Goal: Book appointment/travel/reservation

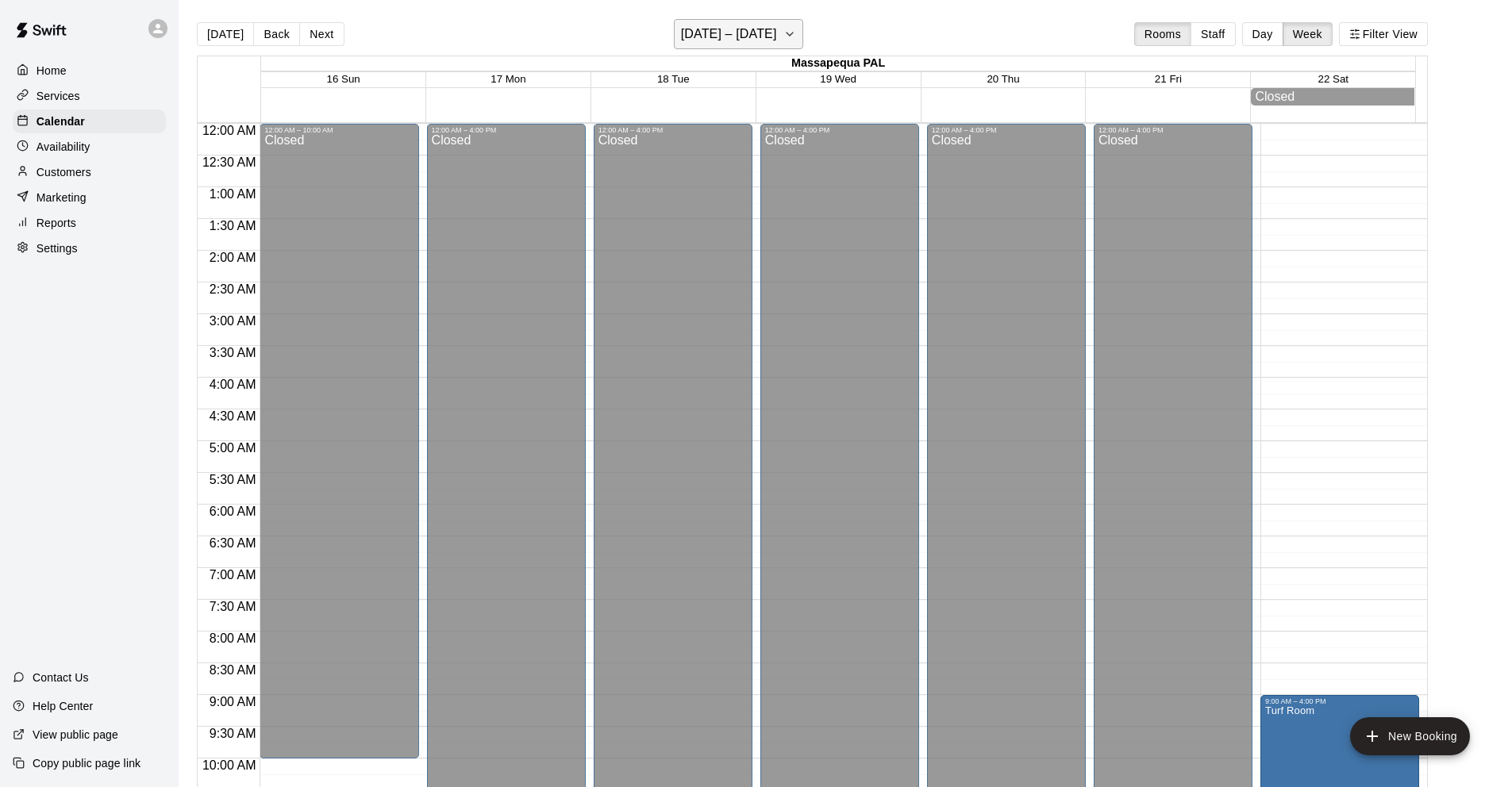
scroll to position [842, 0]
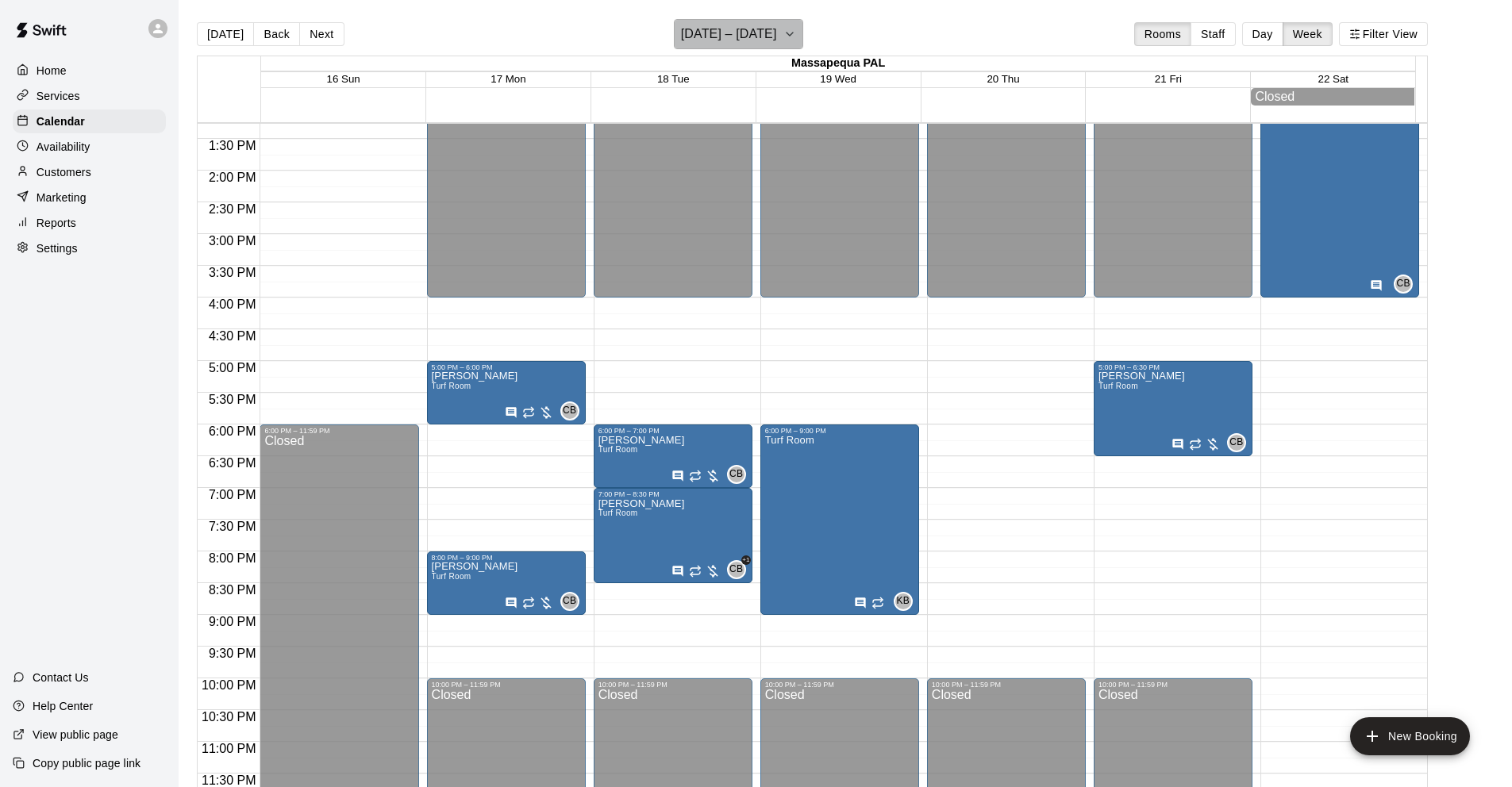
click at [704, 29] on h6 "[DATE] – [DATE]" at bounding box center [729, 34] width 96 height 22
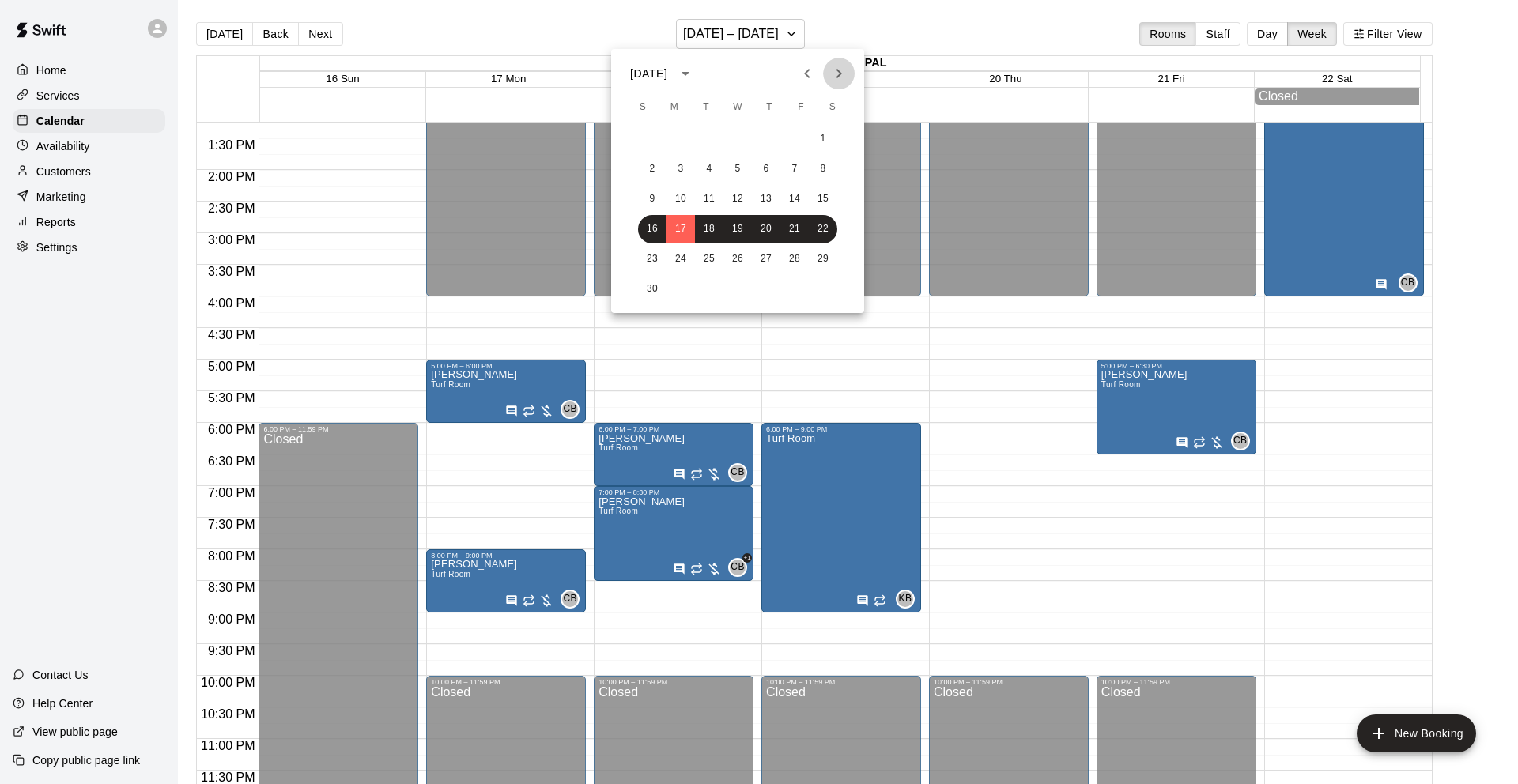
click at [840, 71] on icon "Next month" at bounding box center [839, 73] width 6 height 9
click at [706, 135] on button "2" at bounding box center [709, 139] width 29 height 29
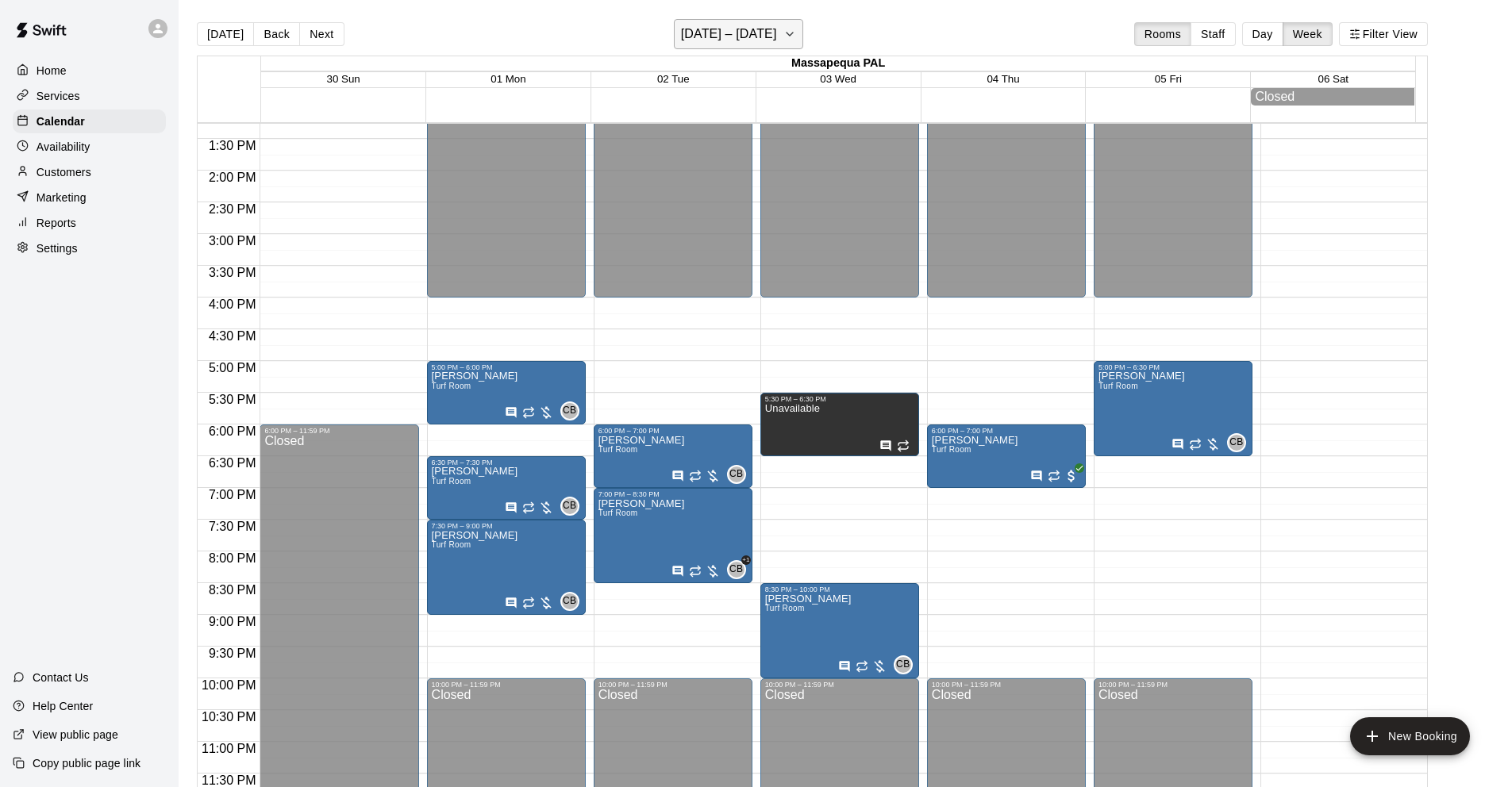
click at [796, 32] on icon "button" at bounding box center [789, 34] width 13 height 19
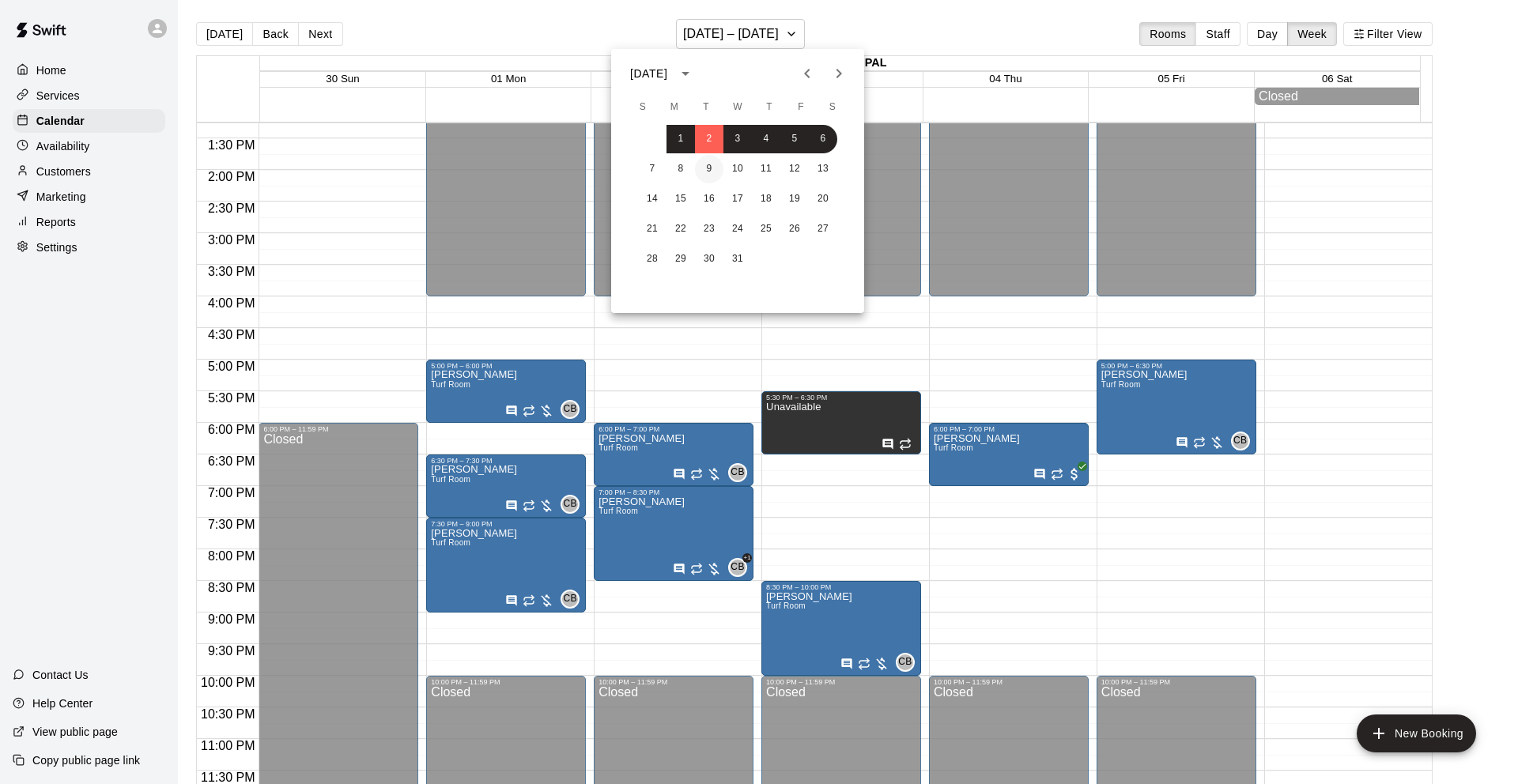
click at [709, 169] on button "9" at bounding box center [709, 169] width 29 height 29
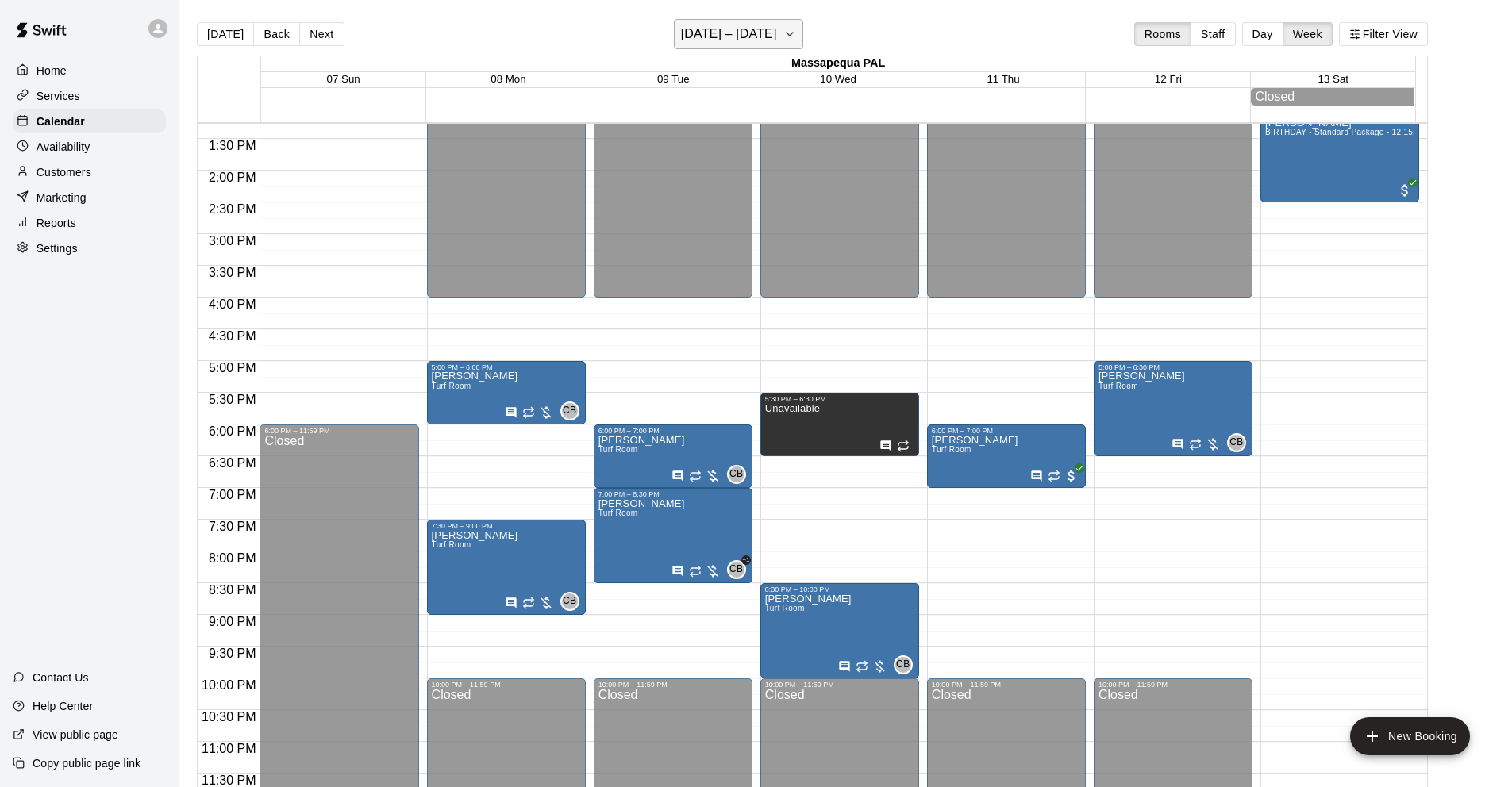
click at [748, 37] on h6 "[DATE] – [DATE]" at bounding box center [729, 34] width 96 height 22
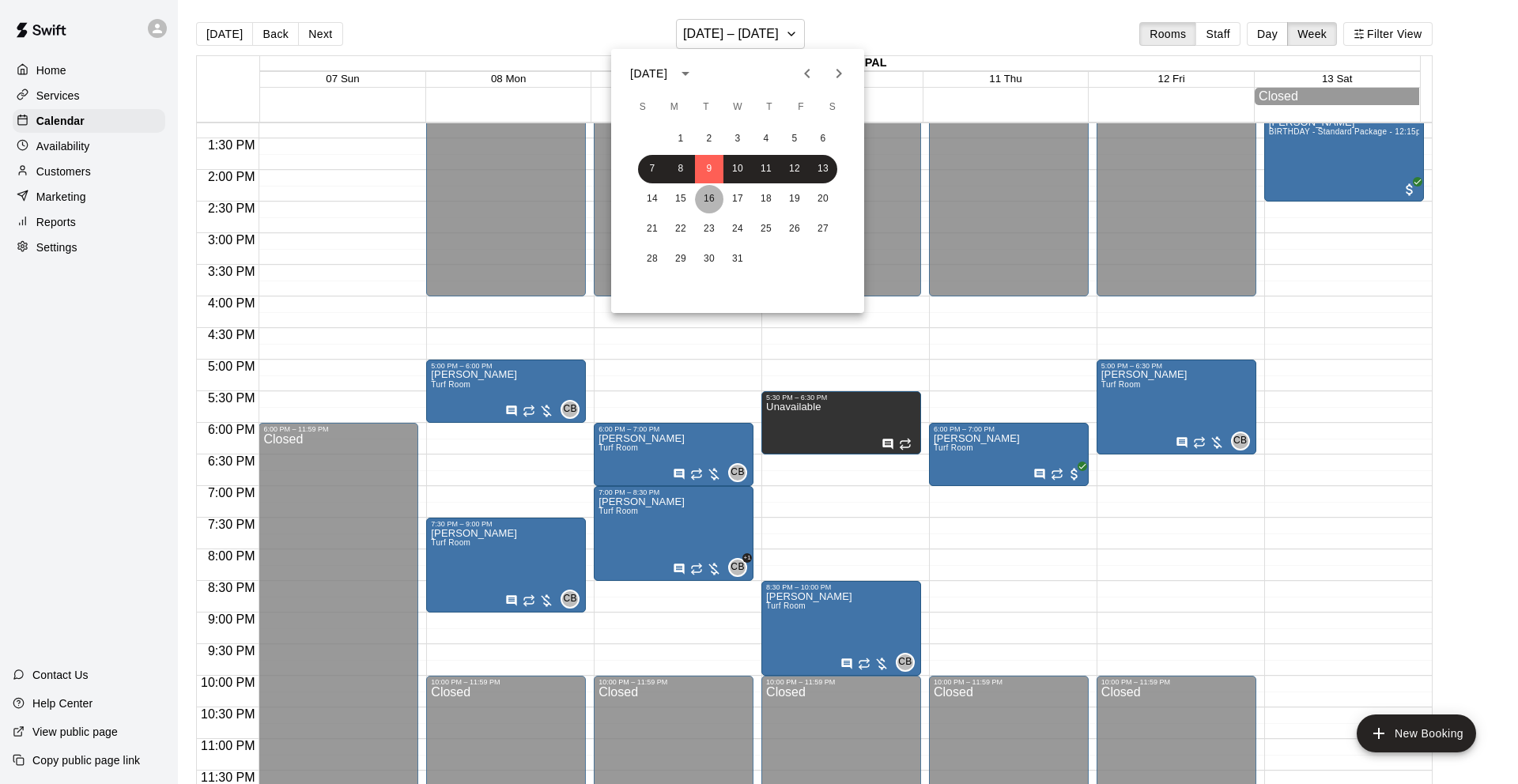
click at [710, 201] on button "16" at bounding box center [709, 199] width 29 height 29
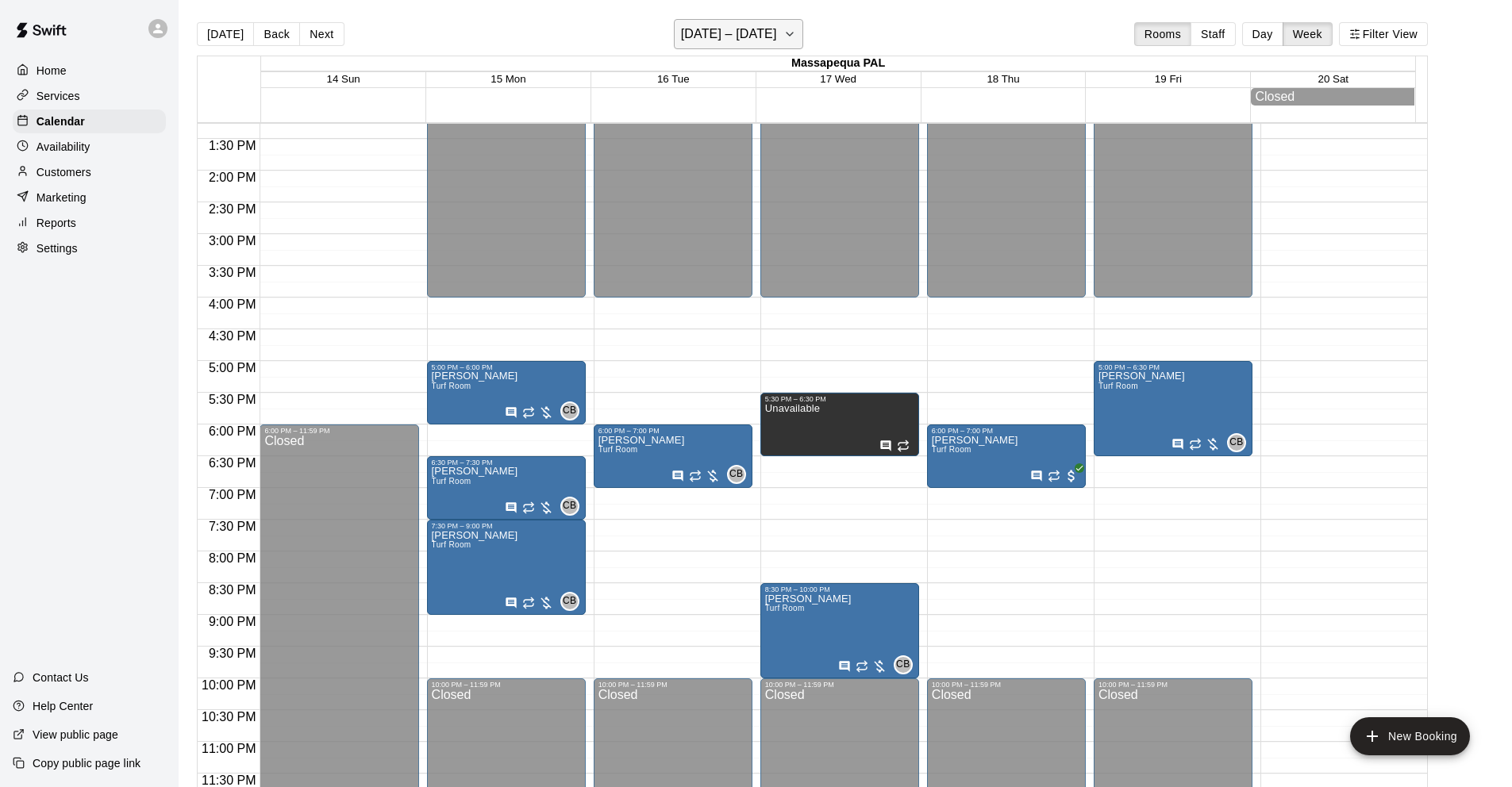
click at [755, 24] on h6 "[DATE] – [DATE]" at bounding box center [729, 34] width 96 height 22
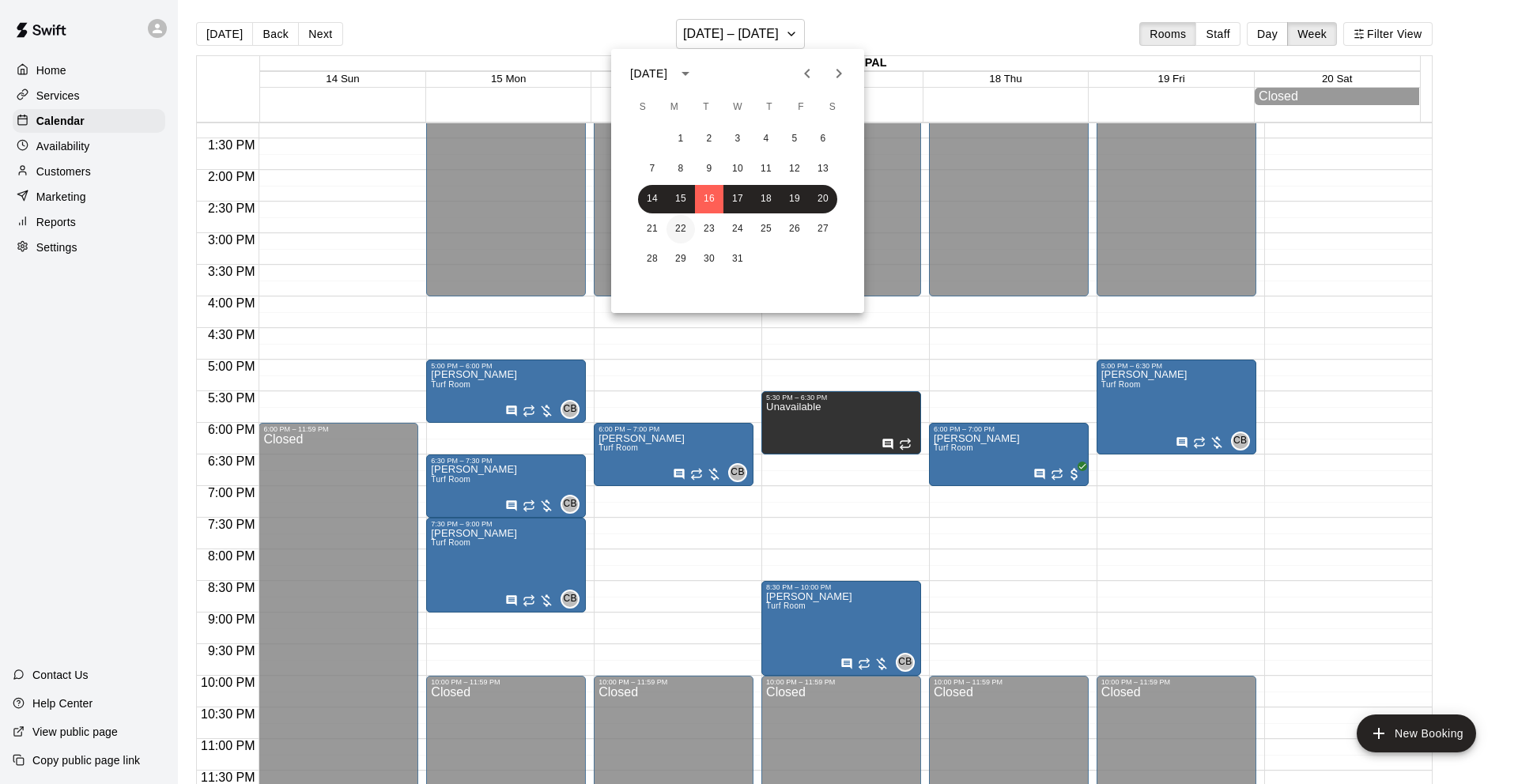
click at [675, 225] on button "22" at bounding box center [681, 229] width 29 height 29
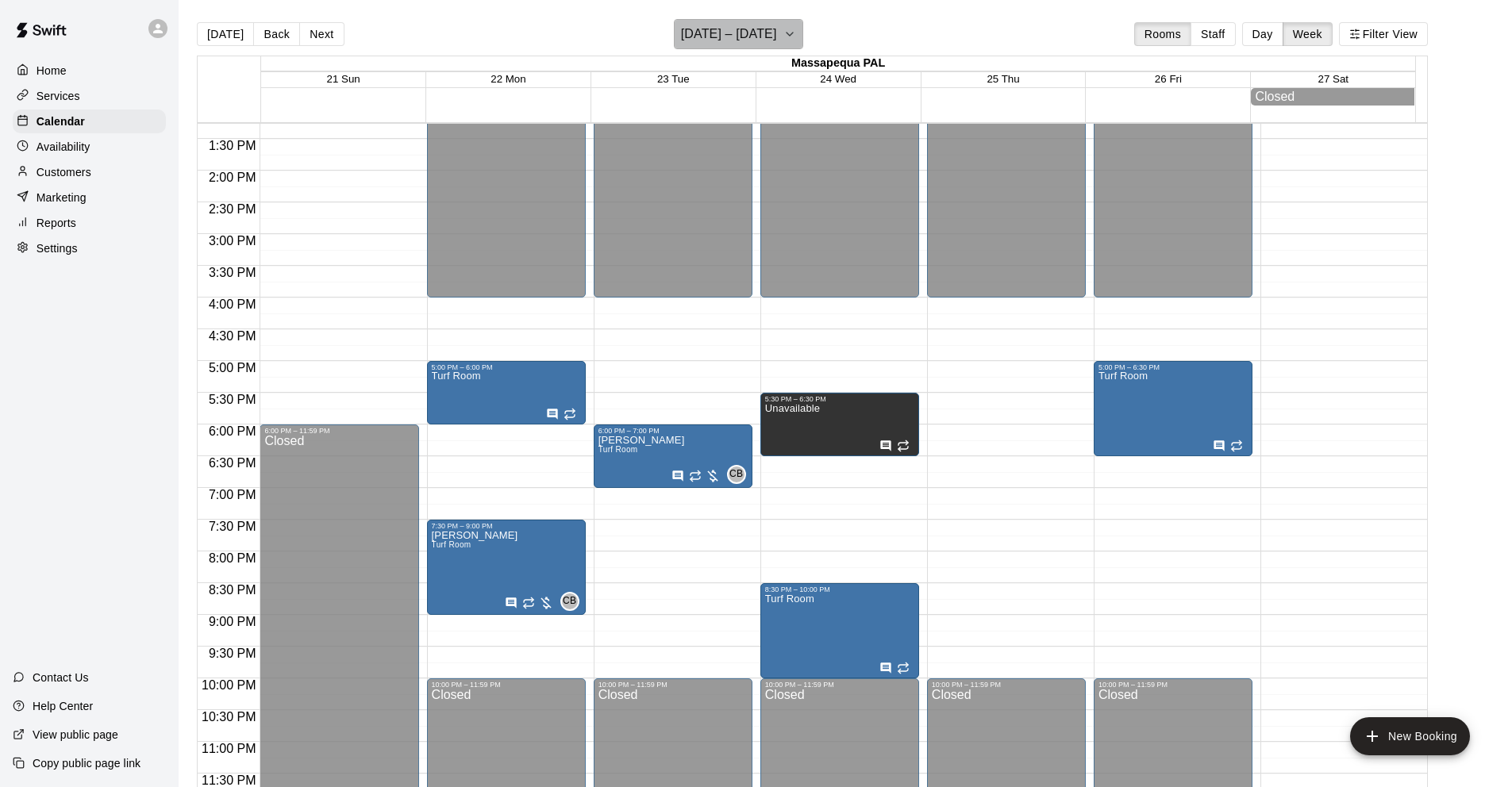
click at [718, 25] on h6 "[DATE] – [DATE]" at bounding box center [729, 34] width 96 height 22
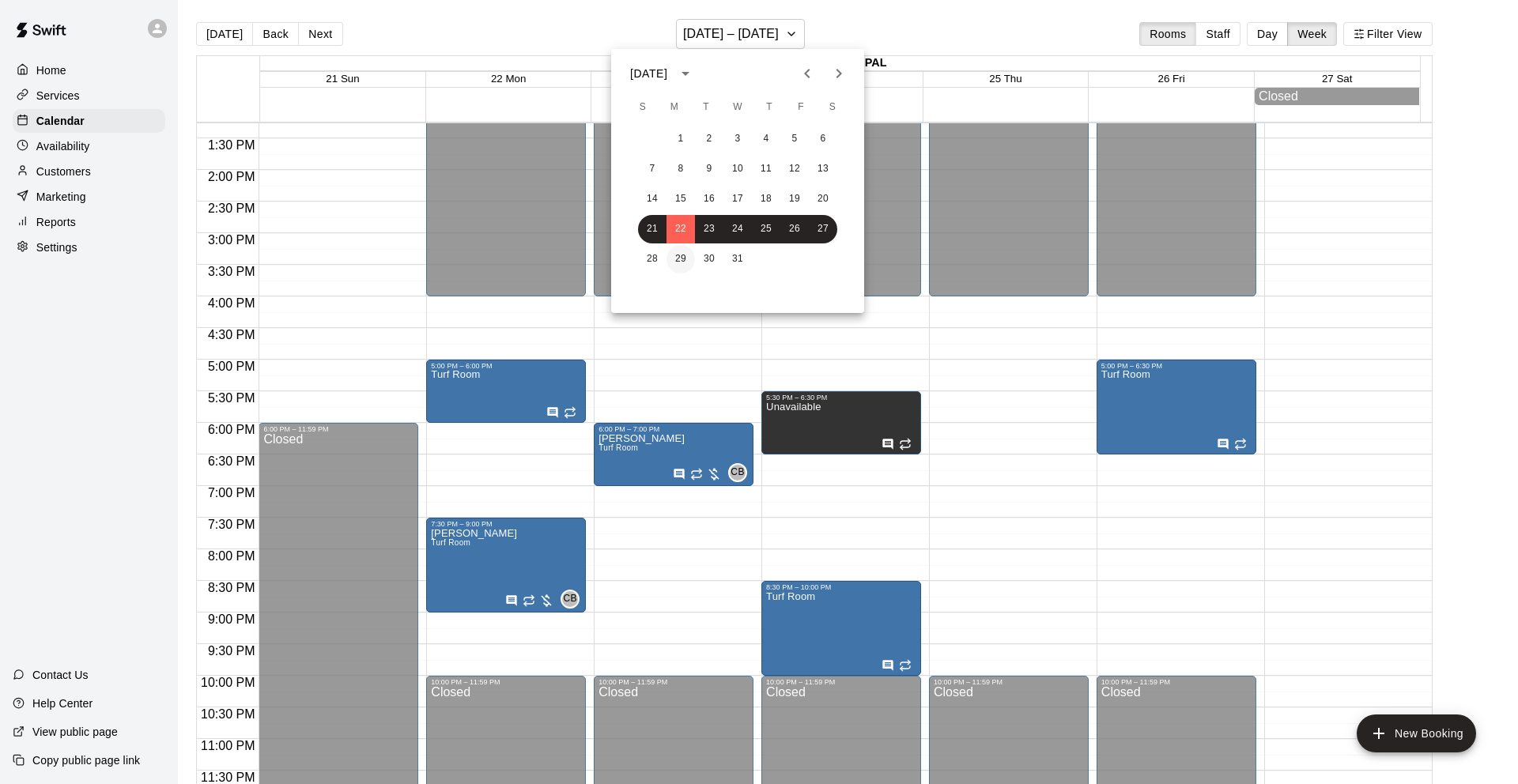
click at [677, 255] on button "29" at bounding box center [681, 260] width 29 height 29
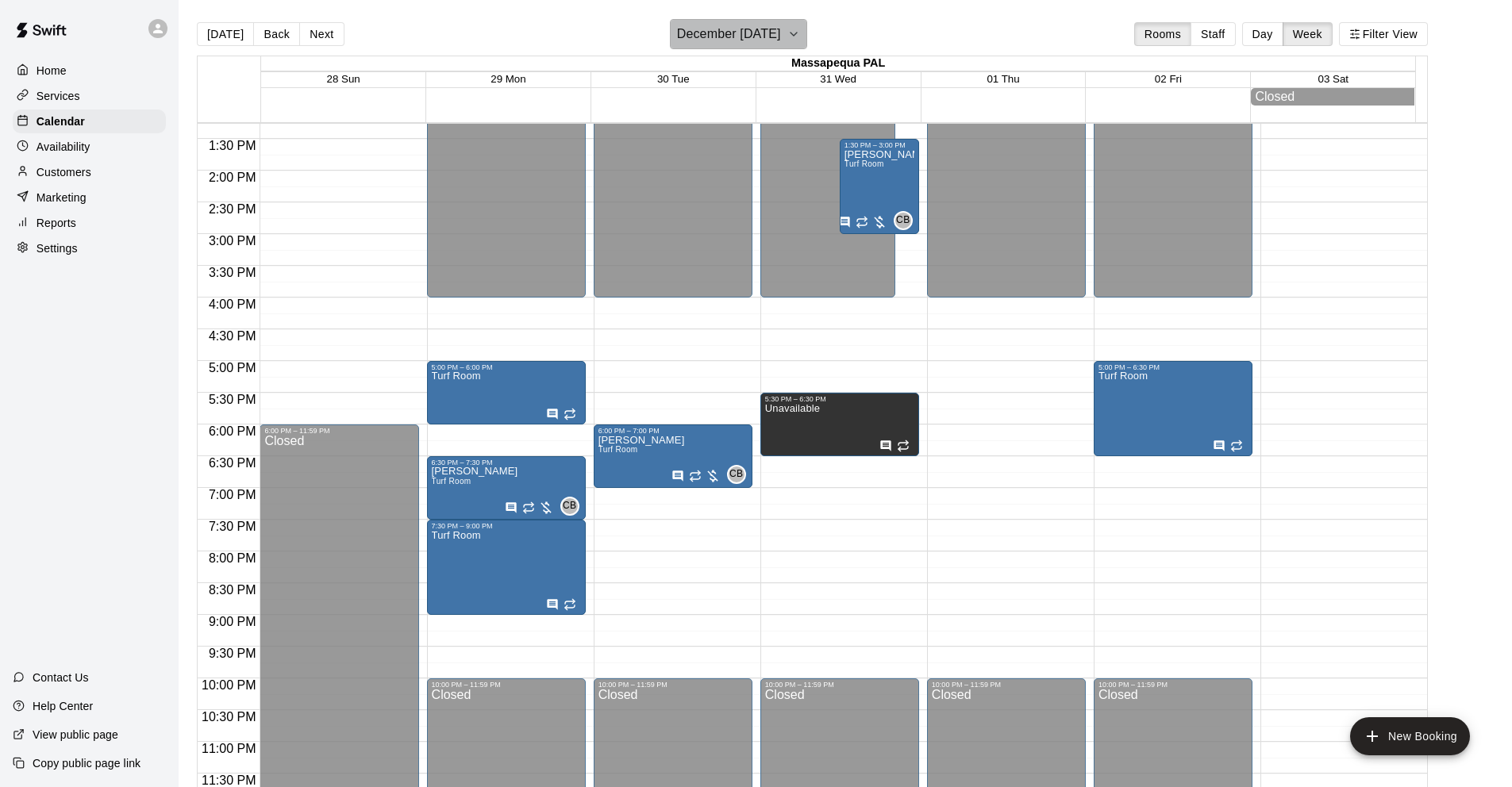
click at [721, 31] on h6 "December [DATE]" at bounding box center [728, 34] width 104 height 22
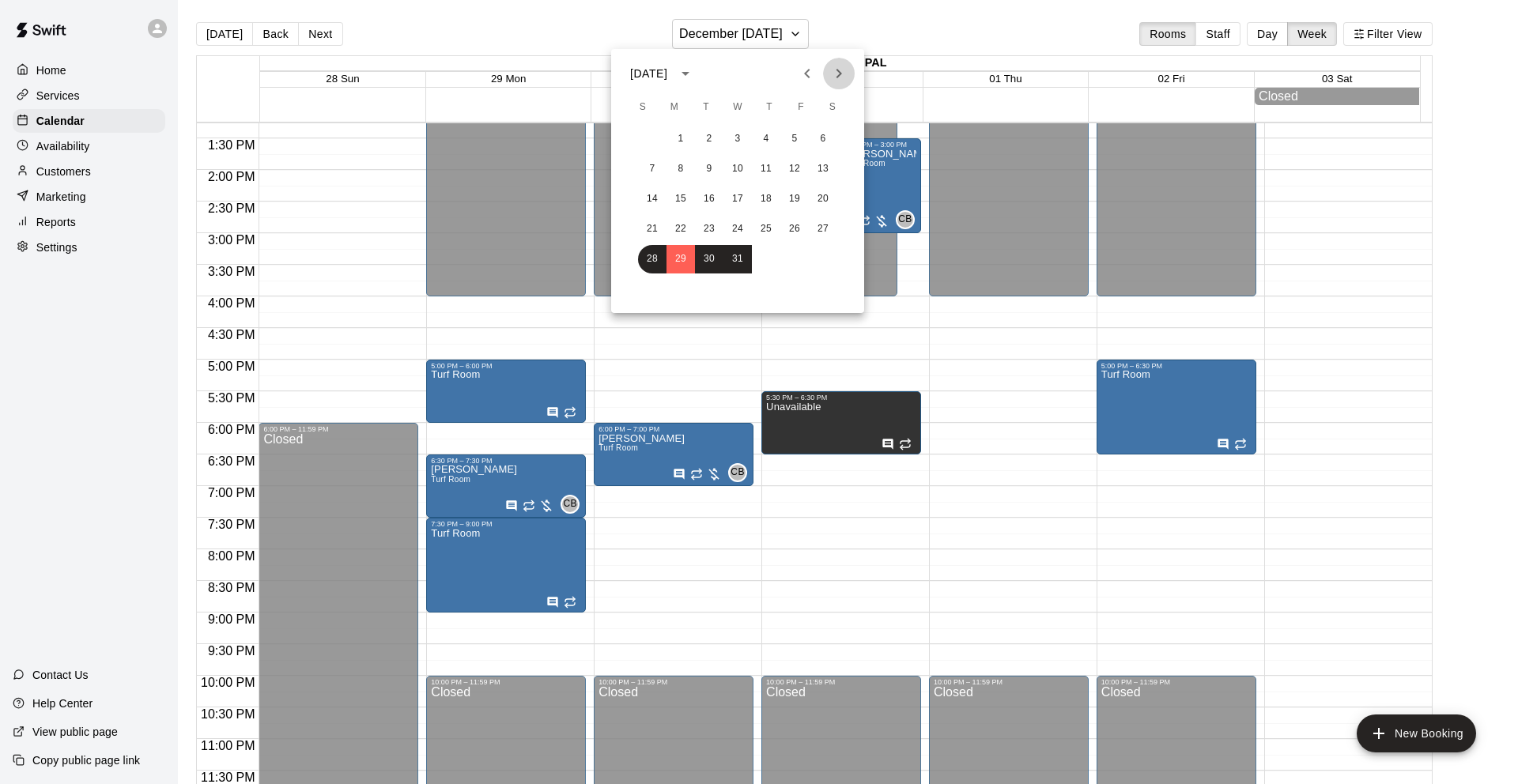
click at [841, 73] on icon "Next month" at bounding box center [839, 73] width 6 height 9
click at [682, 168] on button "5" at bounding box center [681, 169] width 29 height 29
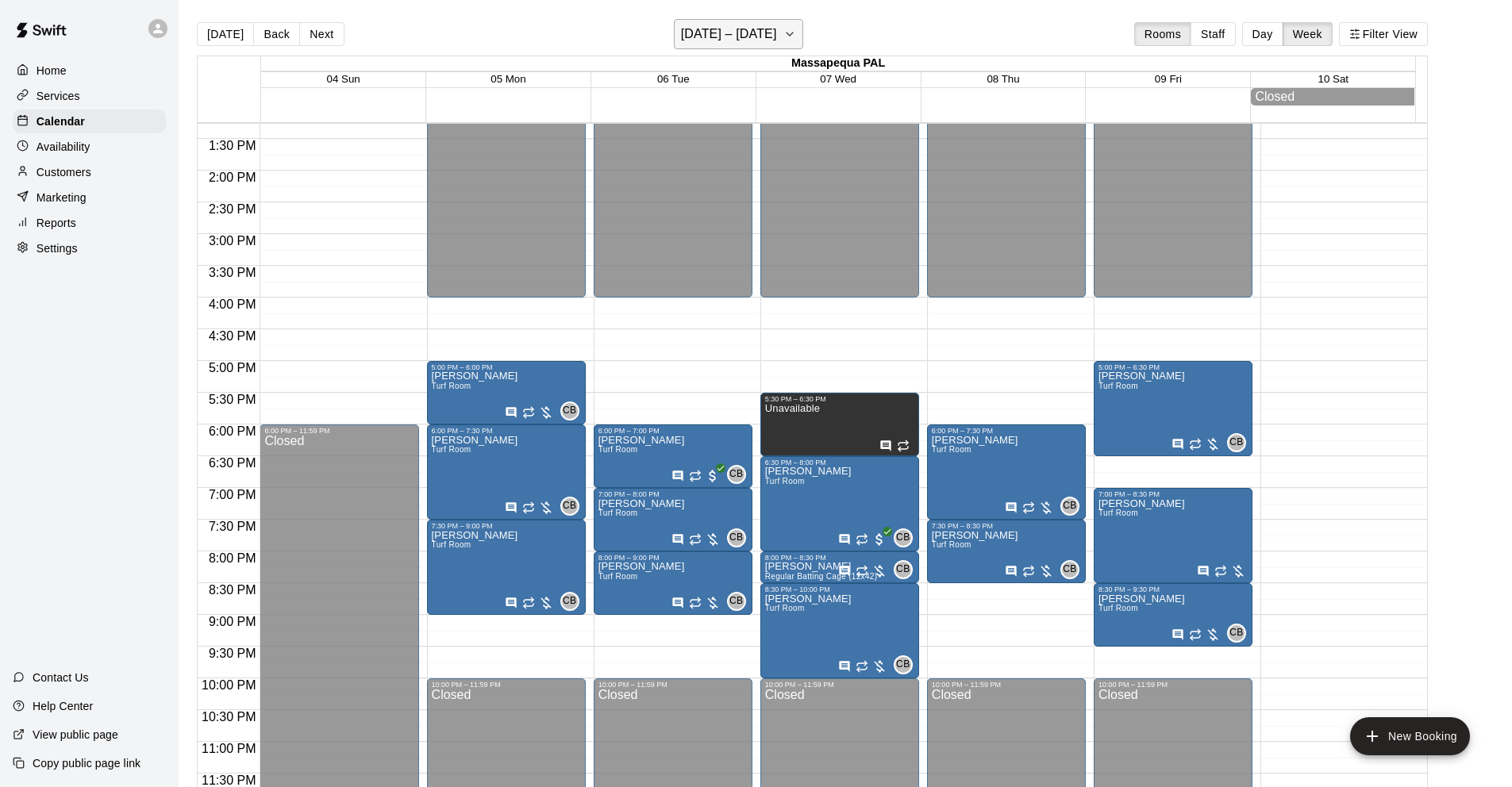
click at [734, 36] on h6 "[DATE] – [DATE]" at bounding box center [729, 34] width 96 height 22
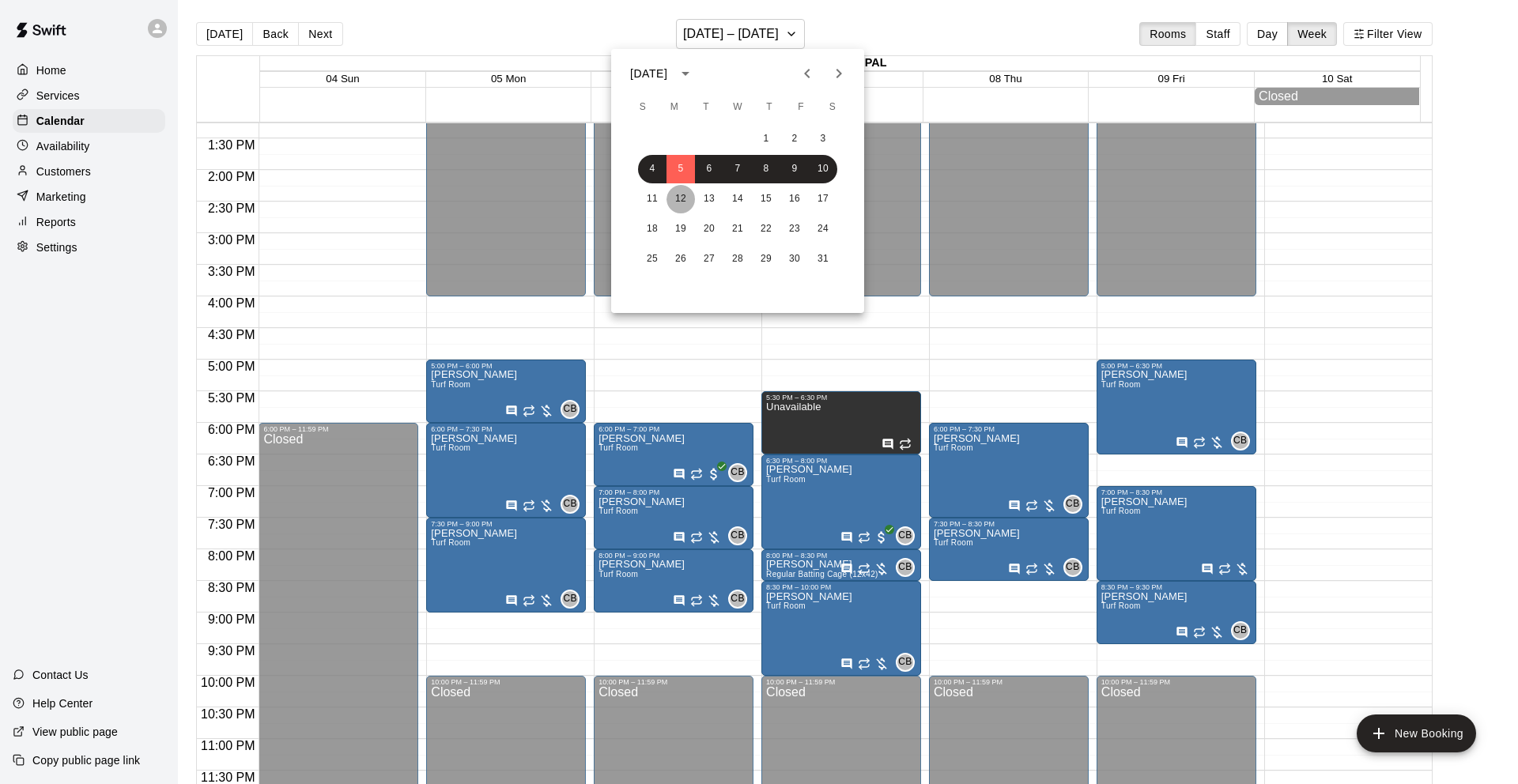
click at [680, 196] on button "12" at bounding box center [681, 199] width 29 height 29
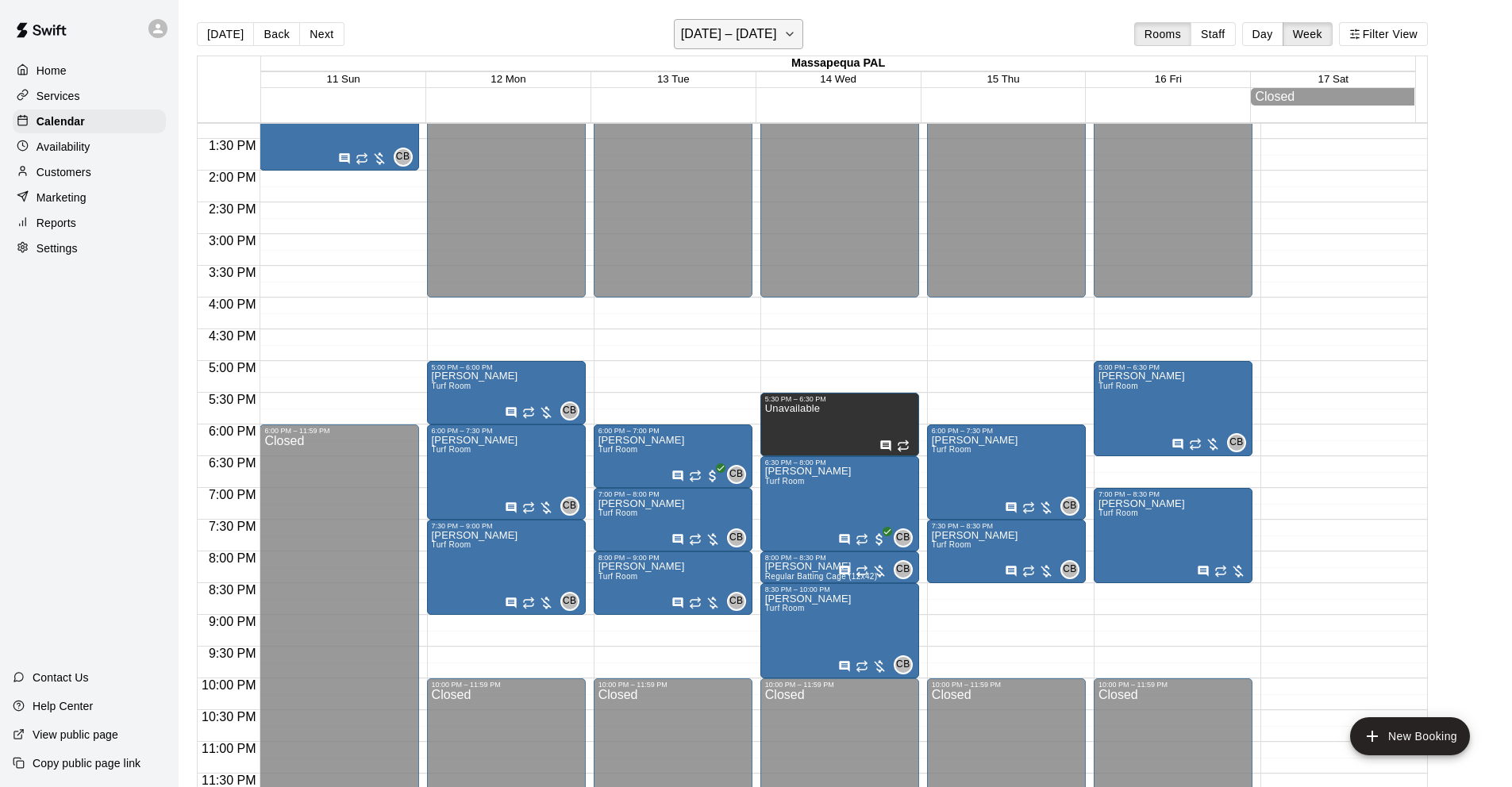
click at [726, 34] on h6 "[DATE] – [DATE]" at bounding box center [729, 34] width 96 height 22
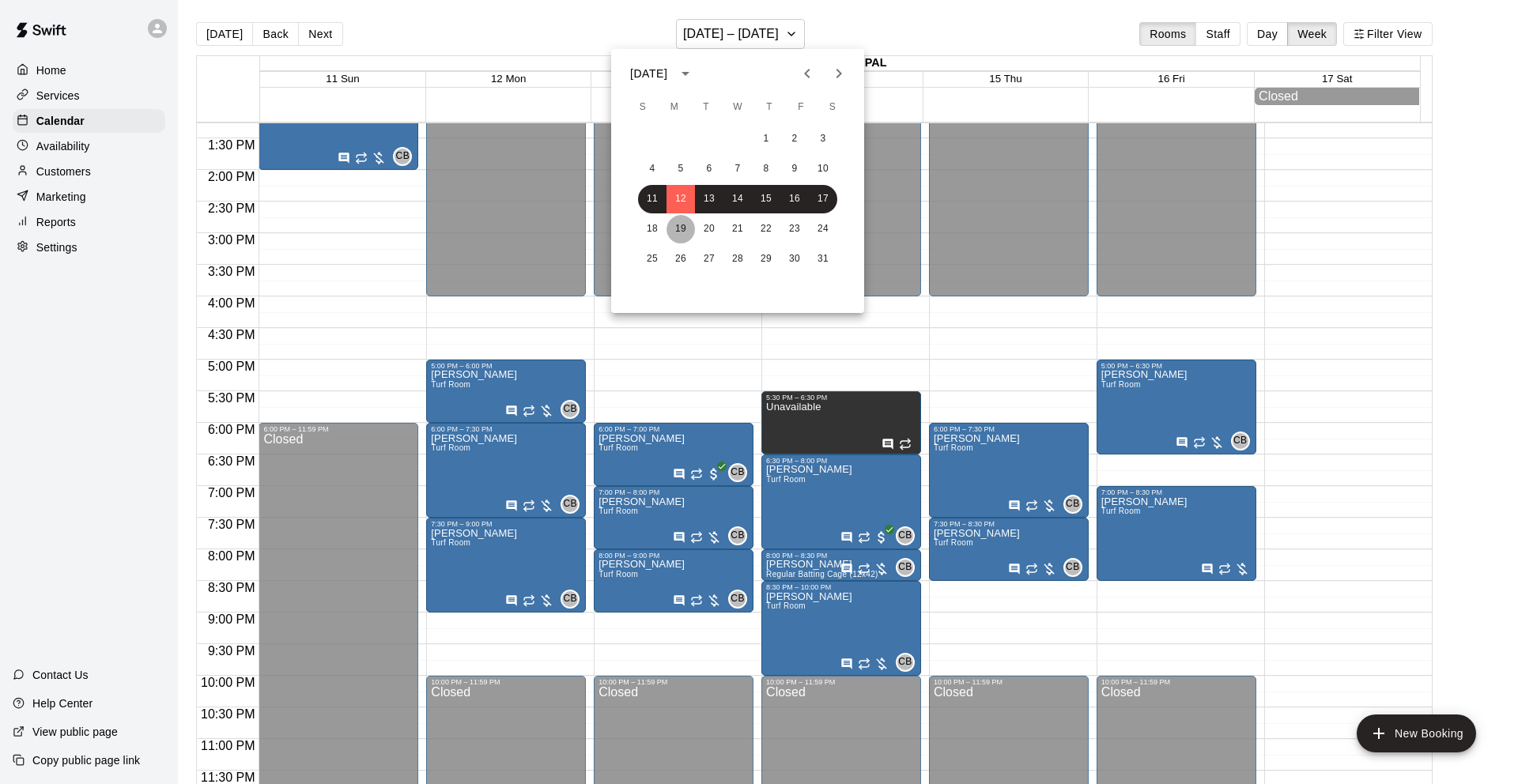
click at [678, 228] on button "19" at bounding box center [681, 229] width 29 height 29
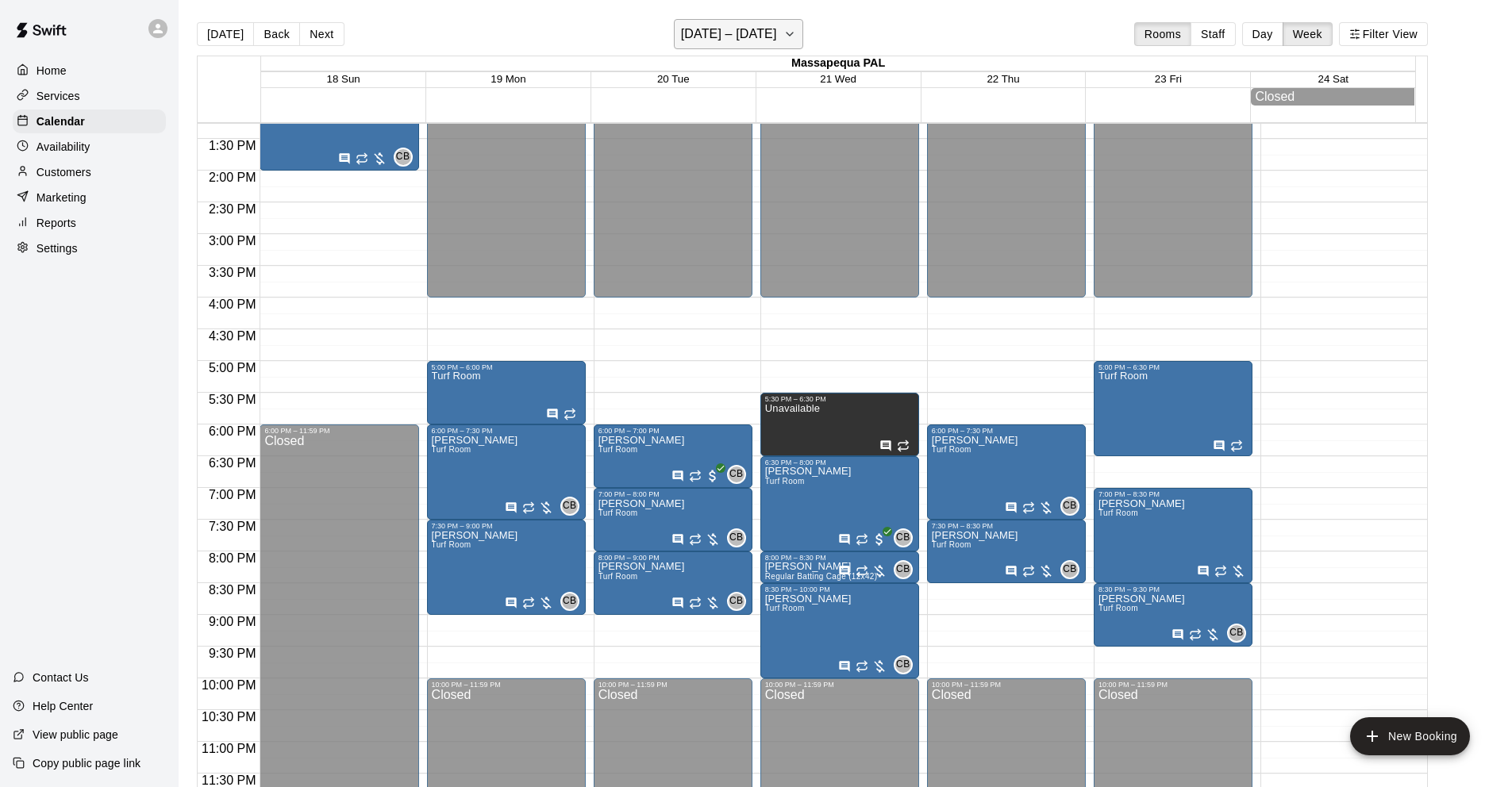
click at [709, 31] on h6 "[DATE] – [DATE]" at bounding box center [729, 34] width 96 height 22
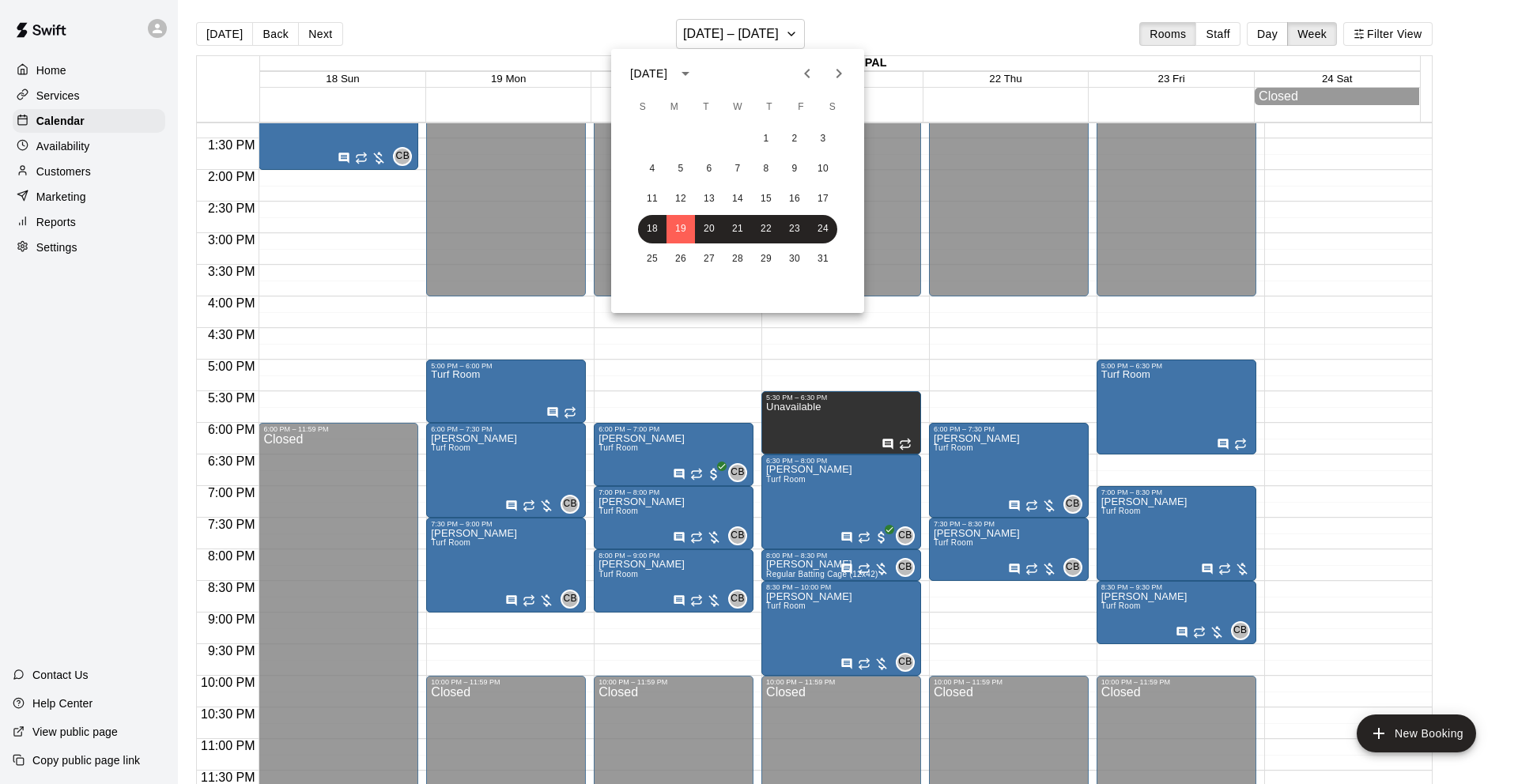
click at [814, 72] on icon "Previous month" at bounding box center [807, 73] width 19 height 19
click at [681, 226] on button "22" at bounding box center [681, 229] width 29 height 29
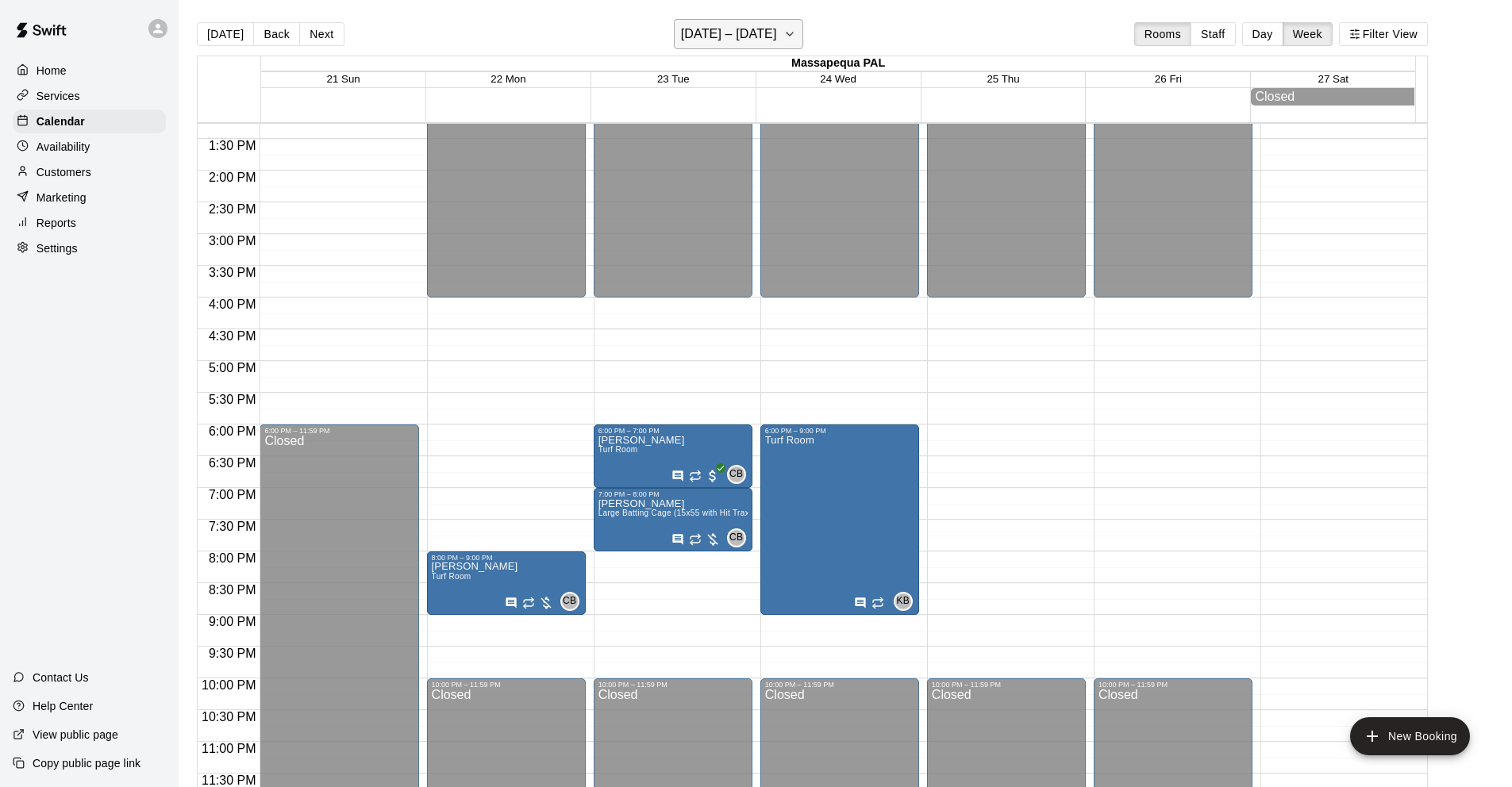
click at [750, 31] on h6 "[DATE] – [DATE]" at bounding box center [729, 34] width 96 height 22
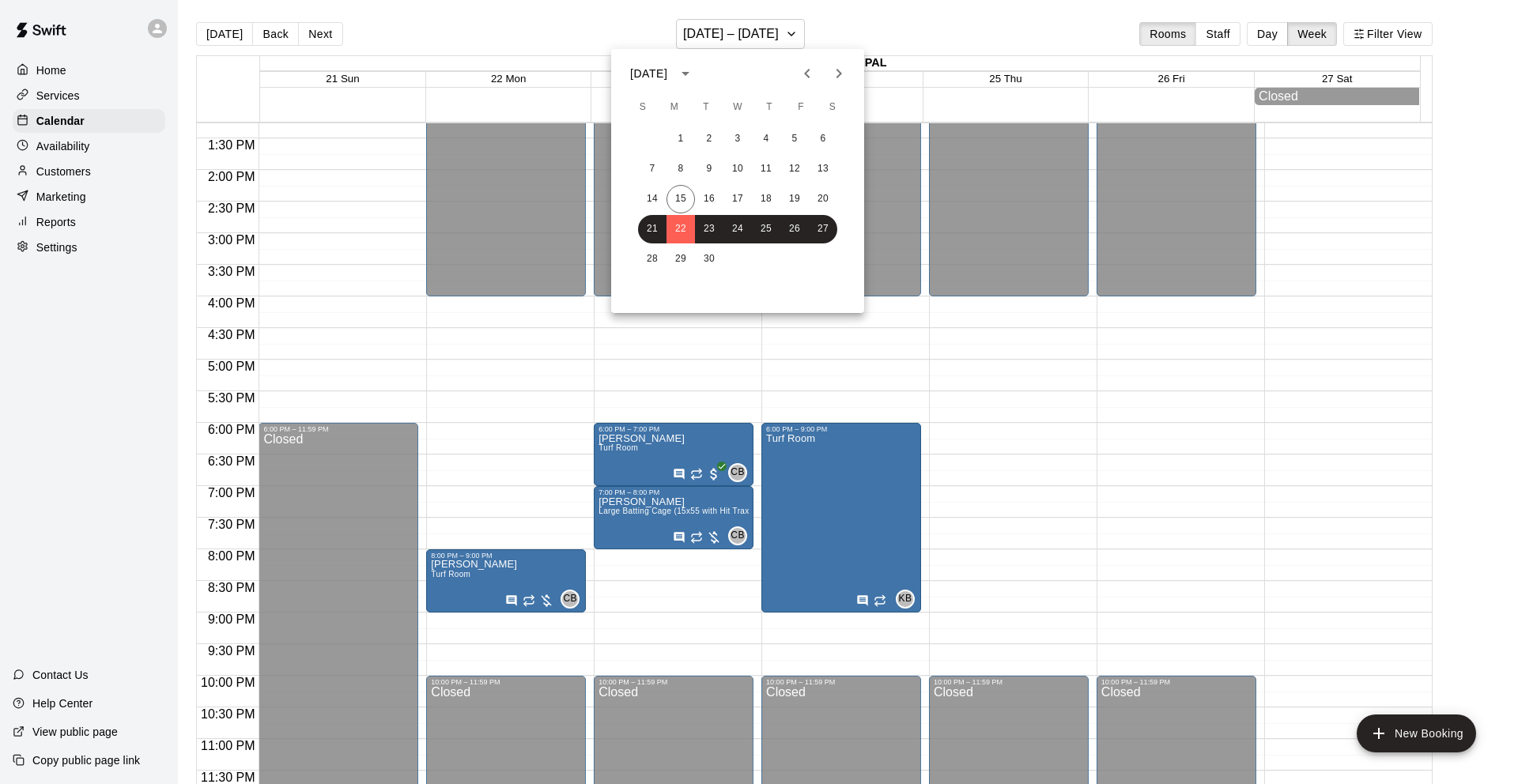
click at [844, 76] on icon "Next month" at bounding box center [839, 73] width 19 height 19
click at [682, 165] on button "6" at bounding box center [681, 169] width 29 height 29
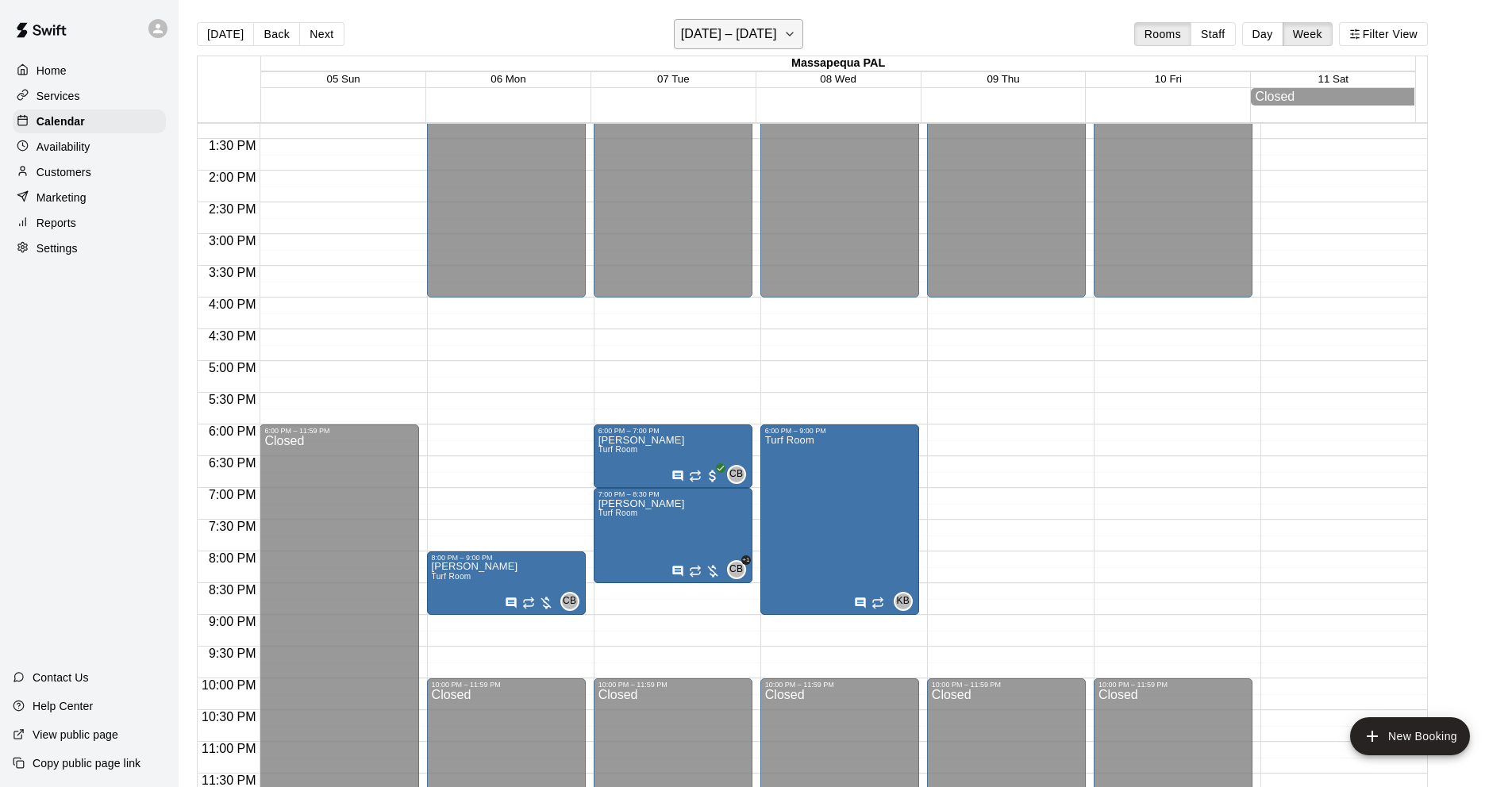
click at [793, 35] on icon "button" at bounding box center [789, 34] width 13 height 19
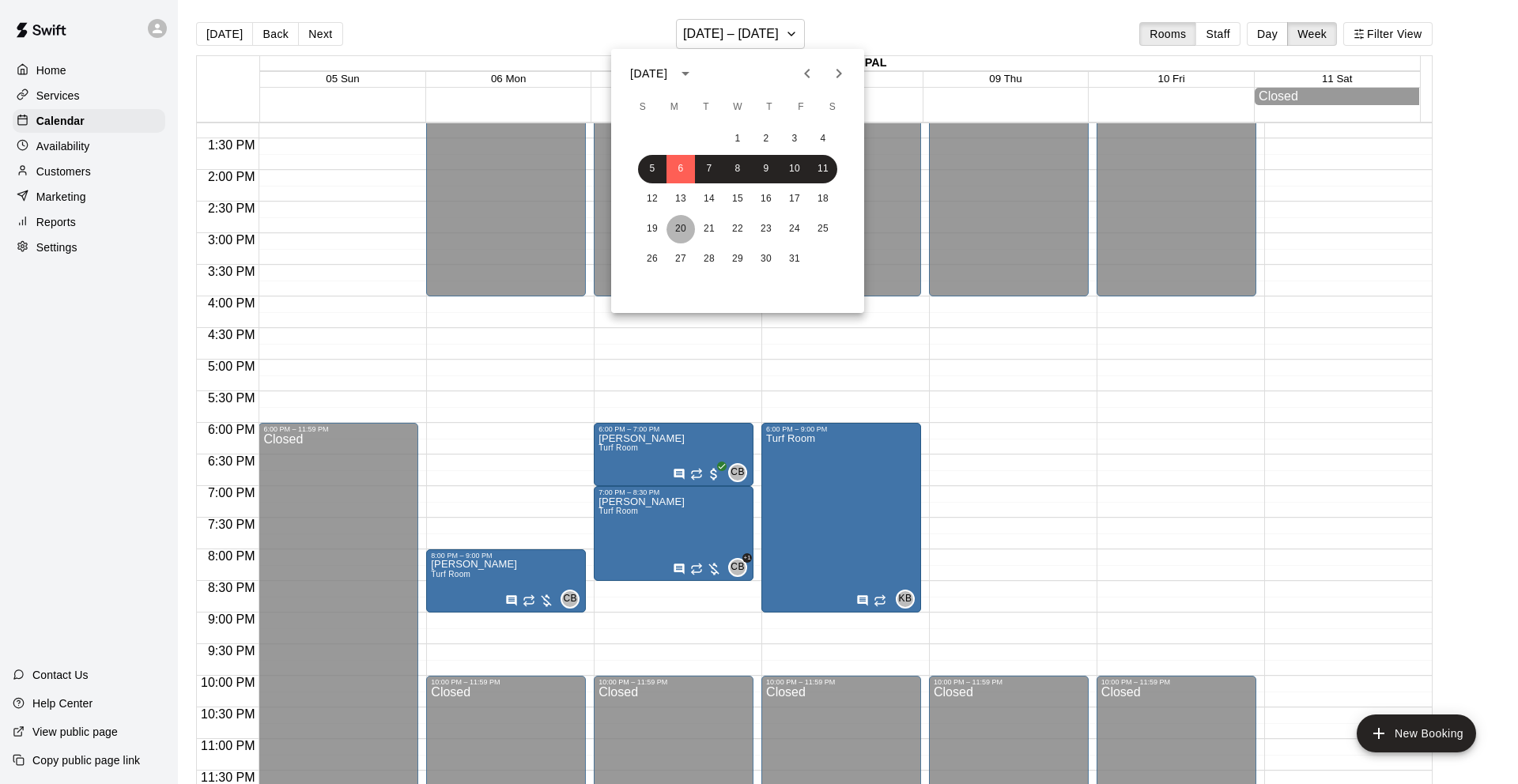
click at [676, 227] on button "20" at bounding box center [681, 229] width 29 height 29
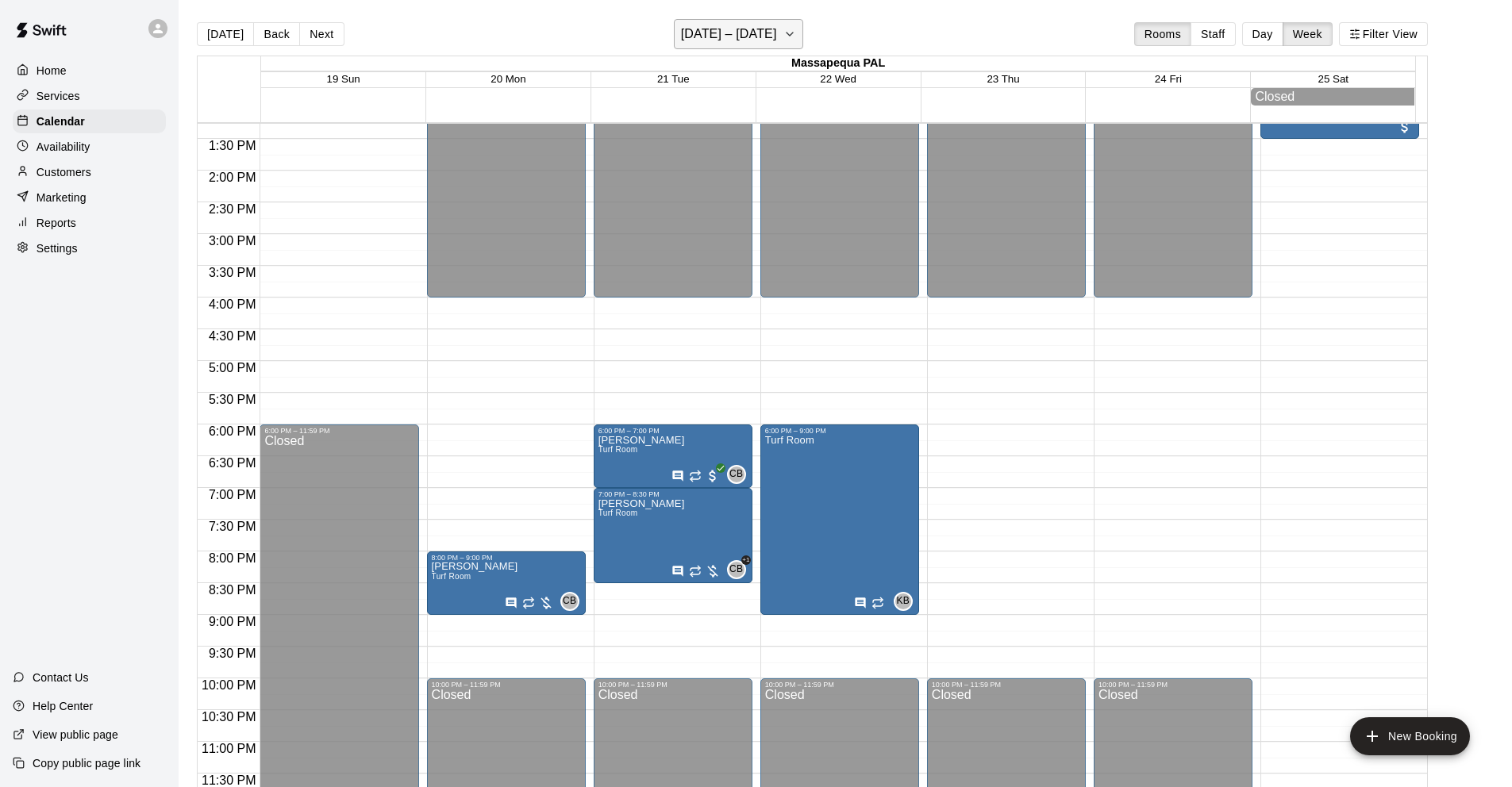
click at [768, 35] on h6 "[DATE] – [DATE]" at bounding box center [729, 34] width 96 height 22
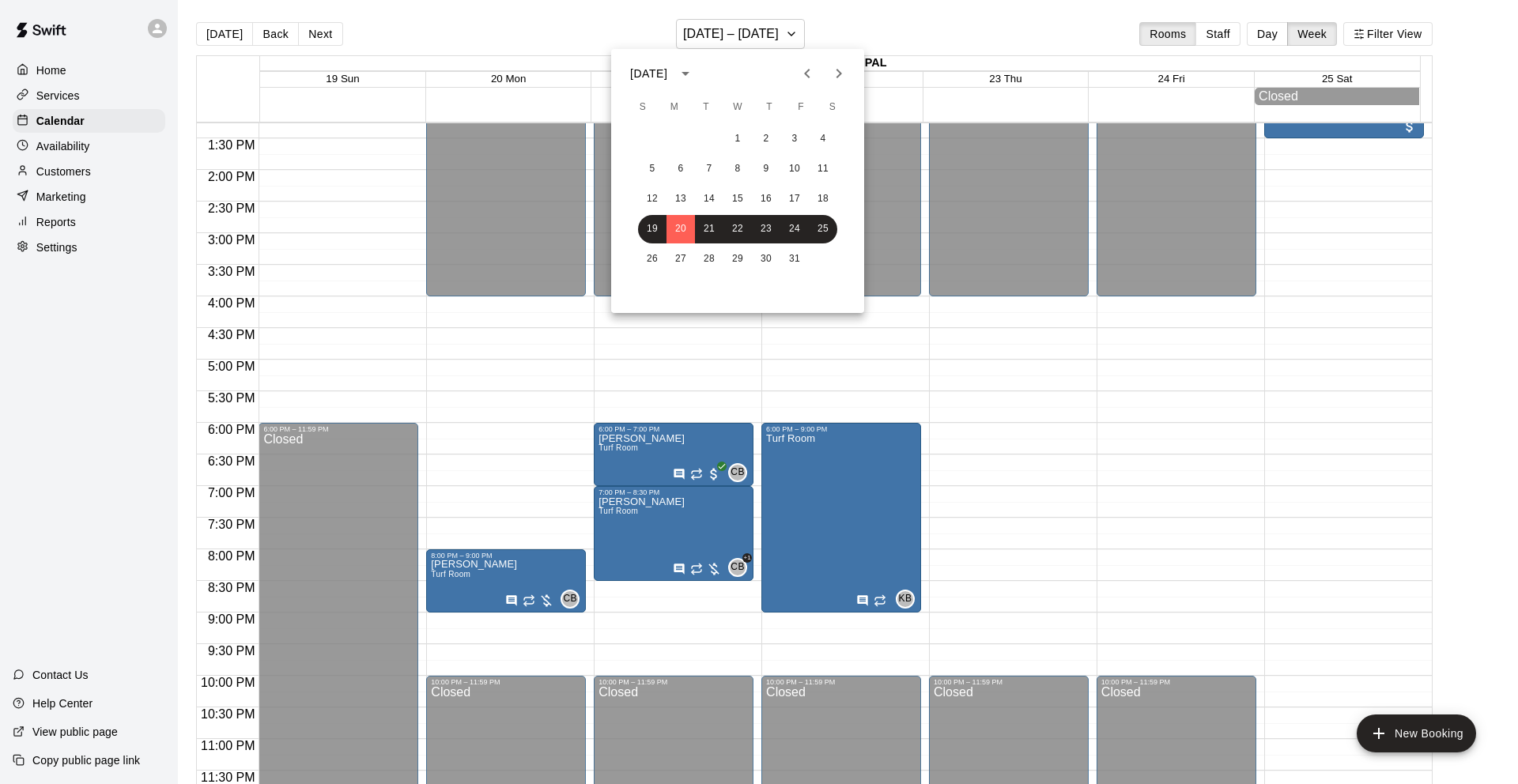
click at [840, 73] on icon "Next month" at bounding box center [839, 73] width 6 height 9
click at [681, 168] on button "3" at bounding box center [681, 169] width 29 height 29
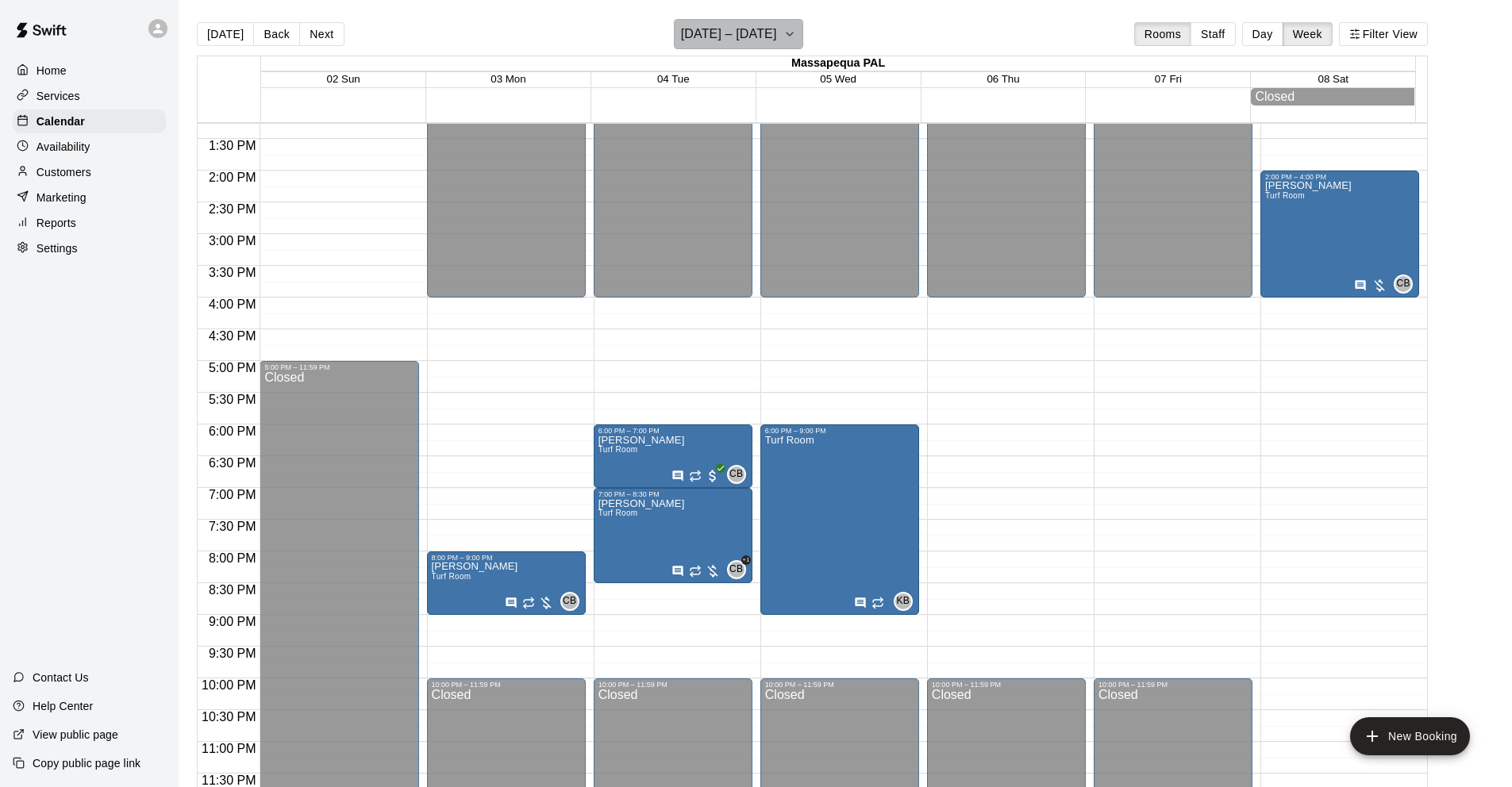
click at [776, 33] on h6 "[DATE] – [DATE]" at bounding box center [729, 34] width 96 height 22
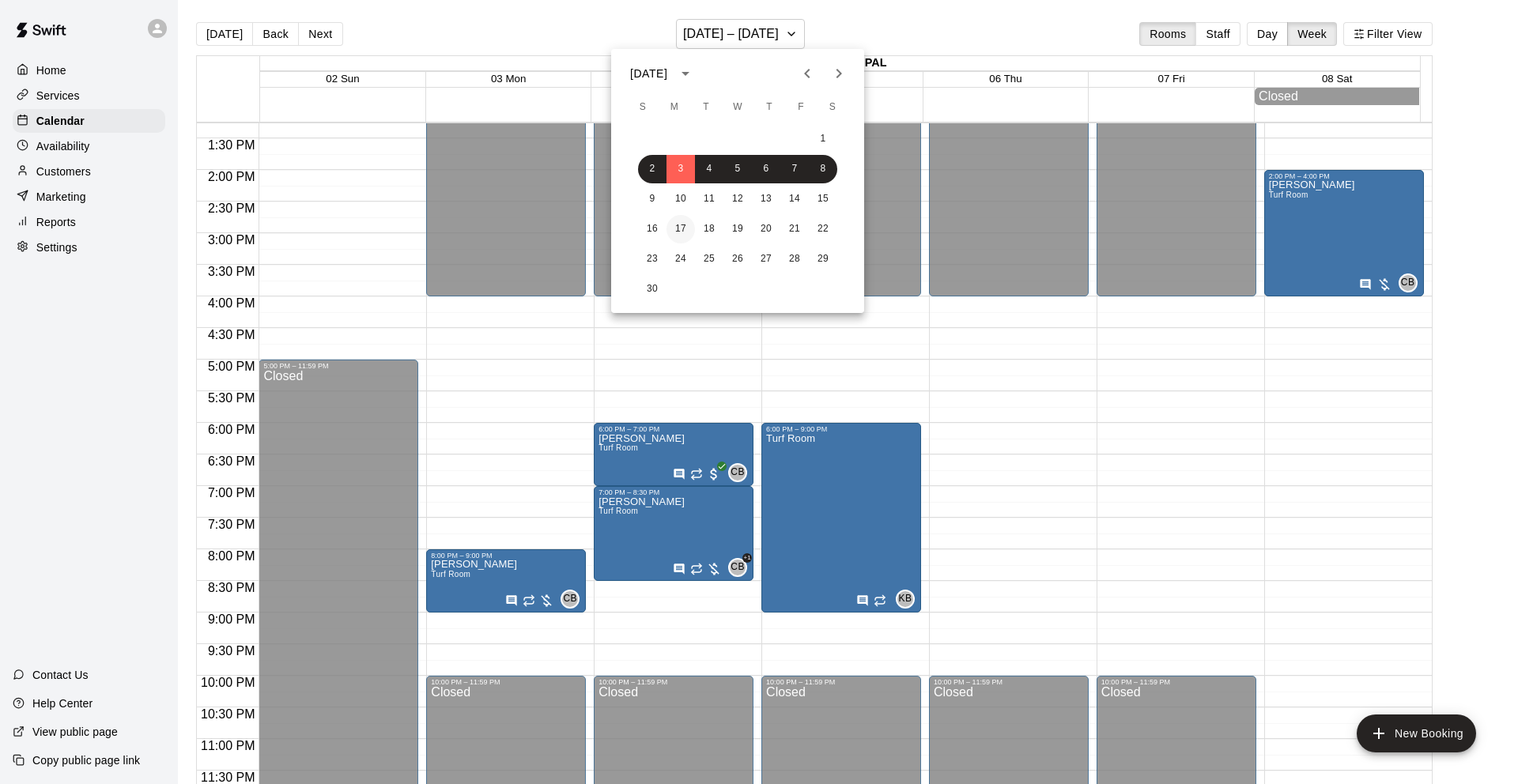
click at [681, 224] on button "17" at bounding box center [681, 229] width 29 height 29
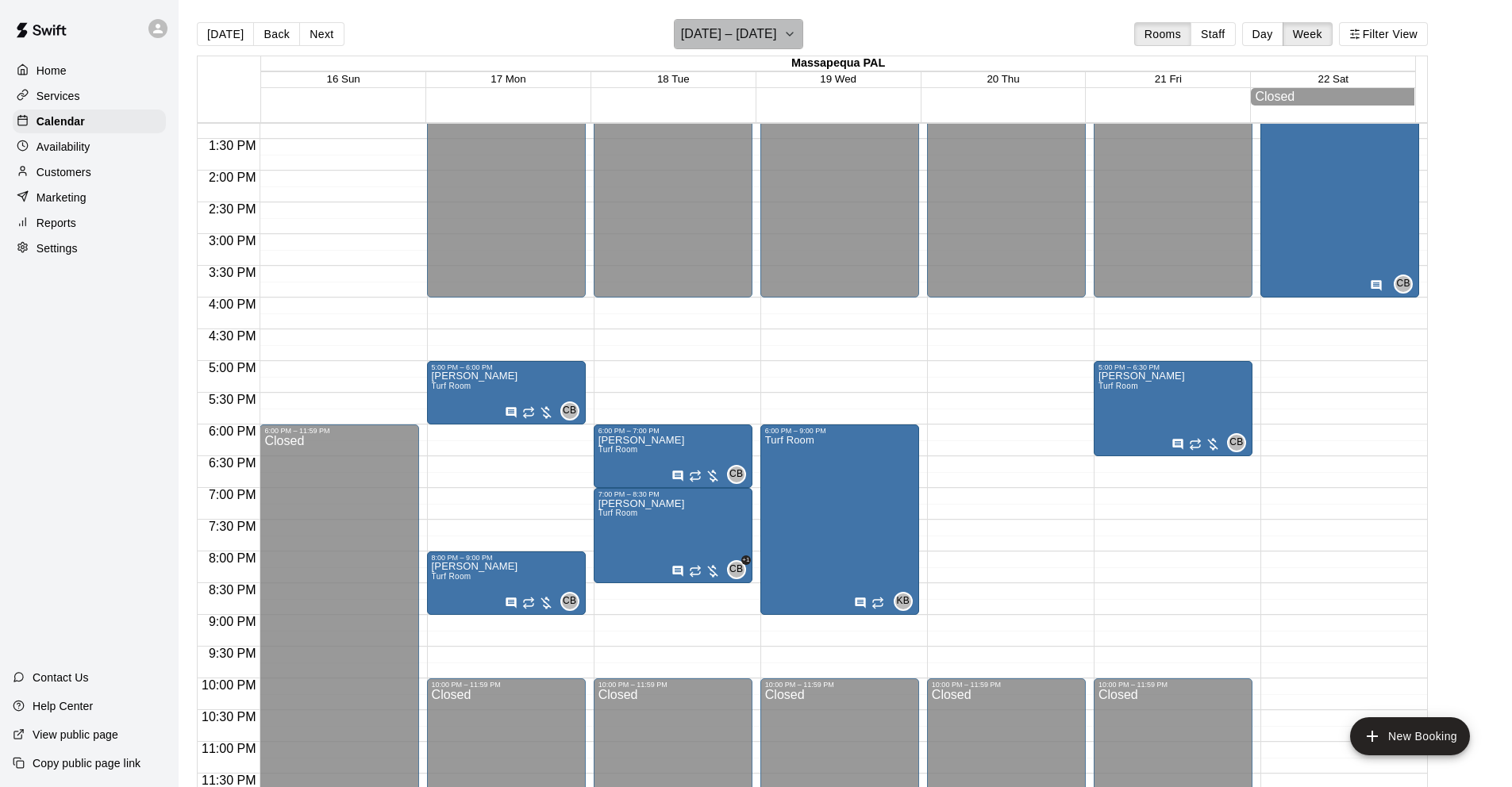
click at [734, 33] on h6 "[DATE] – [DATE]" at bounding box center [729, 34] width 96 height 22
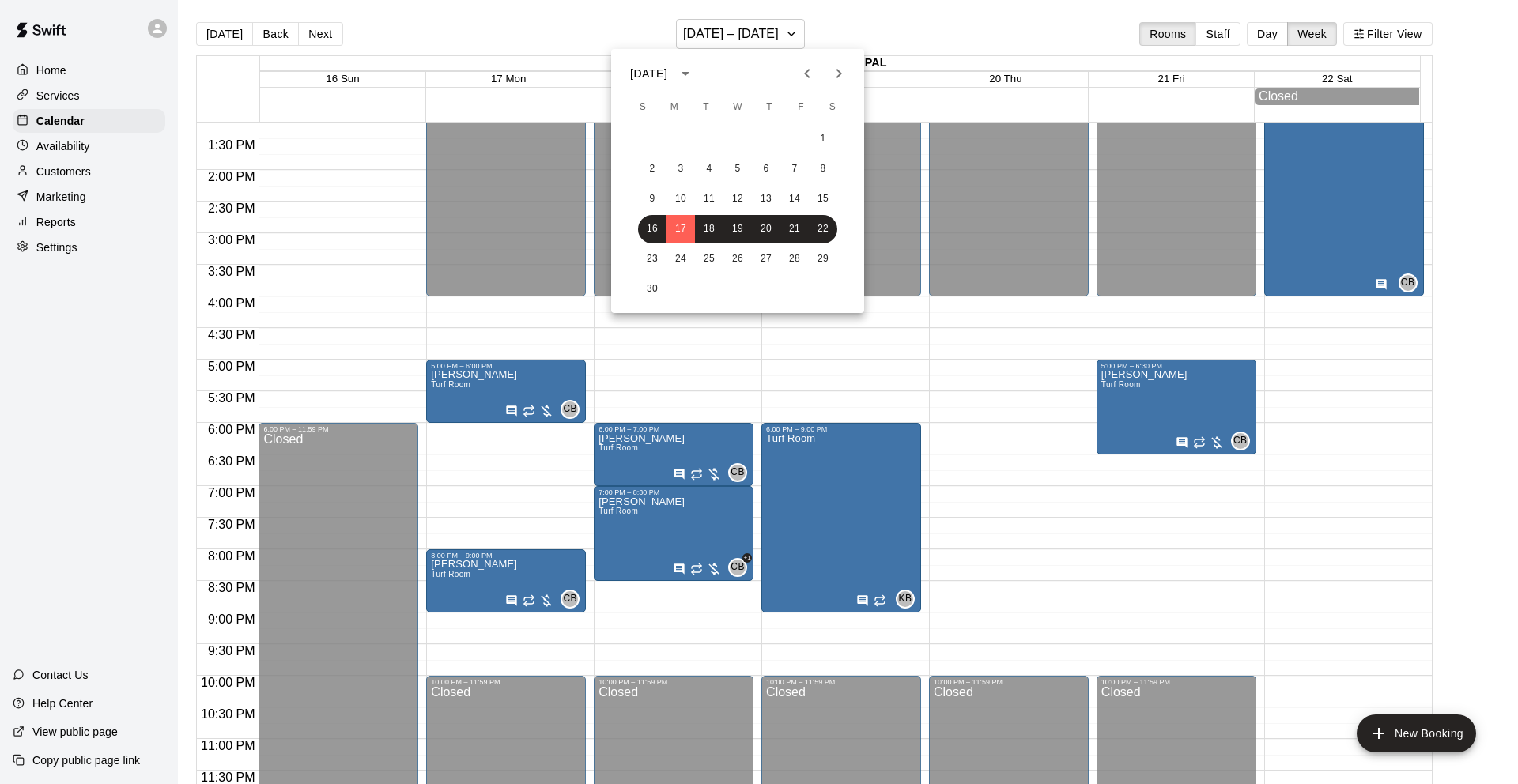
click at [839, 71] on icon "Next month" at bounding box center [839, 73] width 6 height 9
click at [679, 135] on button "1" at bounding box center [681, 139] width 29 height 29
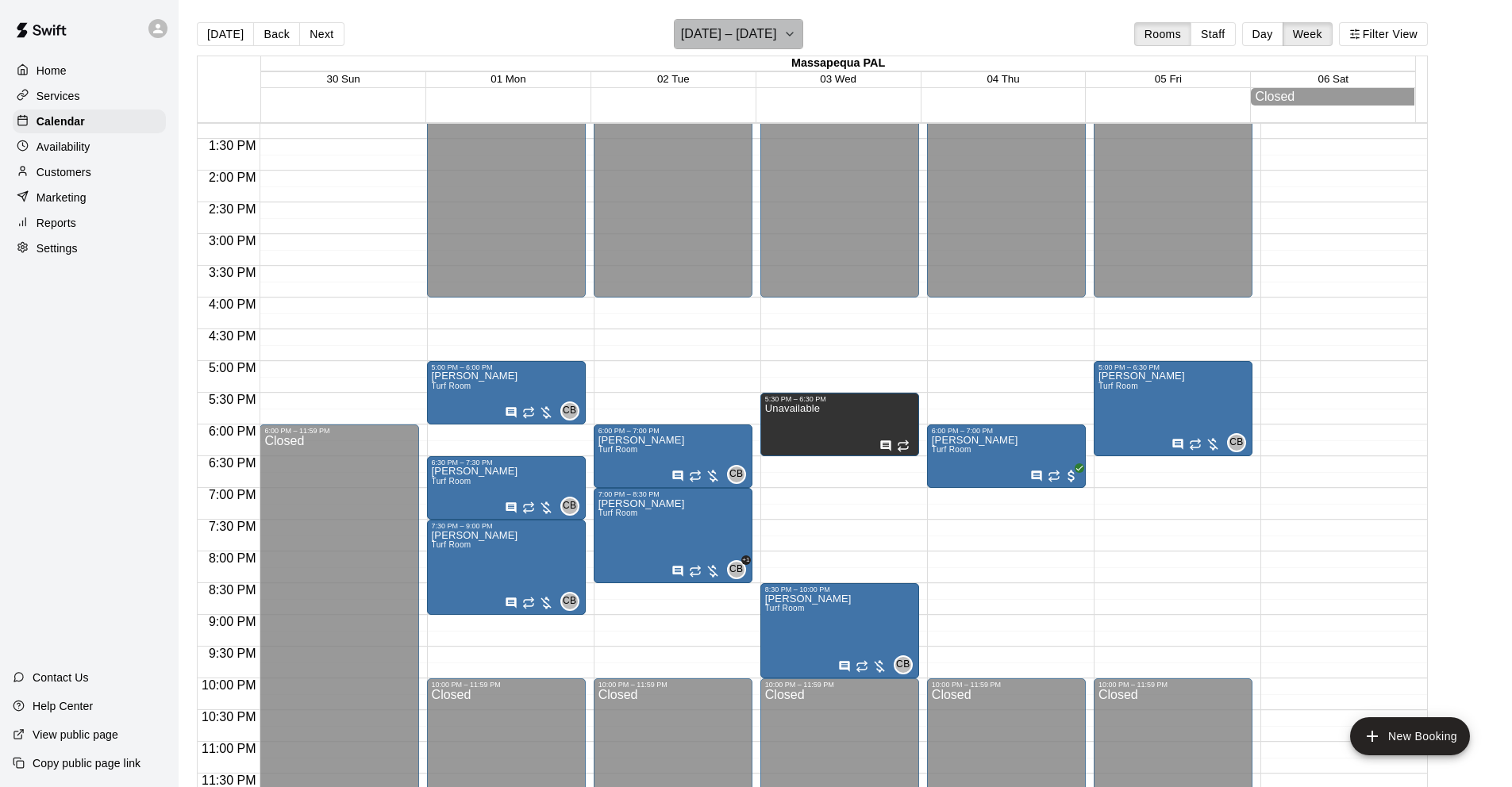
click at [702, 28] on h6 "[DATE] – [DATE]" at bounding box center [729, 34] width 96 height 22
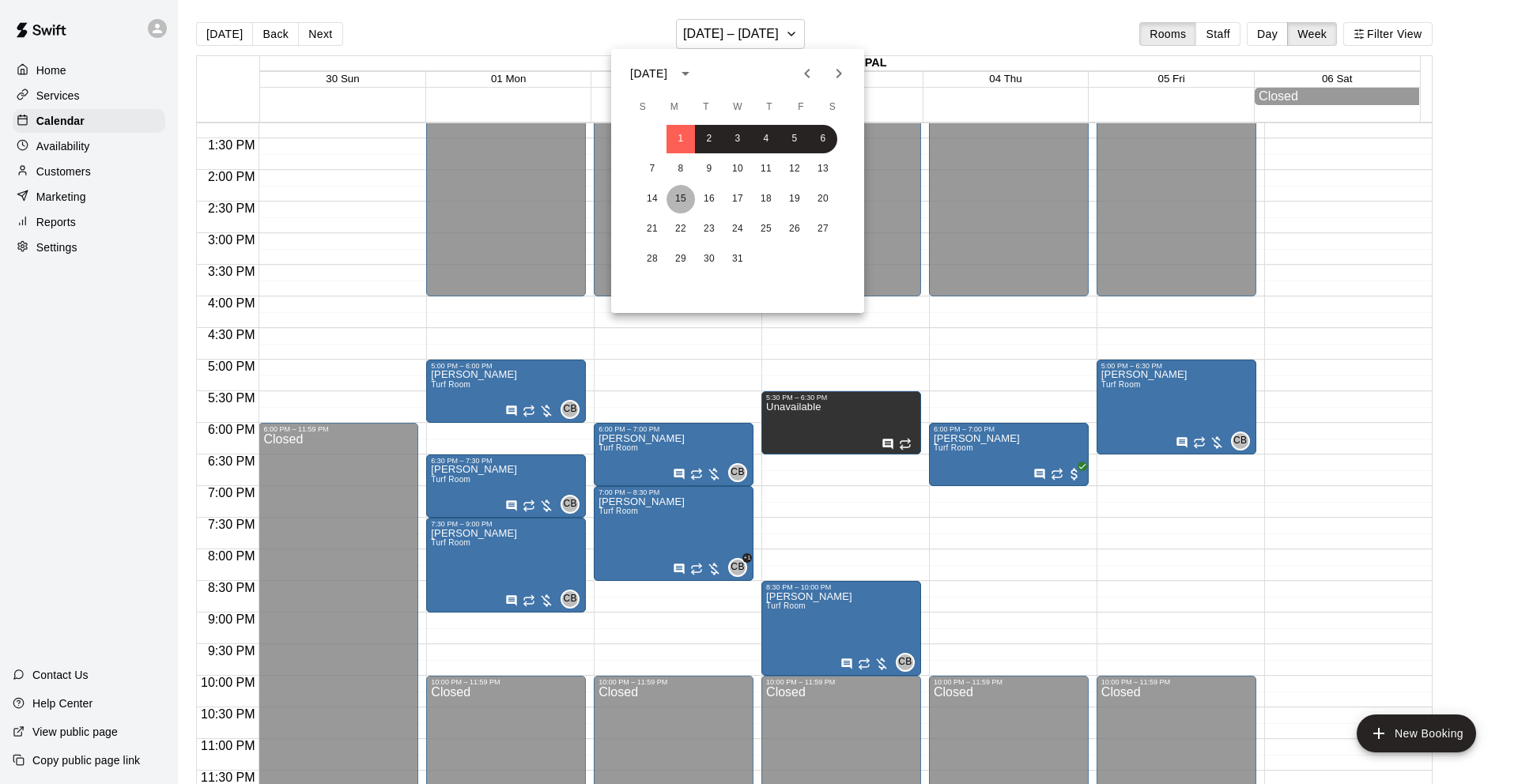
click at [682, 197] on button "15" at bounding box center [681, 199] width 29 height 29
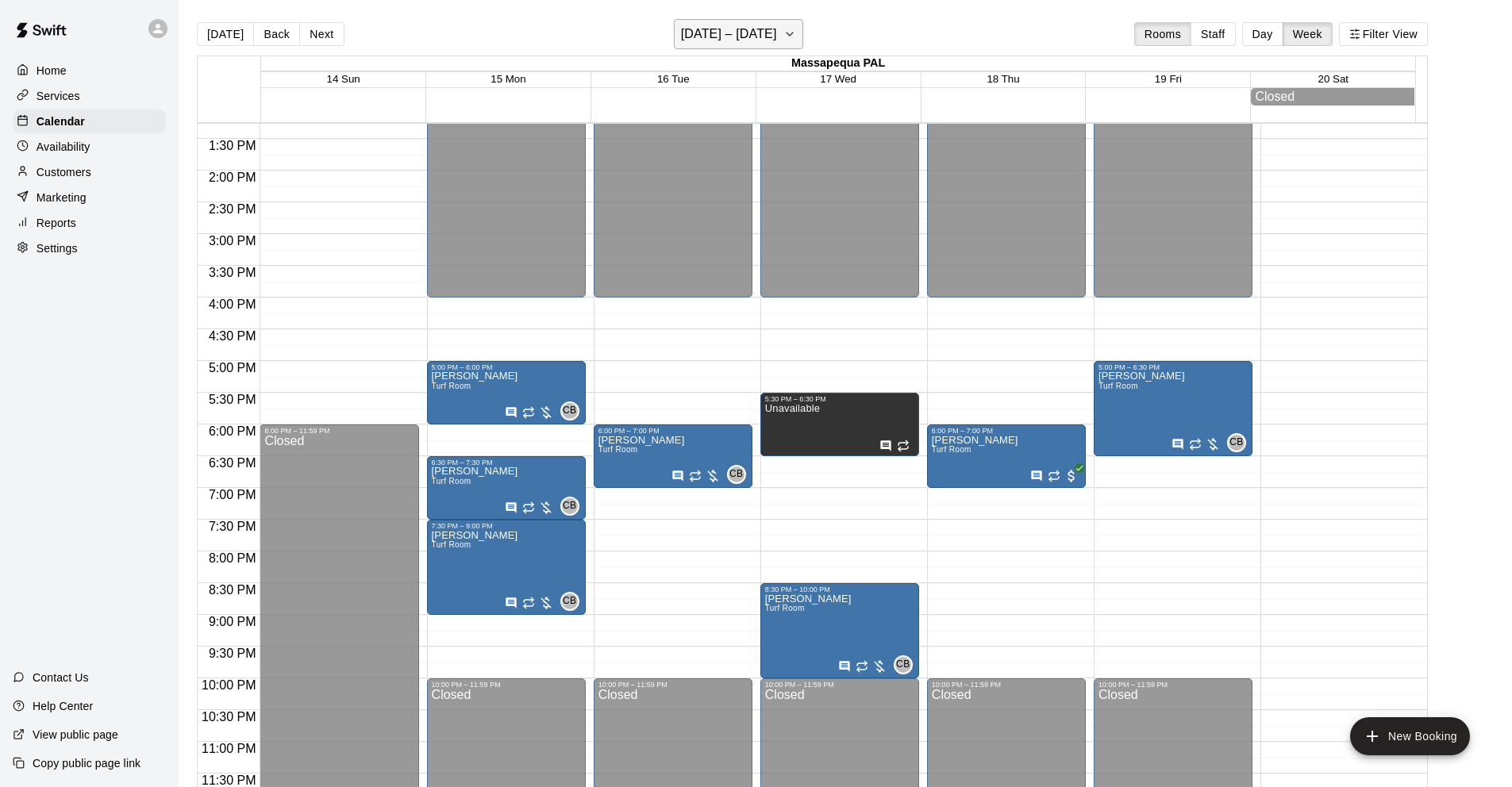
click at [720, 30] on h6 "[DATE] – [DATE]" at bounding box center [729, 34] width 96 height 22
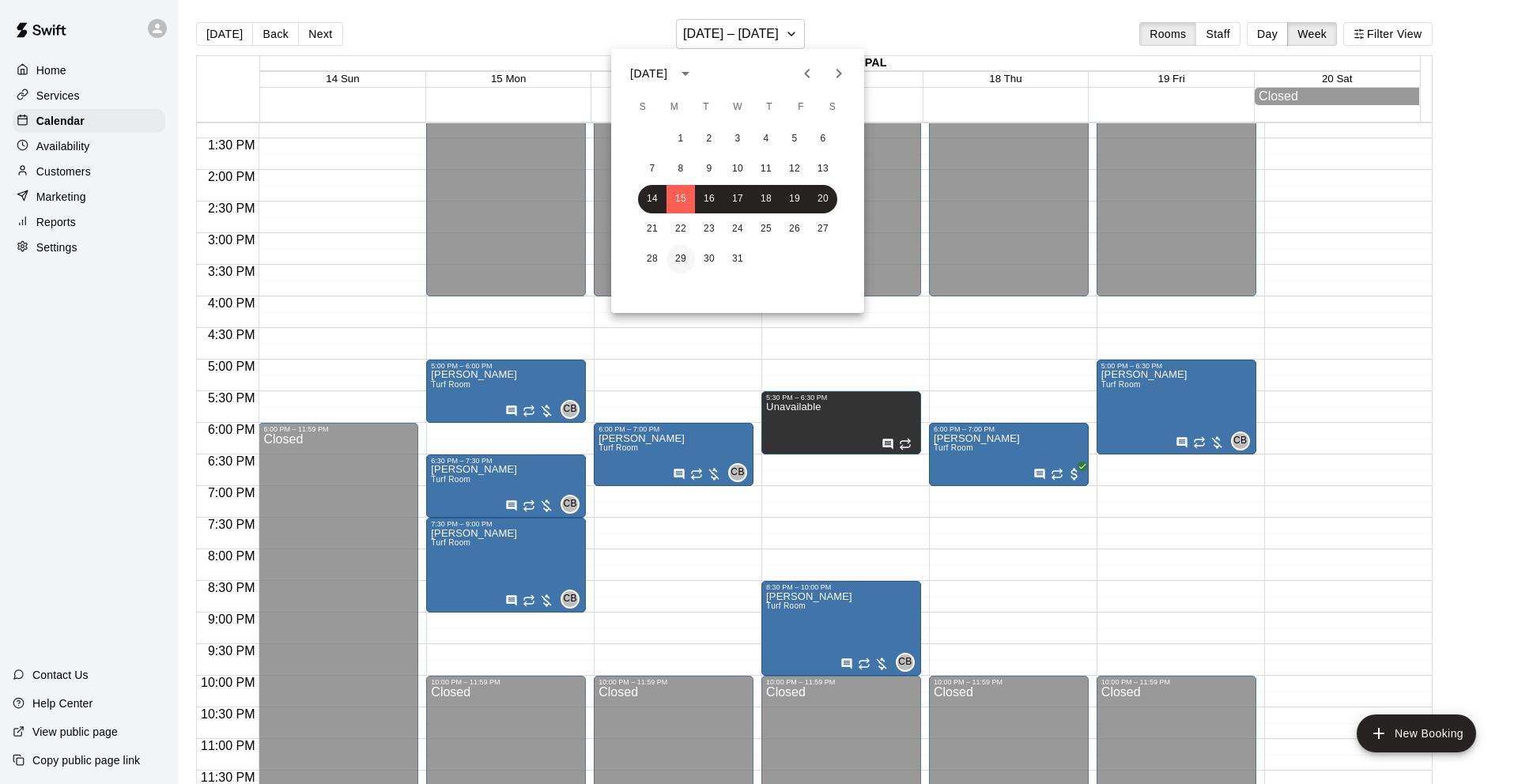
click at [680, 254] on button "29" at bounding box center [681, 260] width 29 height 29
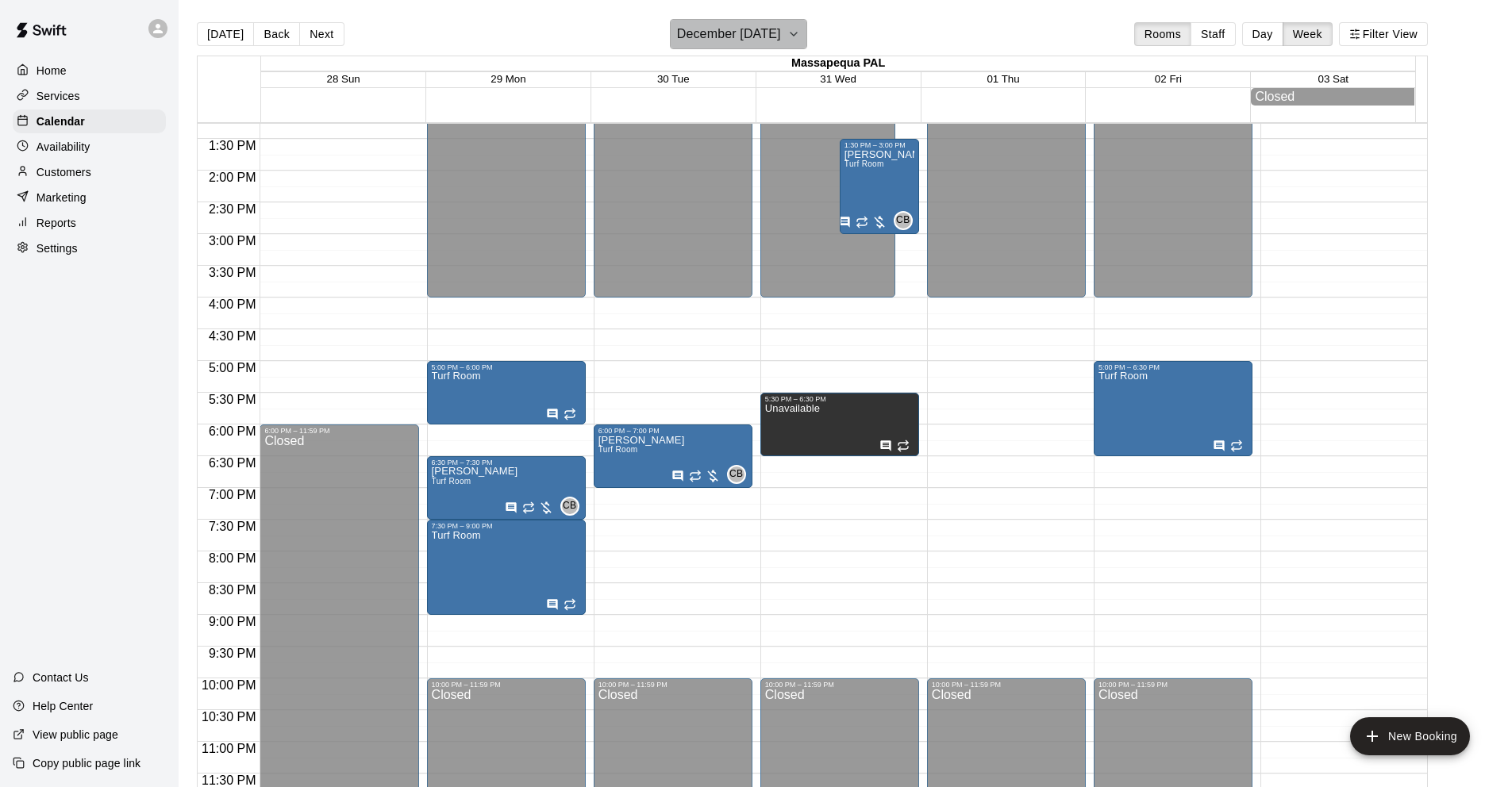
click at [716, 32] on h6 "December [DATE]" at bounding box center [728, 34] width 104 height 22
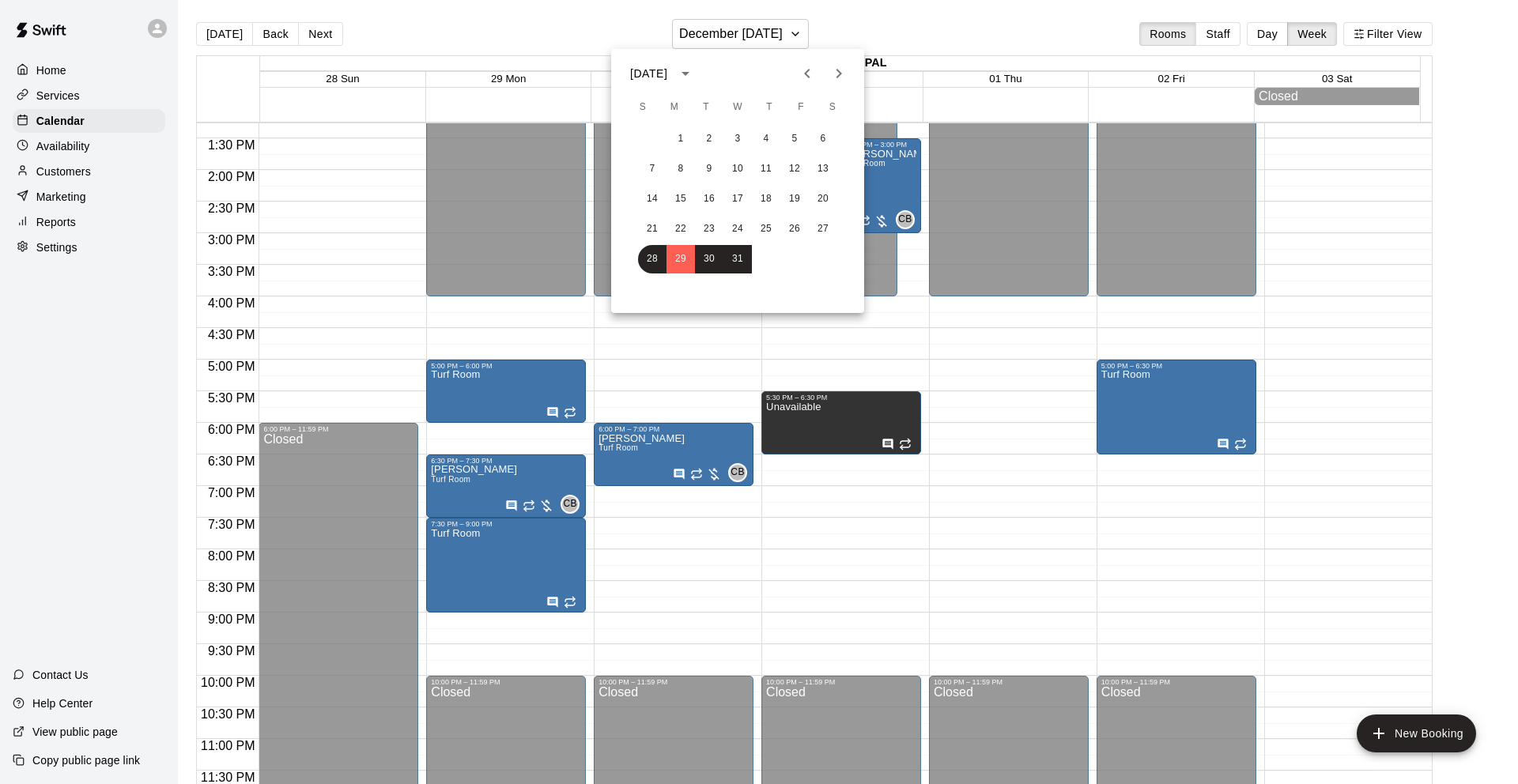
click at [841, 72] on icon "Next month" at bounding box center [839, 73] width 19 height 19
click at [683, 166] on button "5" at bounding box center [681, 169] width 29 height 29
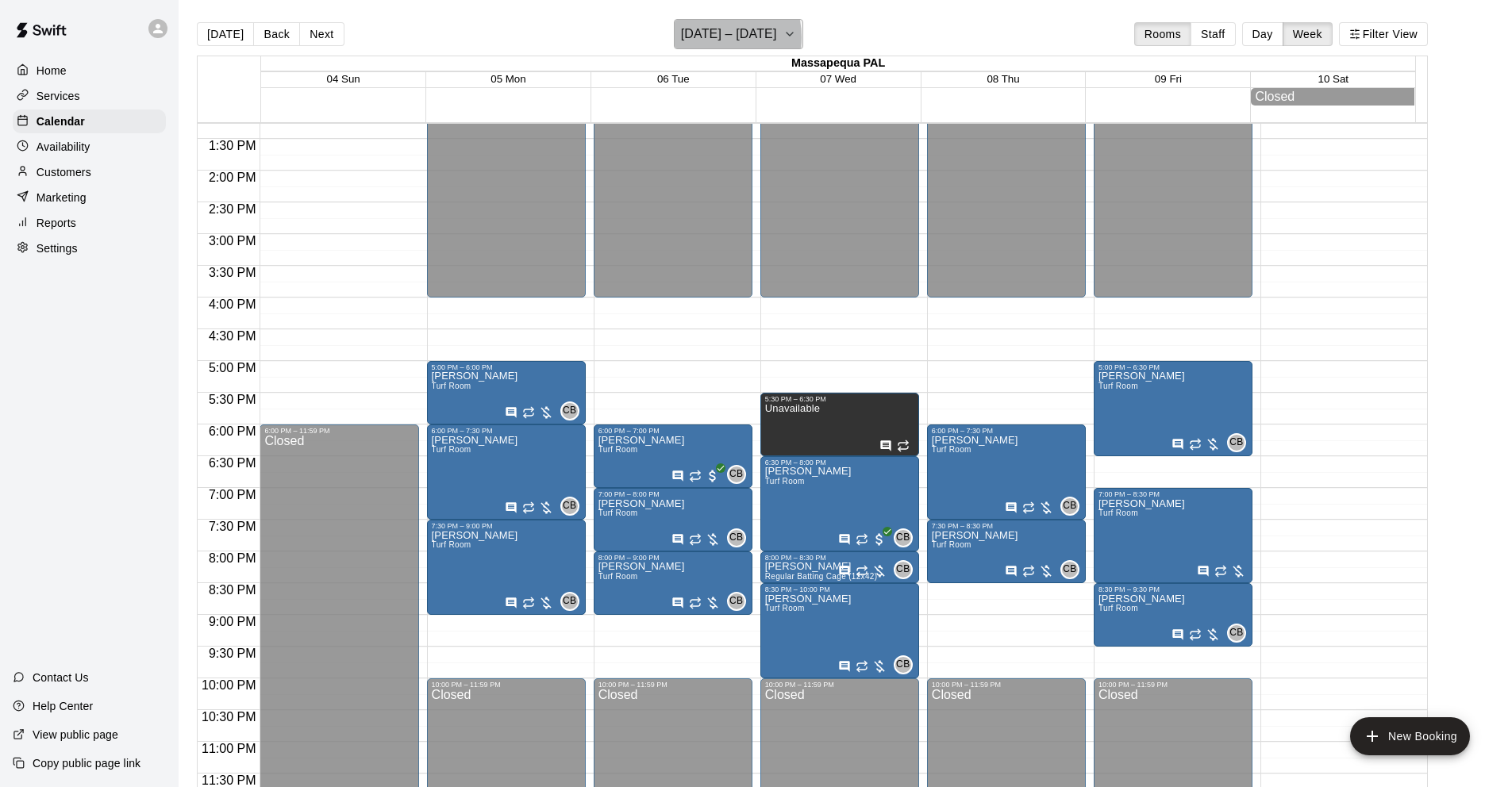
click at [710, 37] on h6 "[DATE] – [DATE]" at bounding box center [729, 34] width 96 height 22
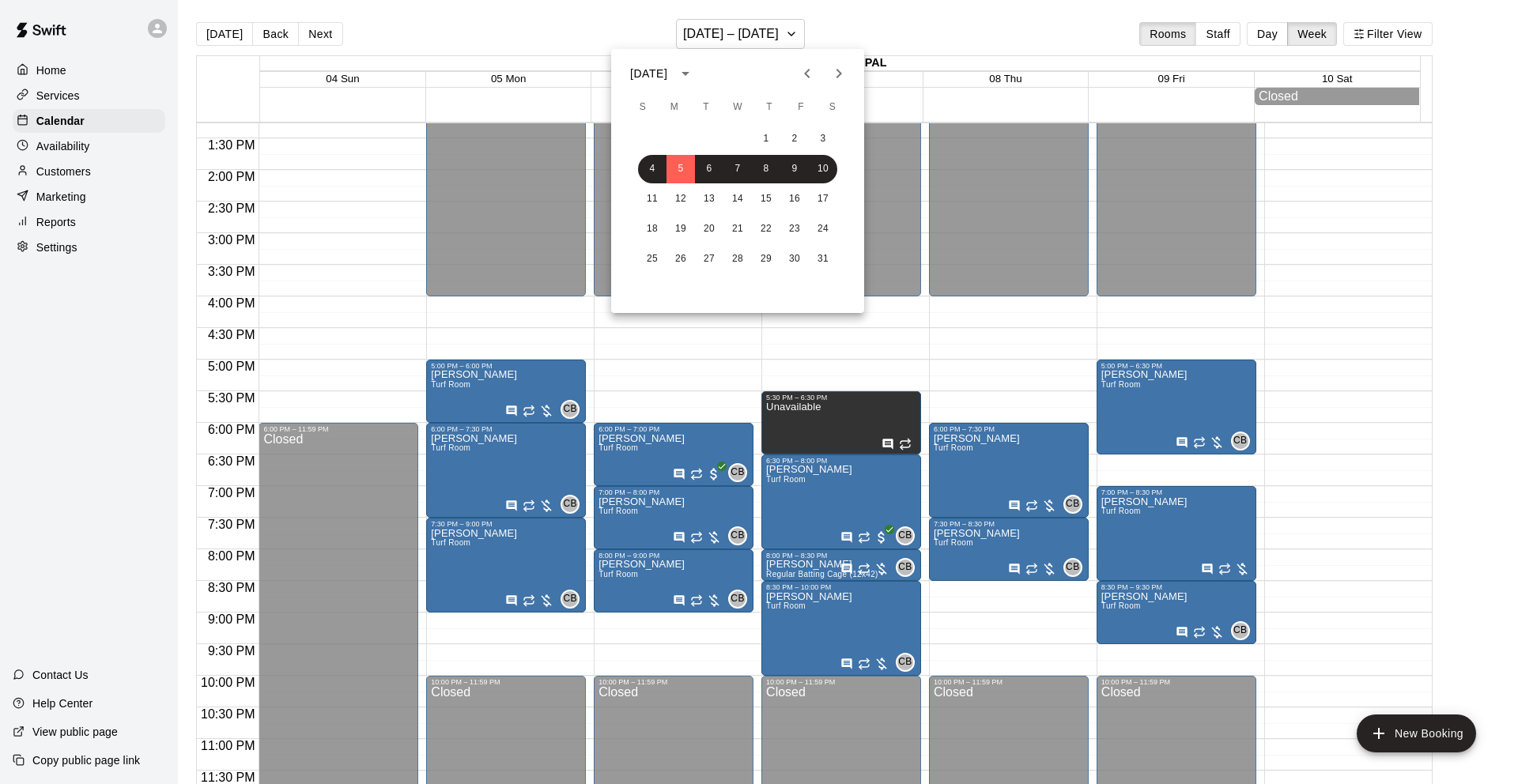
click at [814, 73] on icon "Previous month" at bounding box center [807, 73] width 19 height 19
click at [811, 74] on icon "Previous month" at bounding box center [807, 73] width 19 height 19
click at [682, 231] on button "22" at bounding box center [681, 229] width 29 height 29
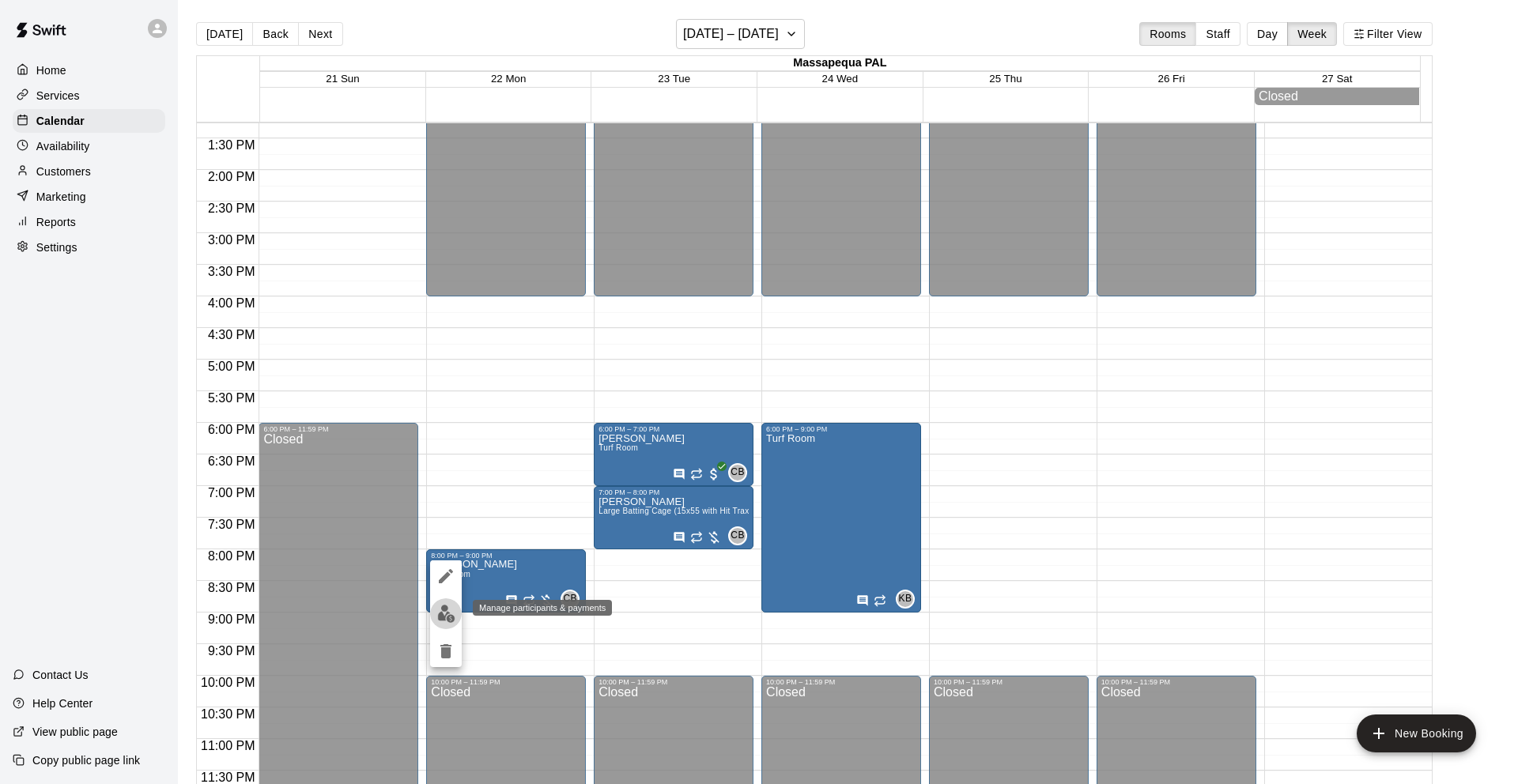
click at [444, 615] on img "edit" at bounding box center [446, 613] width 18 height 18
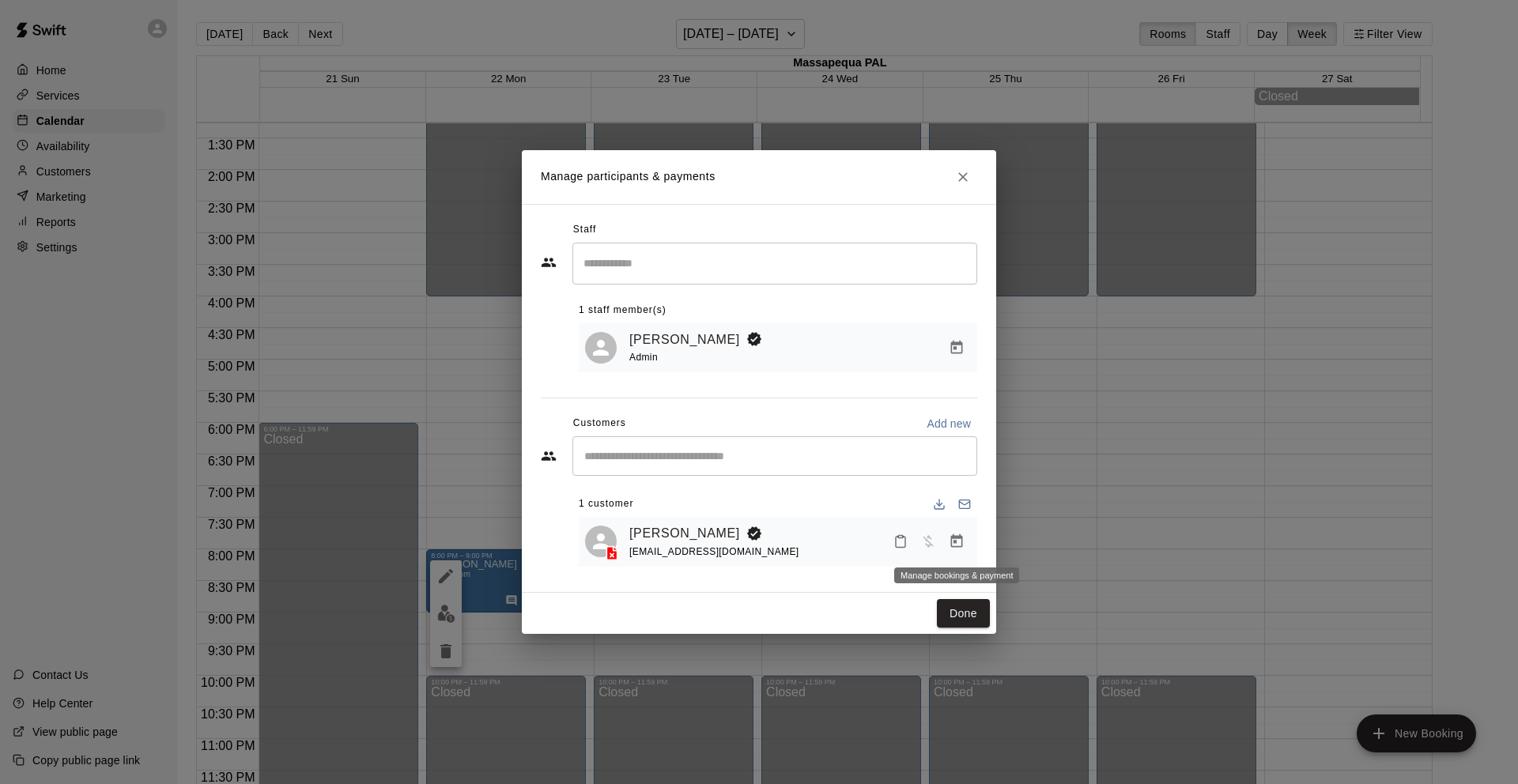
click at [959, 541] on icon "Manage bookings & payment" at bounding box center [957, 541] width 16 height 16
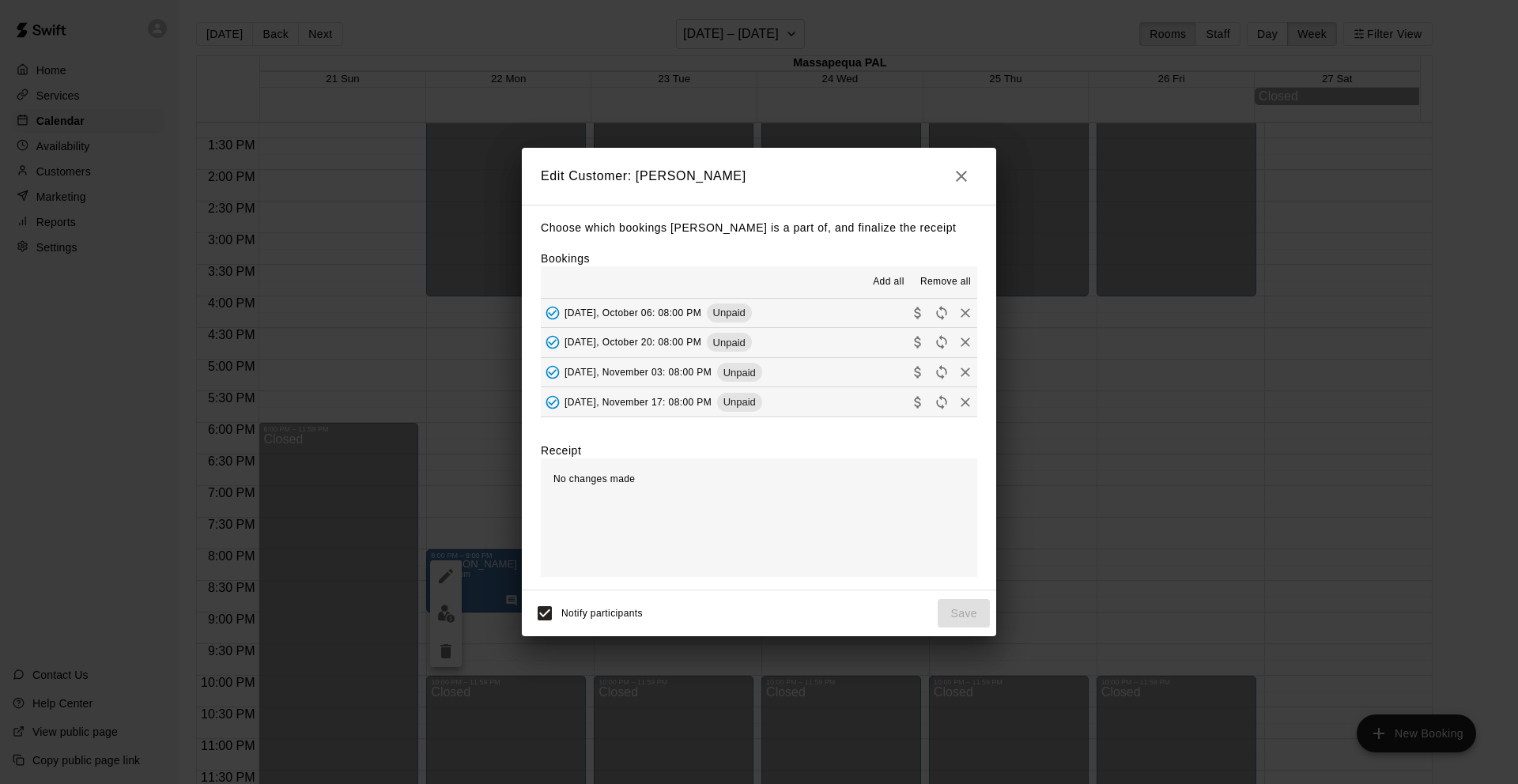
scroll to position [0, 0]
click at [887, 279] on span "Add all" at bounding box center [888, 282] width 32 height 16
click at [910, 312] on icon "Collect payment" at bounding box center [918, 313] width 16 height 16
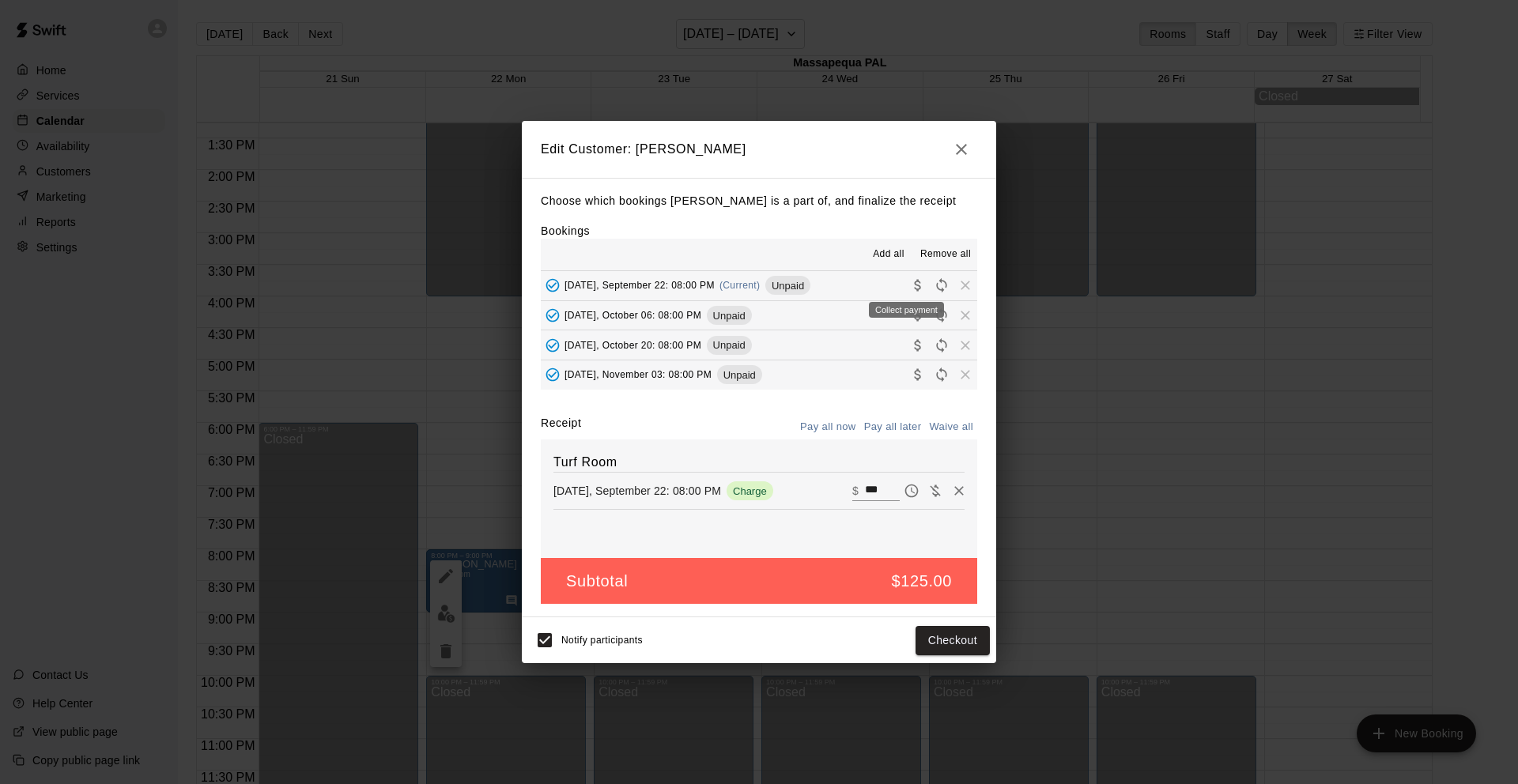
click at [910, 286] on icon "Collect payment" at bounding box center [918, 285] width 16 height 16
click at [910, 313] on icon "Collect payment" at bounding box center [918, 315] width 16 height 16
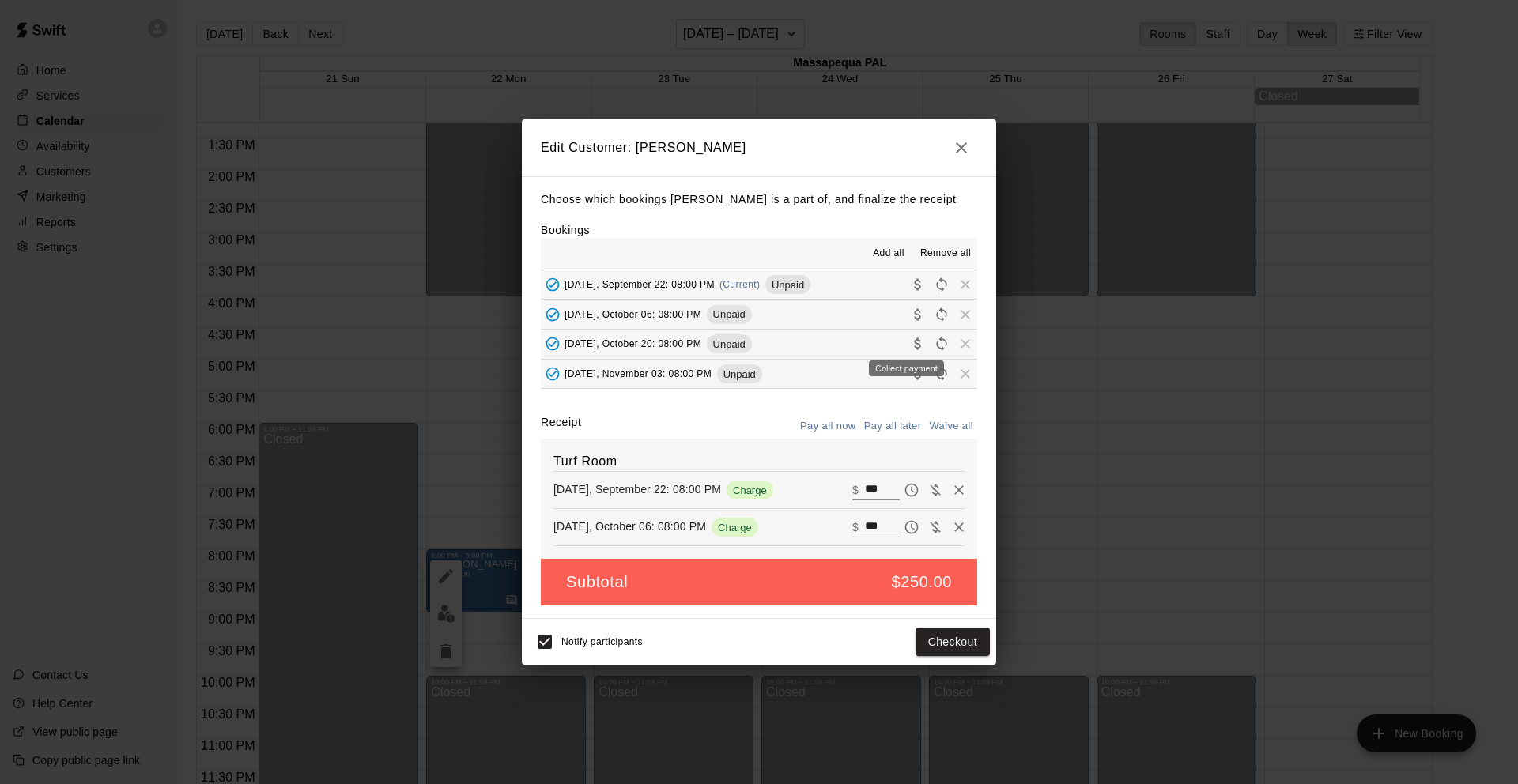
click at [914, 345] on icon "Collect payment" at bounding box center [917, 345] width 7 height 12
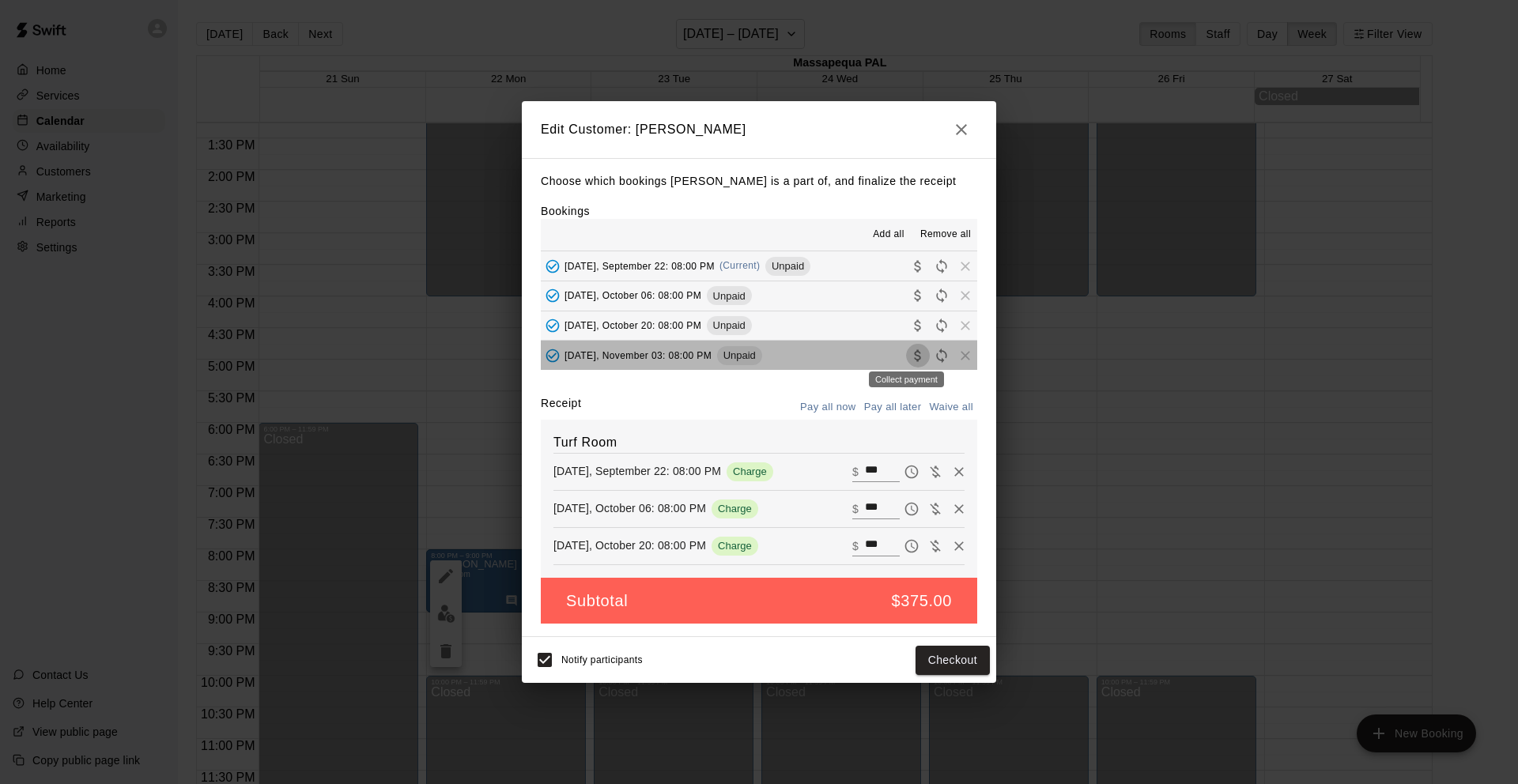
click at [914, 355] on icon "Collect payment" at bounding box center [917, 355] width 7 height 12
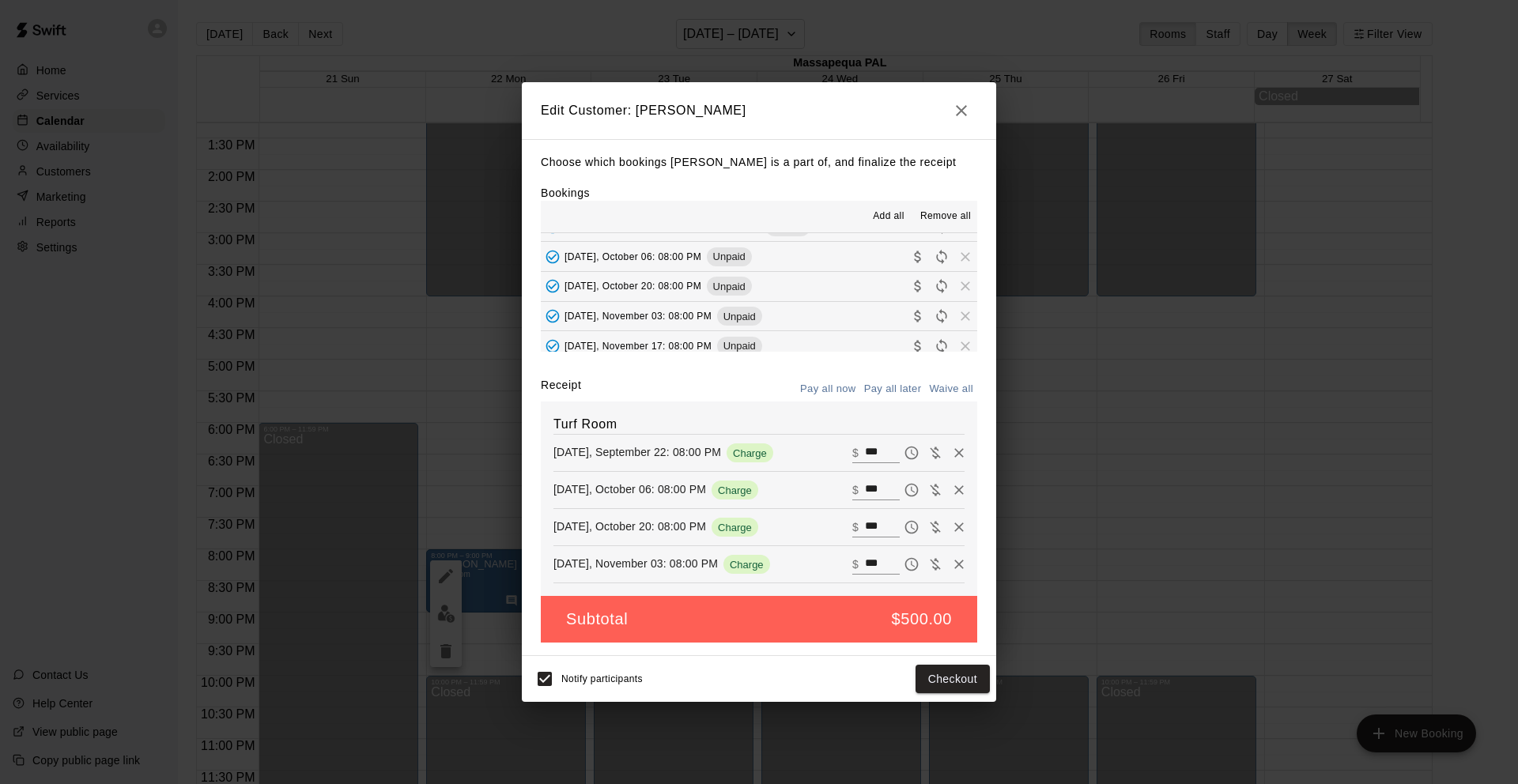
scroll to position [30, 0]
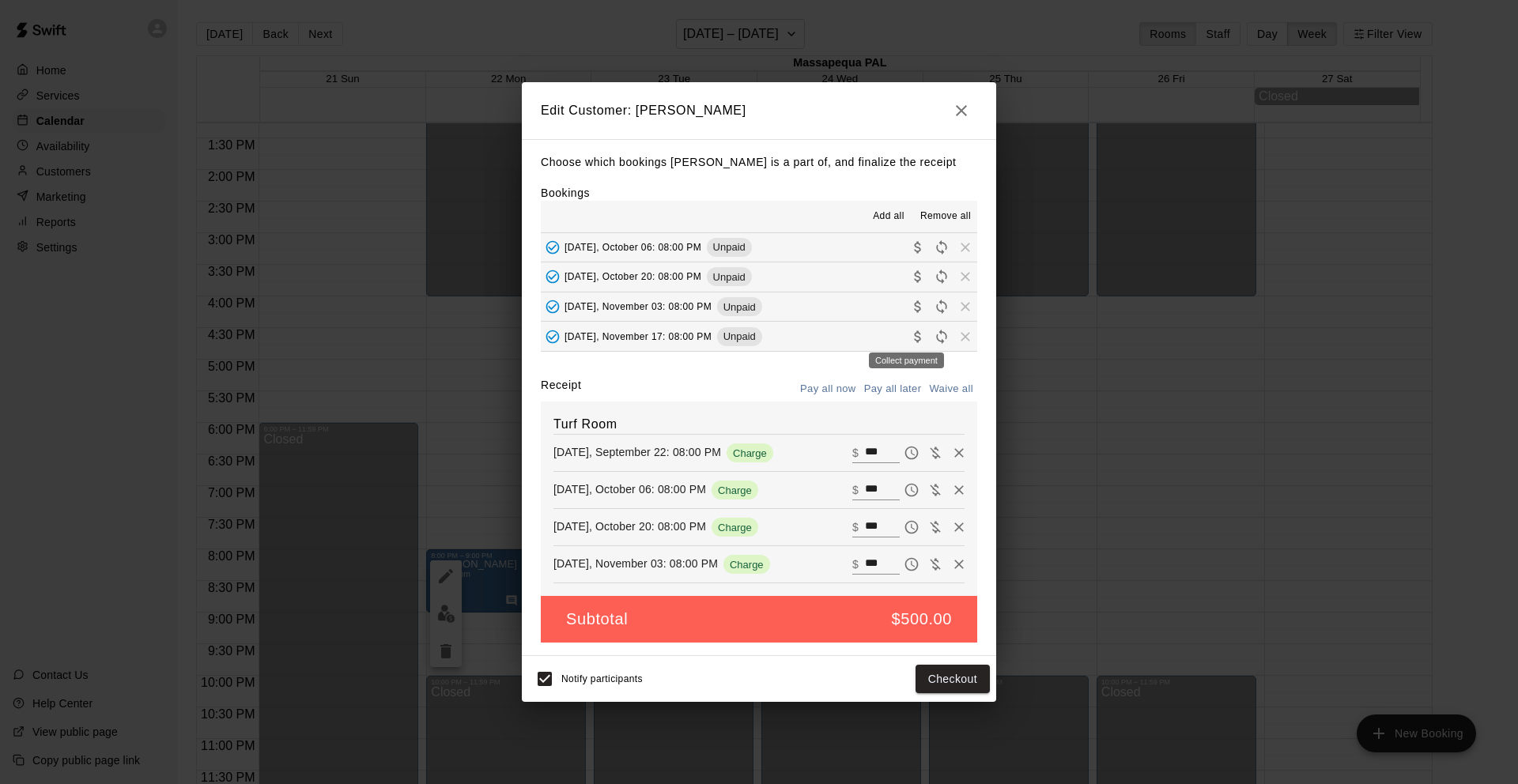
click at [910, 335] on icon "Collect payment" at bounding box center [918, 336] width 16 height 16
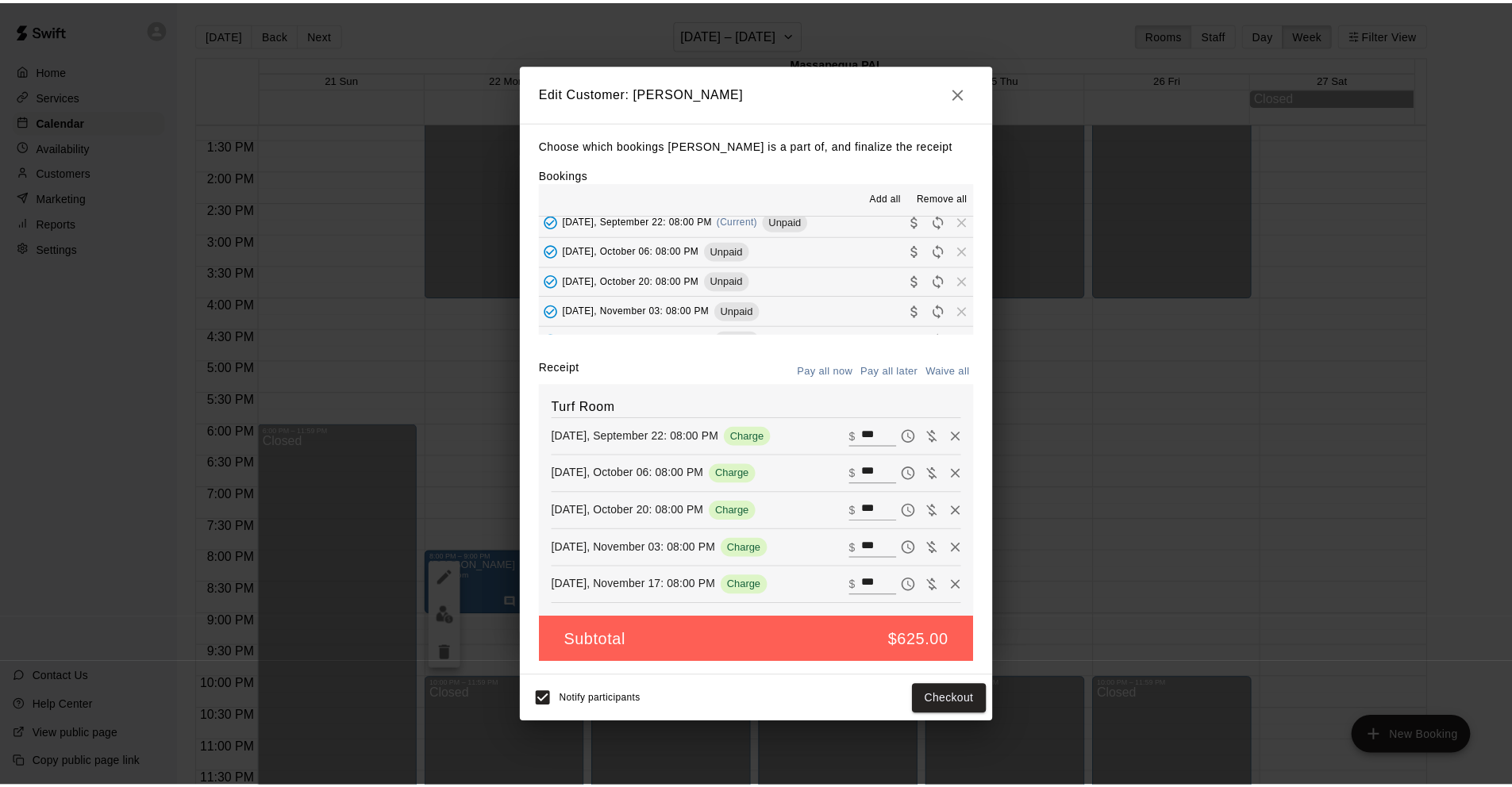
scroll to position [0, 0]
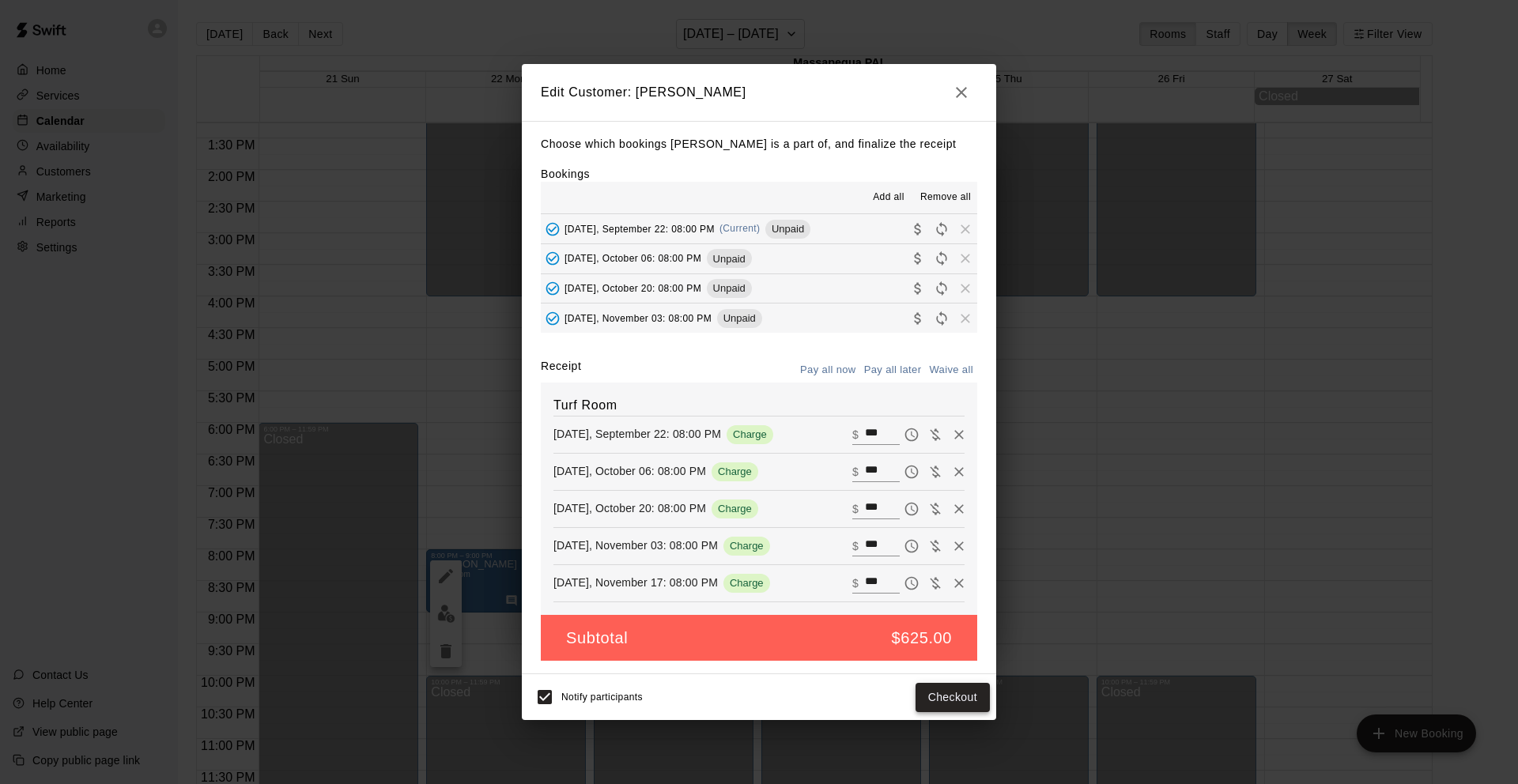
click at [950, 698] on button "Checkout" at bounding box center [952, 697] width 74 height 29
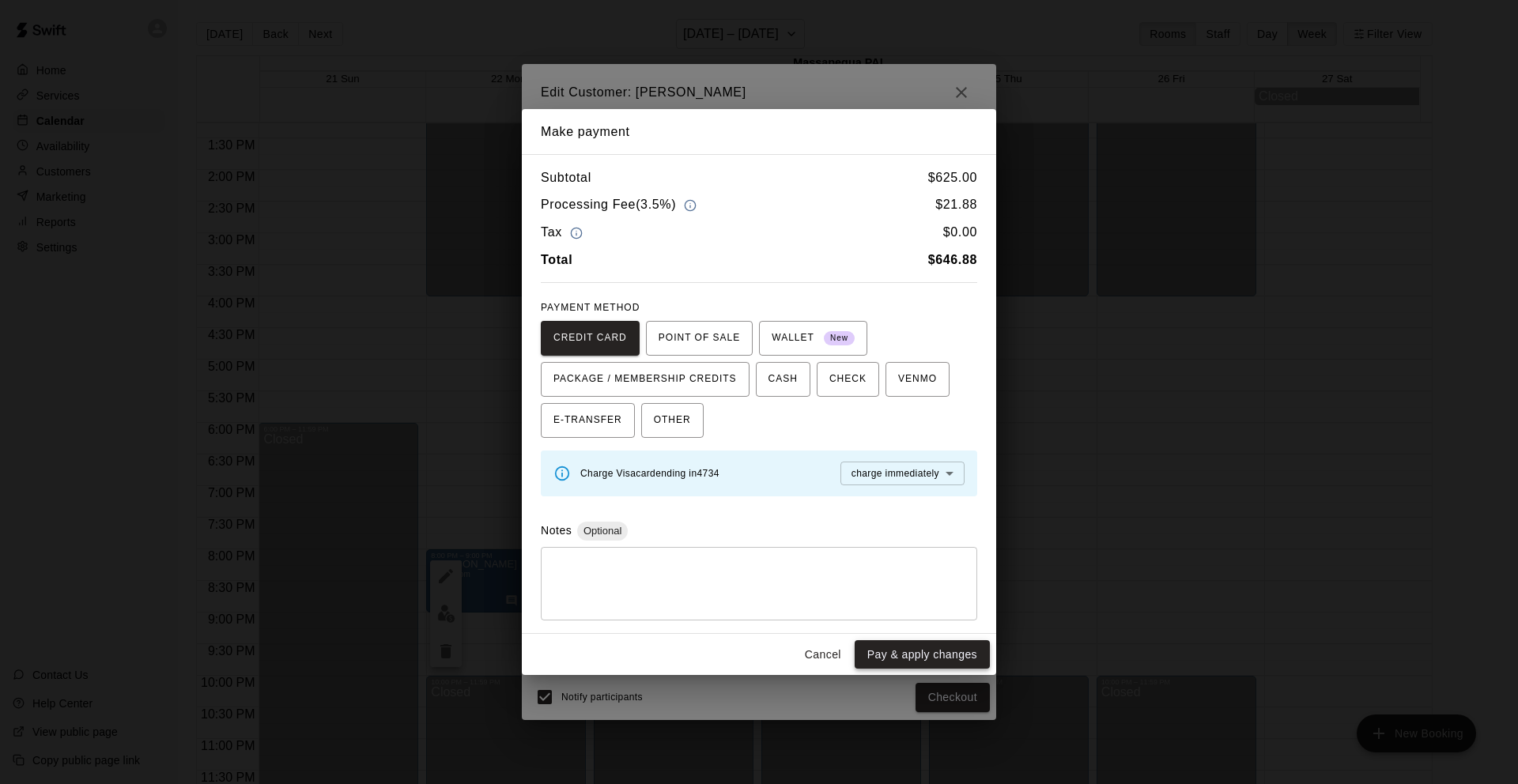
click at [915, 654] on button "Pay & apply changes" at bounding box center [922, 655] width 135 height 29
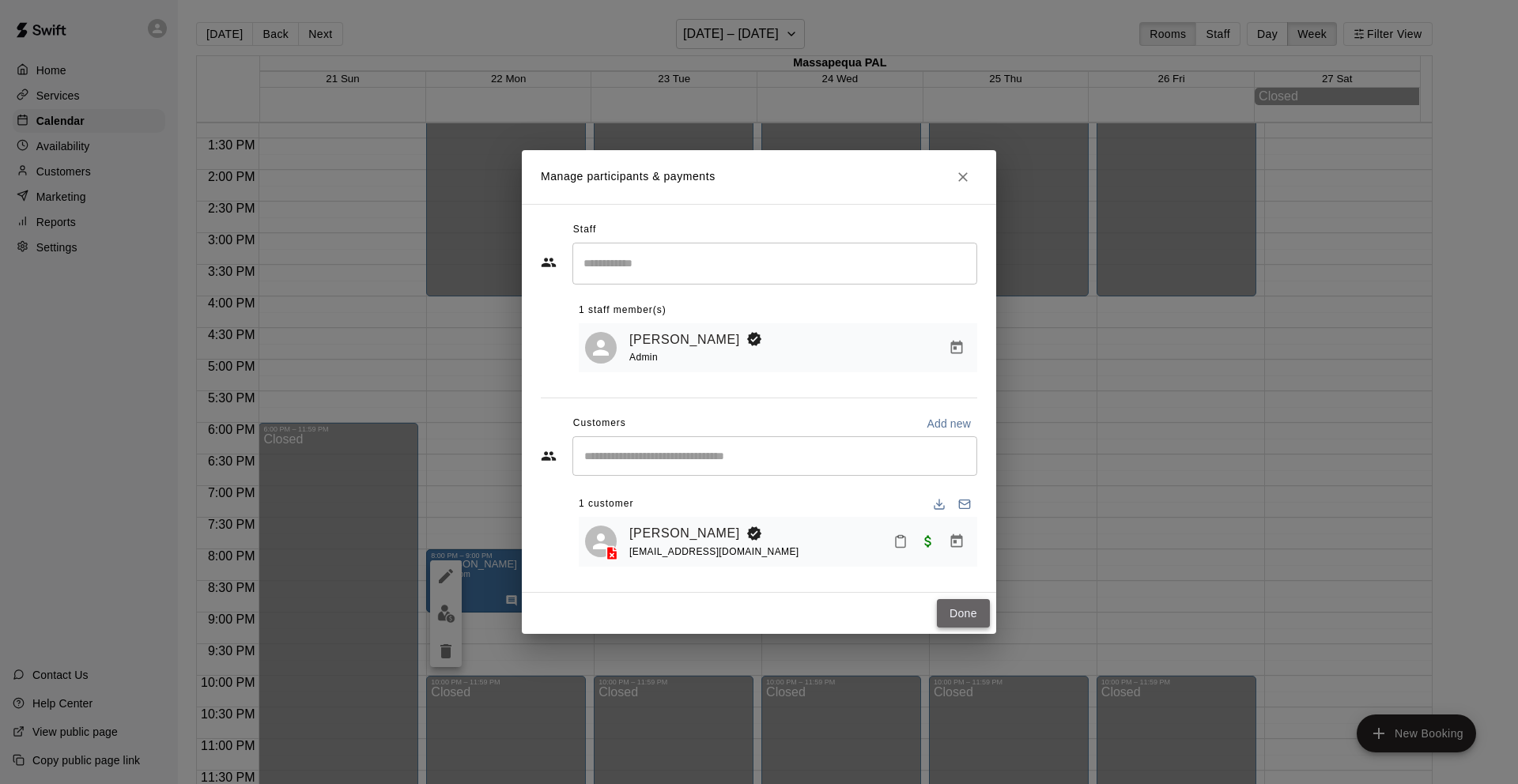
click at [973, 608] on button "Done" at bounding box center [962, 613] width 53 height 29
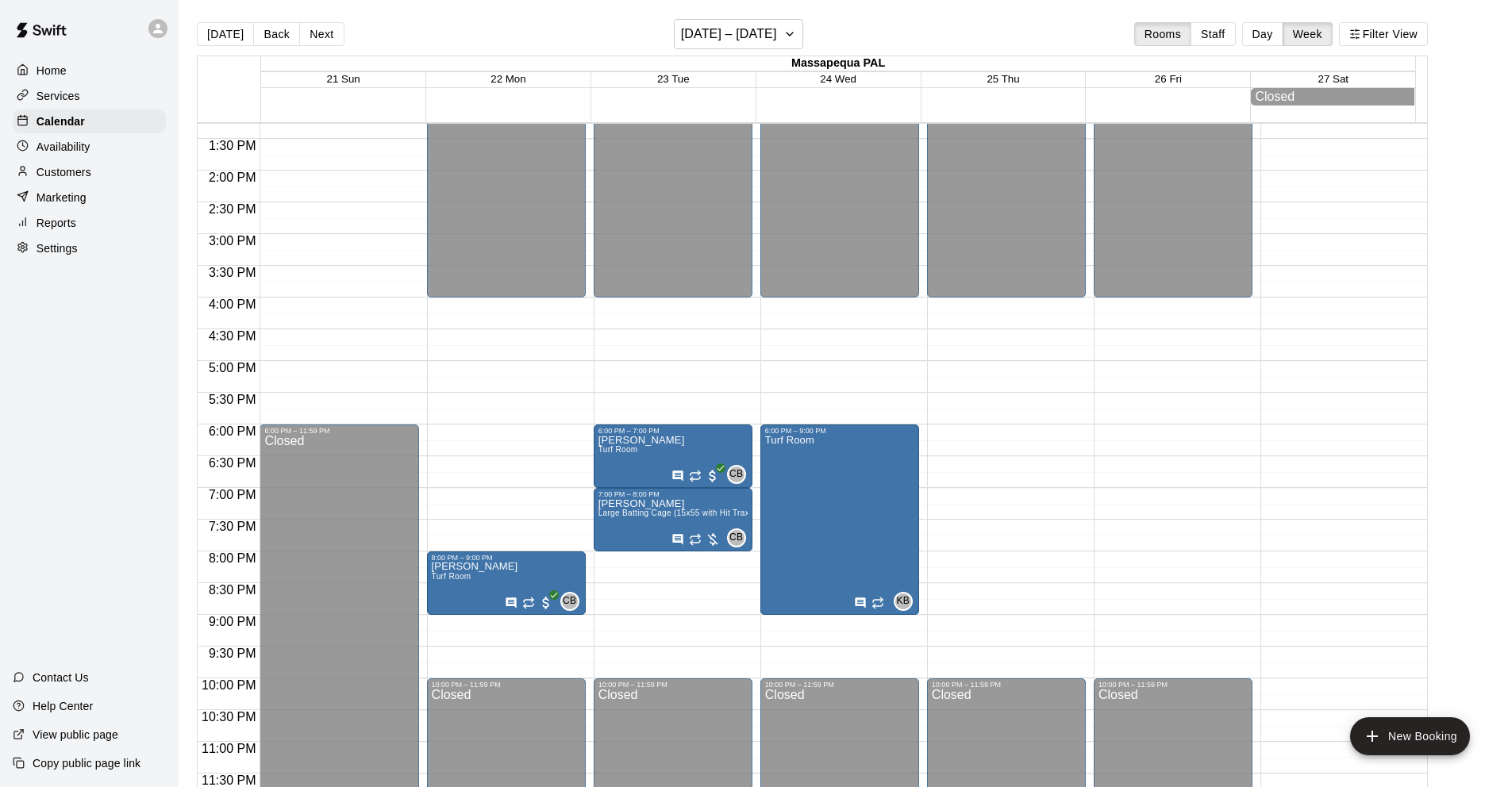
click at [798, 16] on main "[DATE] Back Next [DATE] – [DATE] Rooms Staff Day Week Filter View Massapequa PA…" at bounding box center [845, 406] width 1333 height 812
click at [794, 32] on icon "button" at bounding box center [789, 34] width 13 height 19
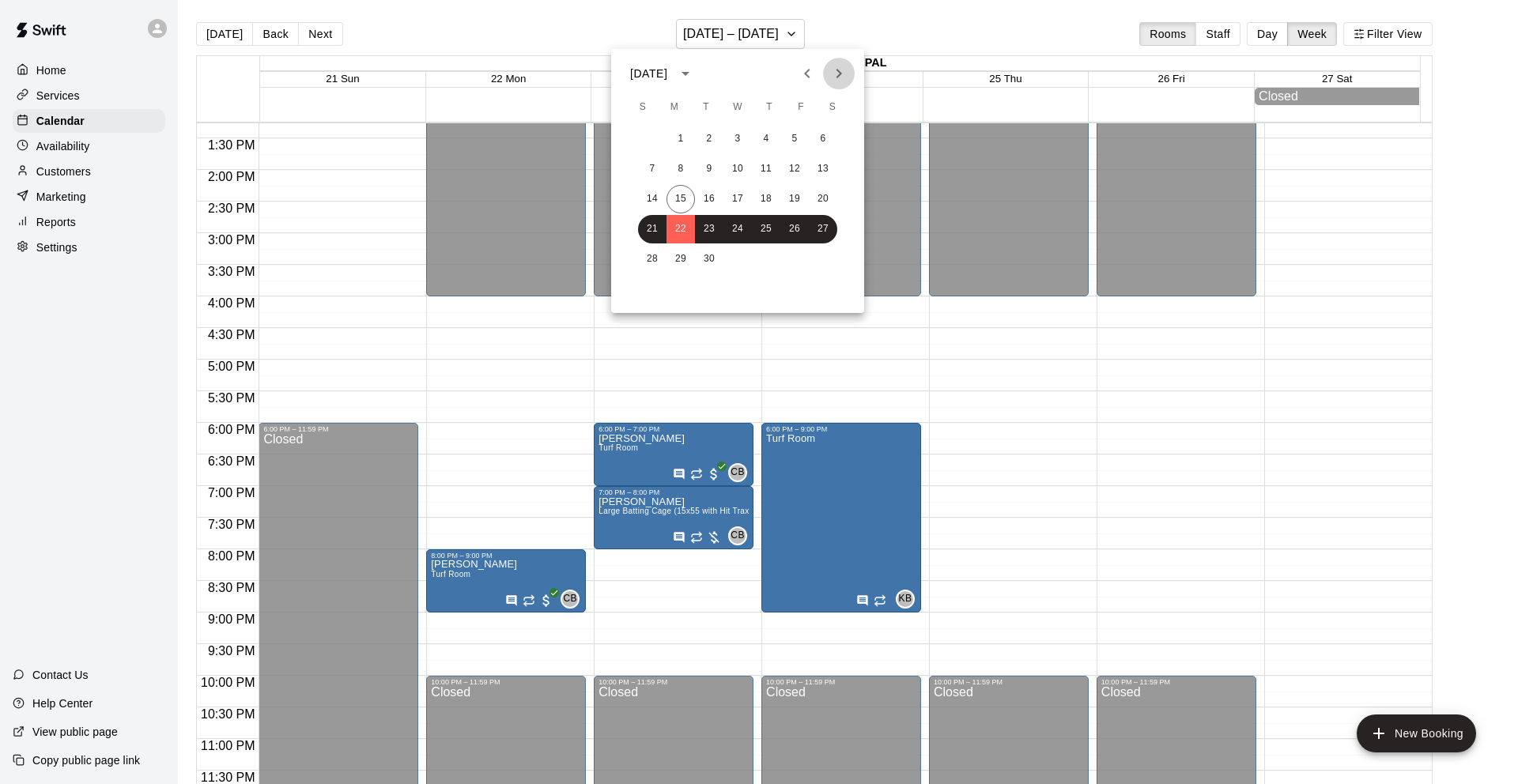
click at [836, 71] on icon "Next month" at bounding box center [839, 73] width 19 height 19
click at [842, 68] on icon "Next month" at bounding box center [839, 73] width 19 height 19
click at [686, 259] on button "24" at bounding box center [681, 260] width 29 height 29
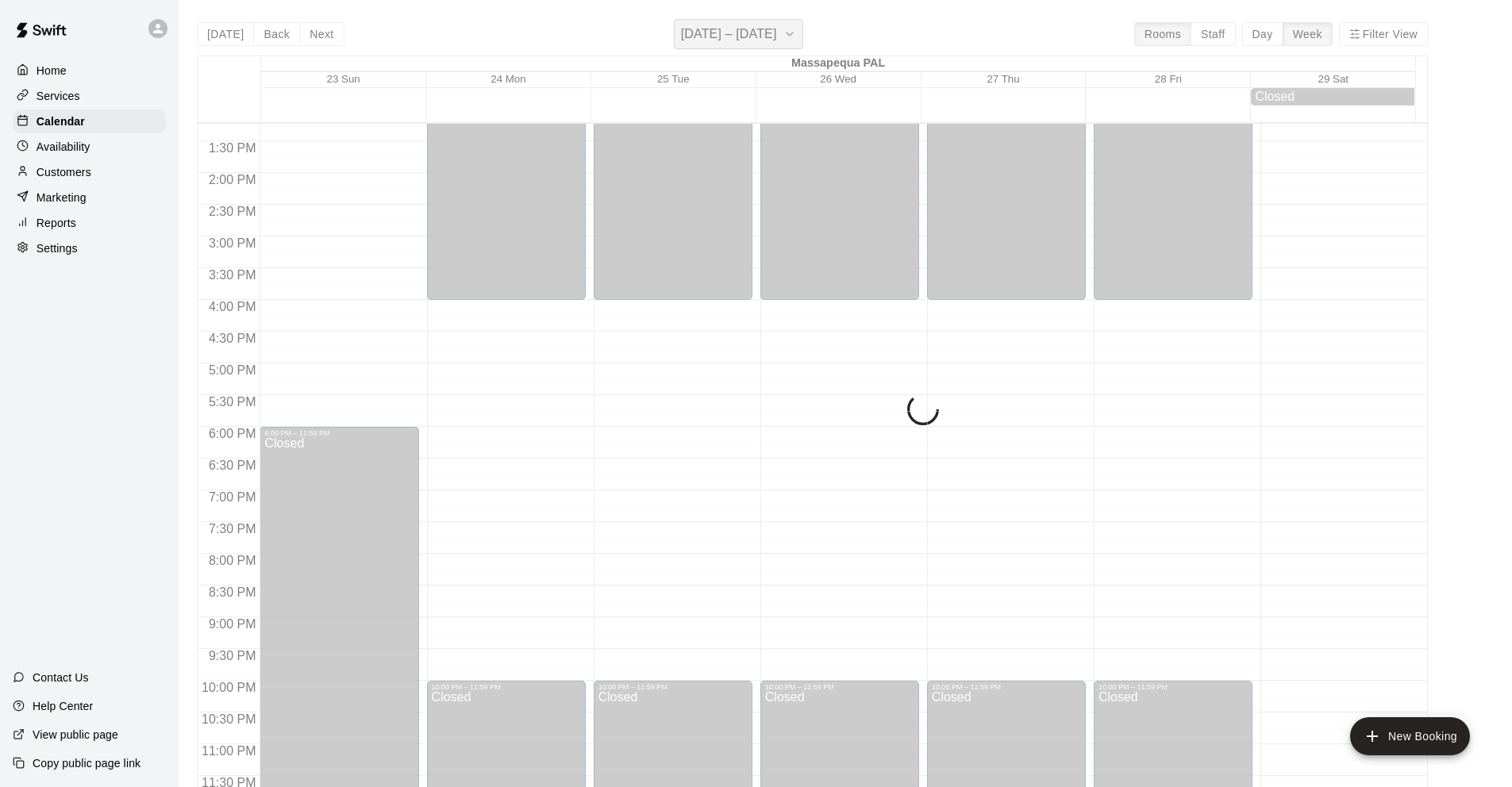
scroll to position [842, 0]
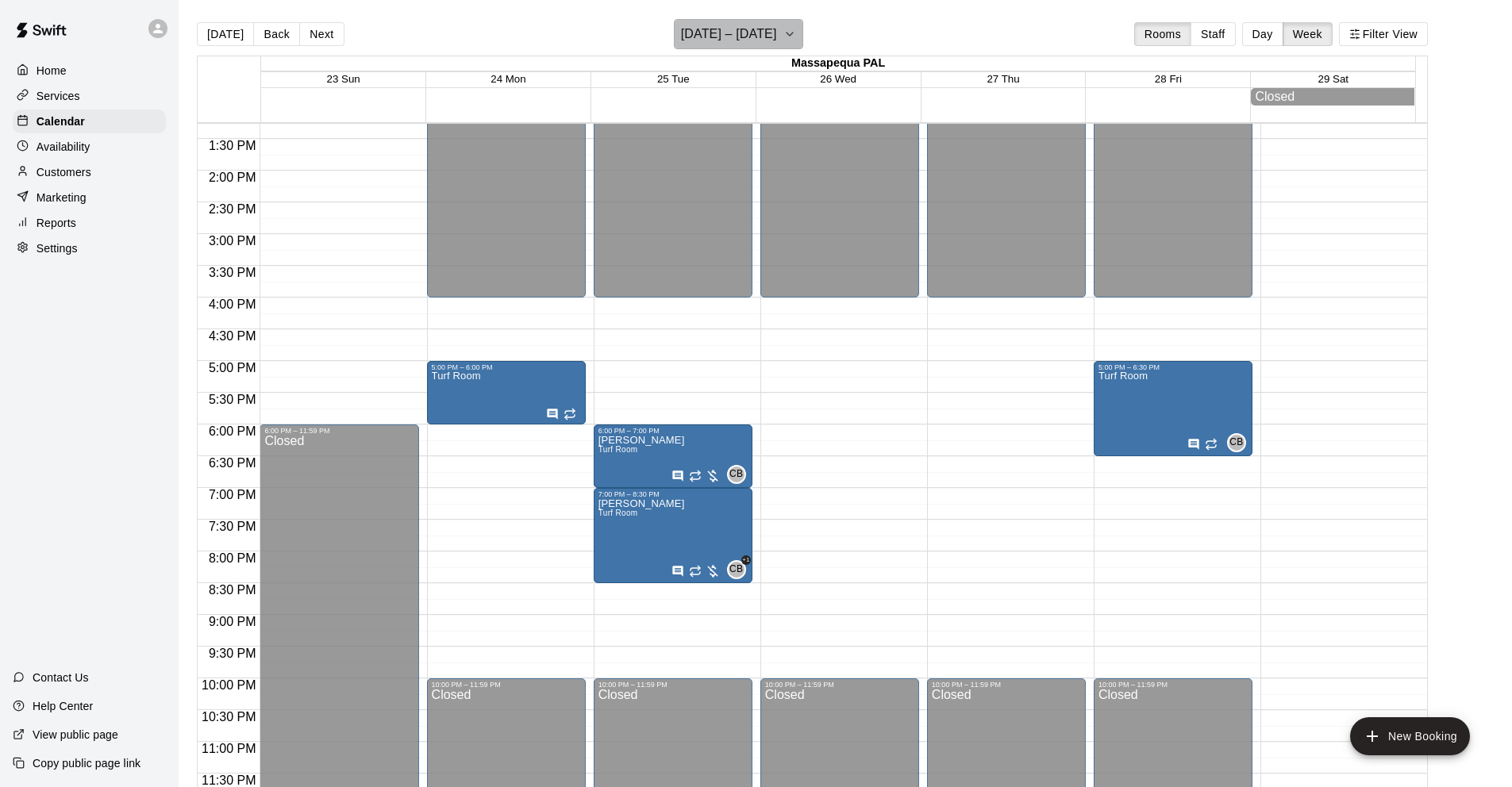
click at [752, 24] on h6 "[DATE] – [DATE]" at bounding box center [729, 34] width 96 height 22
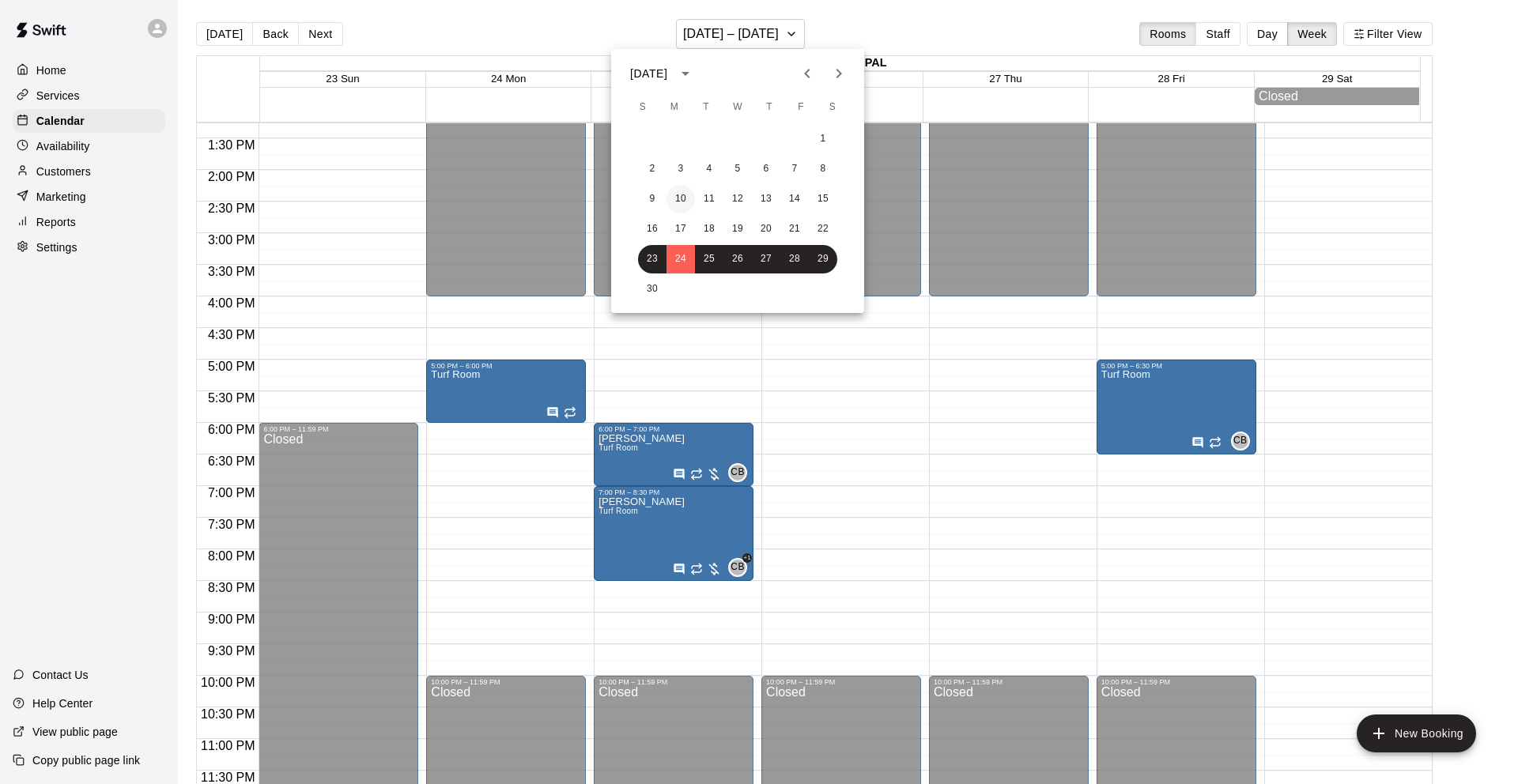
click at [679, 192] on button "10" at bounding box center [681, 199] width 29 height 29
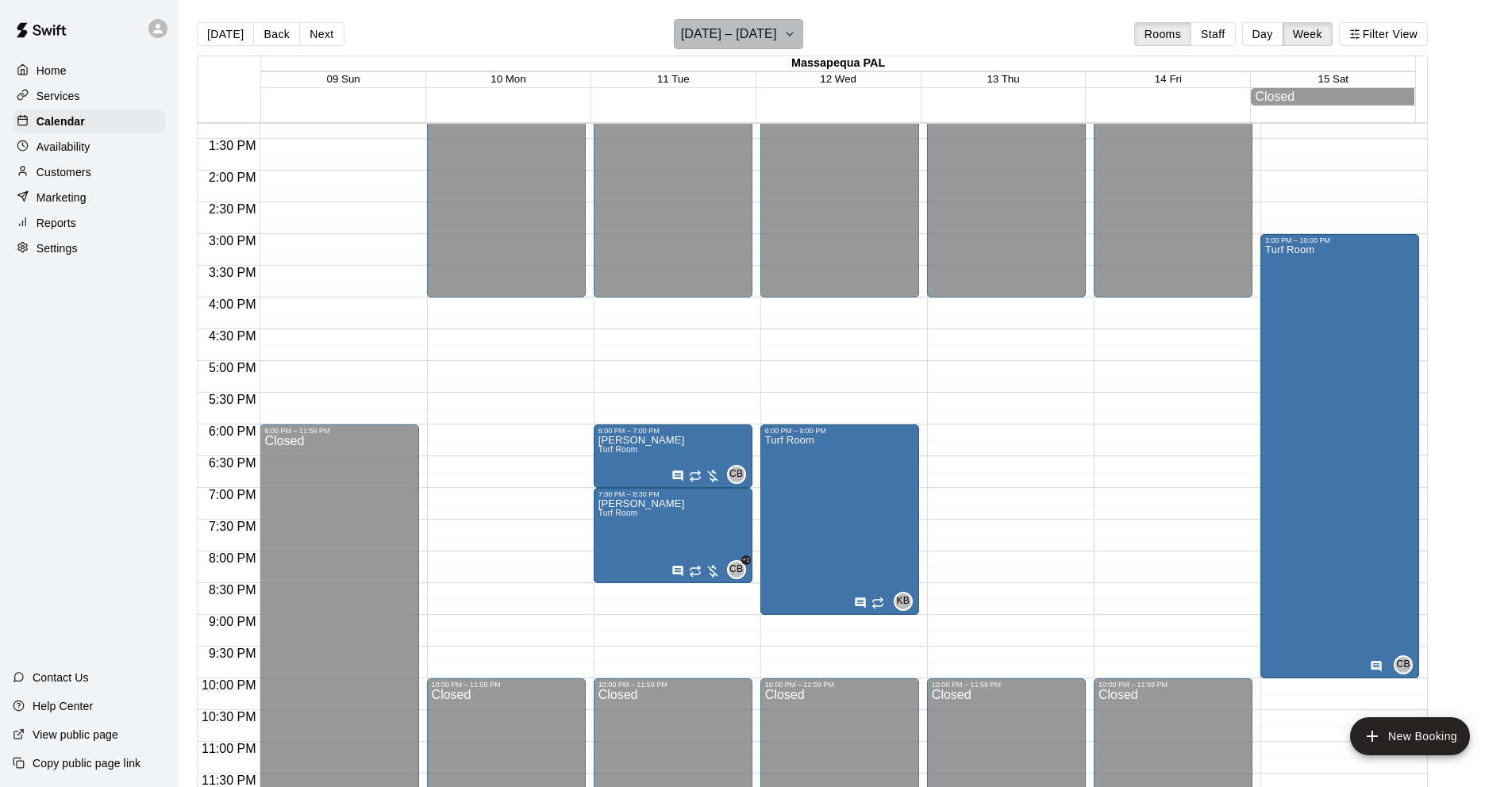
click at [743, 35] on h6 "[DATE] – [DATE]" at bounding box center [729, 34] width 96 height 22
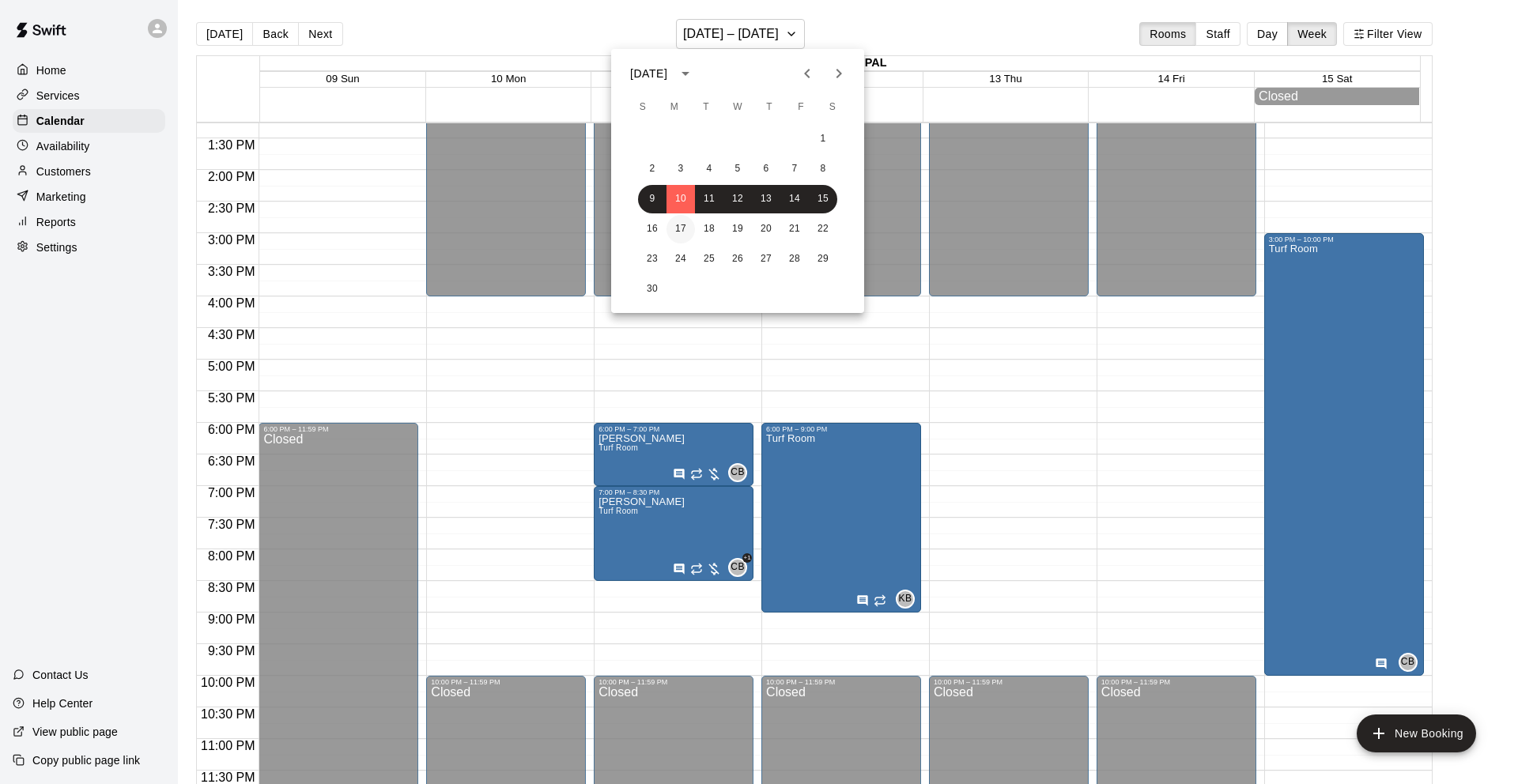
click at [684, 229] on button "17" at bounding box center [681, 229] width 29 height 29
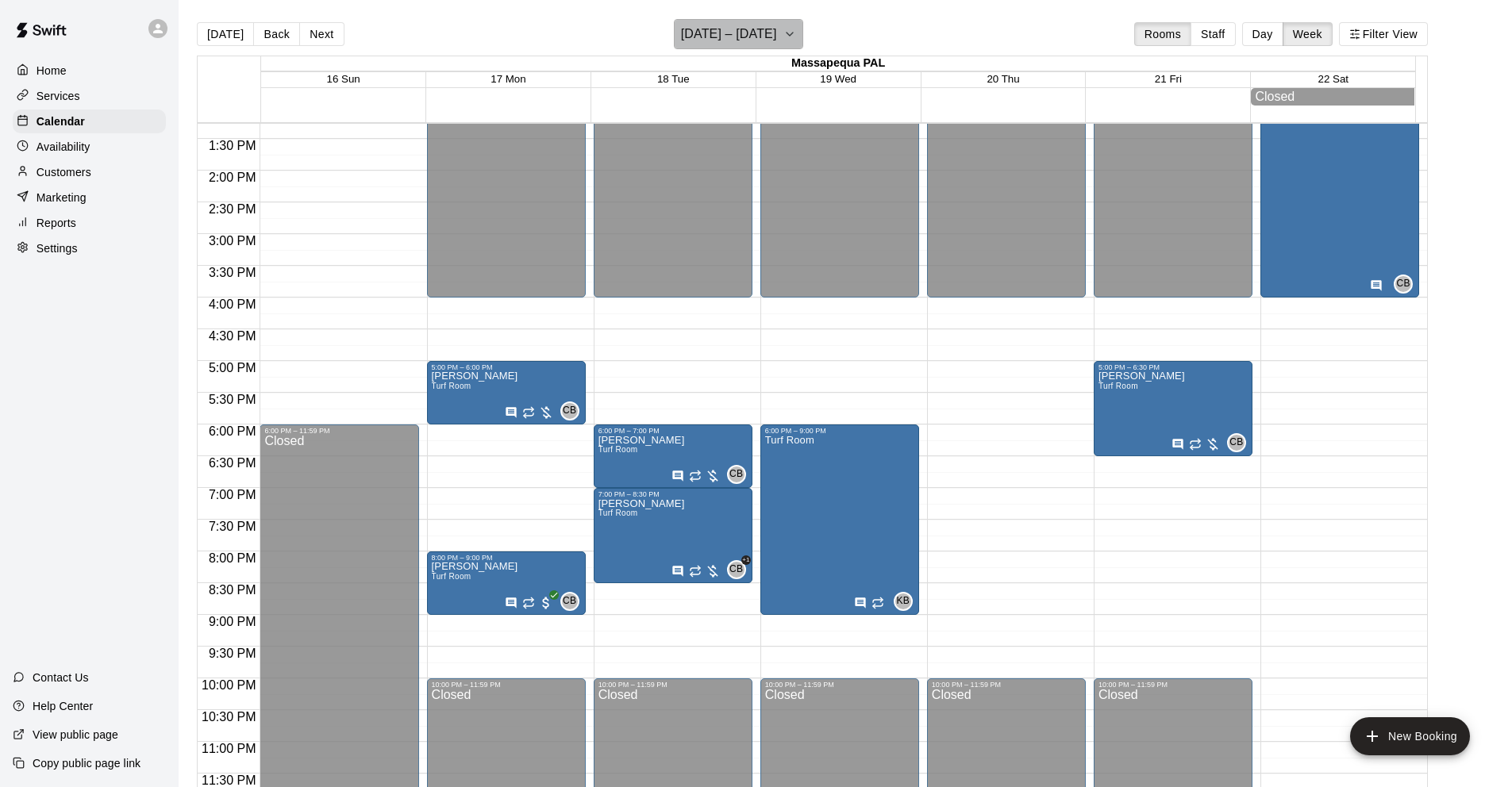
click at [747, 23] on h6 "[DATE] – [DATE]" at bounding box center [729, 34] width 96 height 22
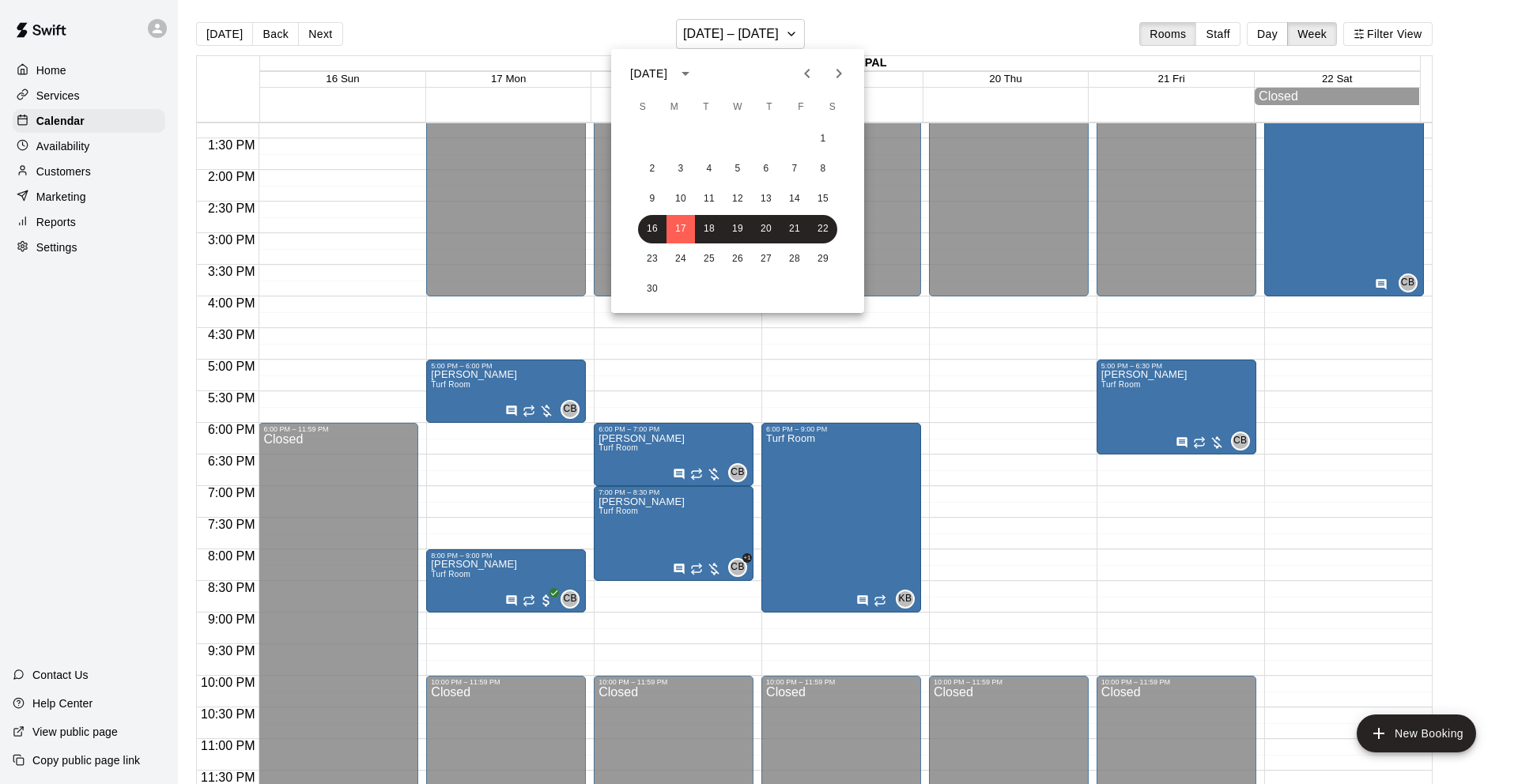
click at [842, 70] on icon "Next month" at bounding box center [839, 73] width 19 height 19
click at [679, 135] on button "1" at bounding box center [681, 139] width 29 height 29
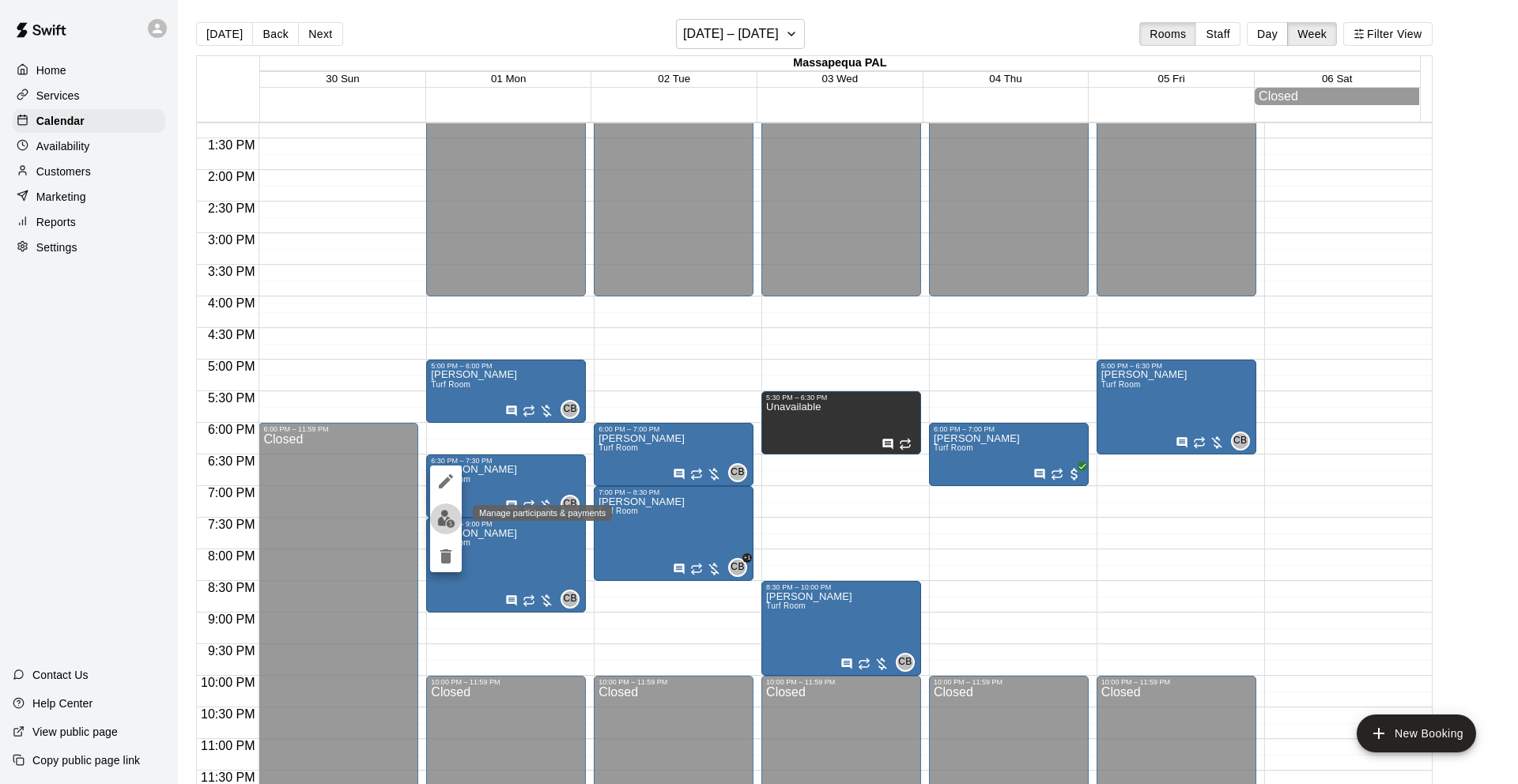
click at [440, 520] on img "edit" at bounding box center [446, 519] width 18 height 18
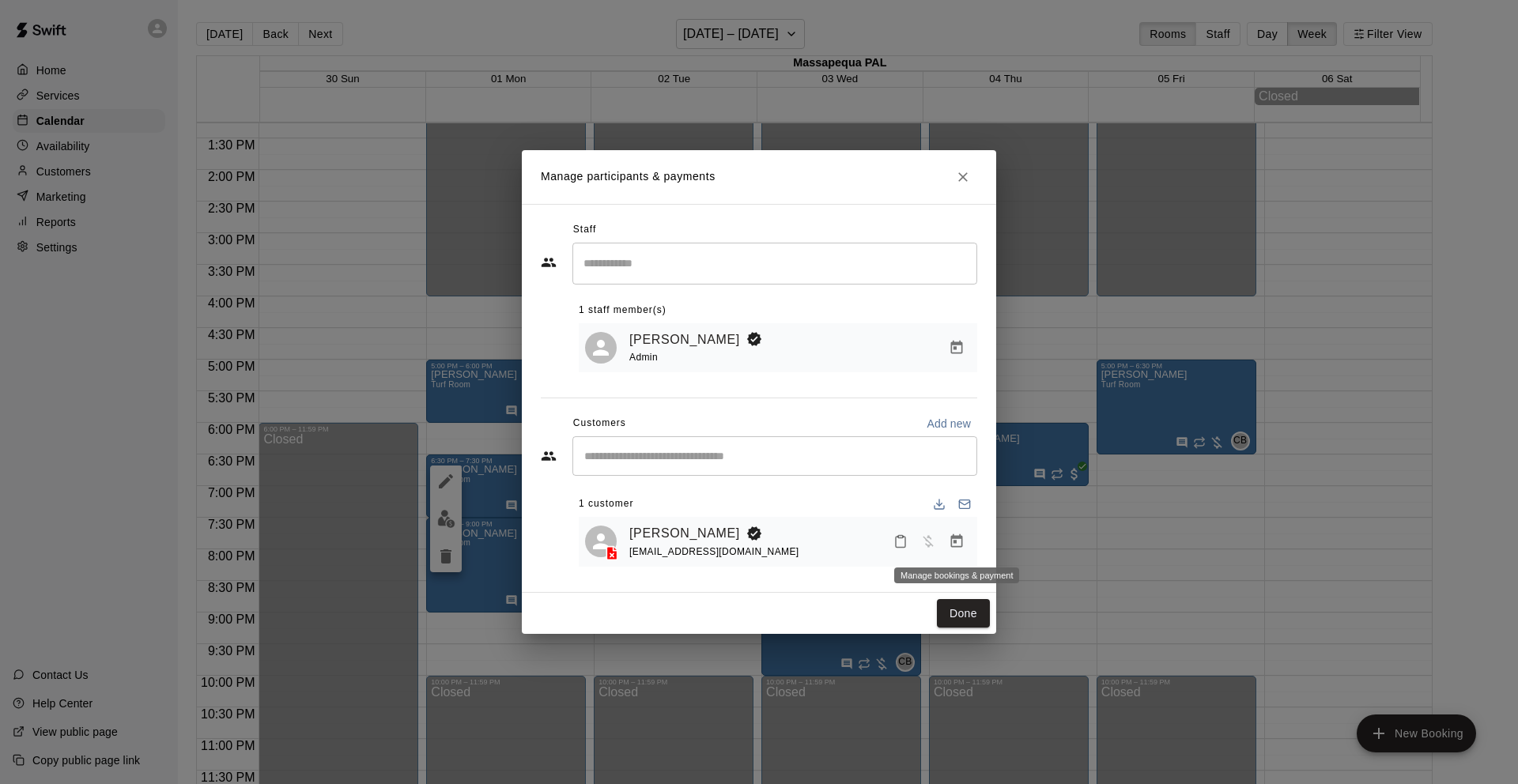
click at [956, 542] on icon "Manage bookings & payment" at bounding box center [957, 541] width 12 height 13
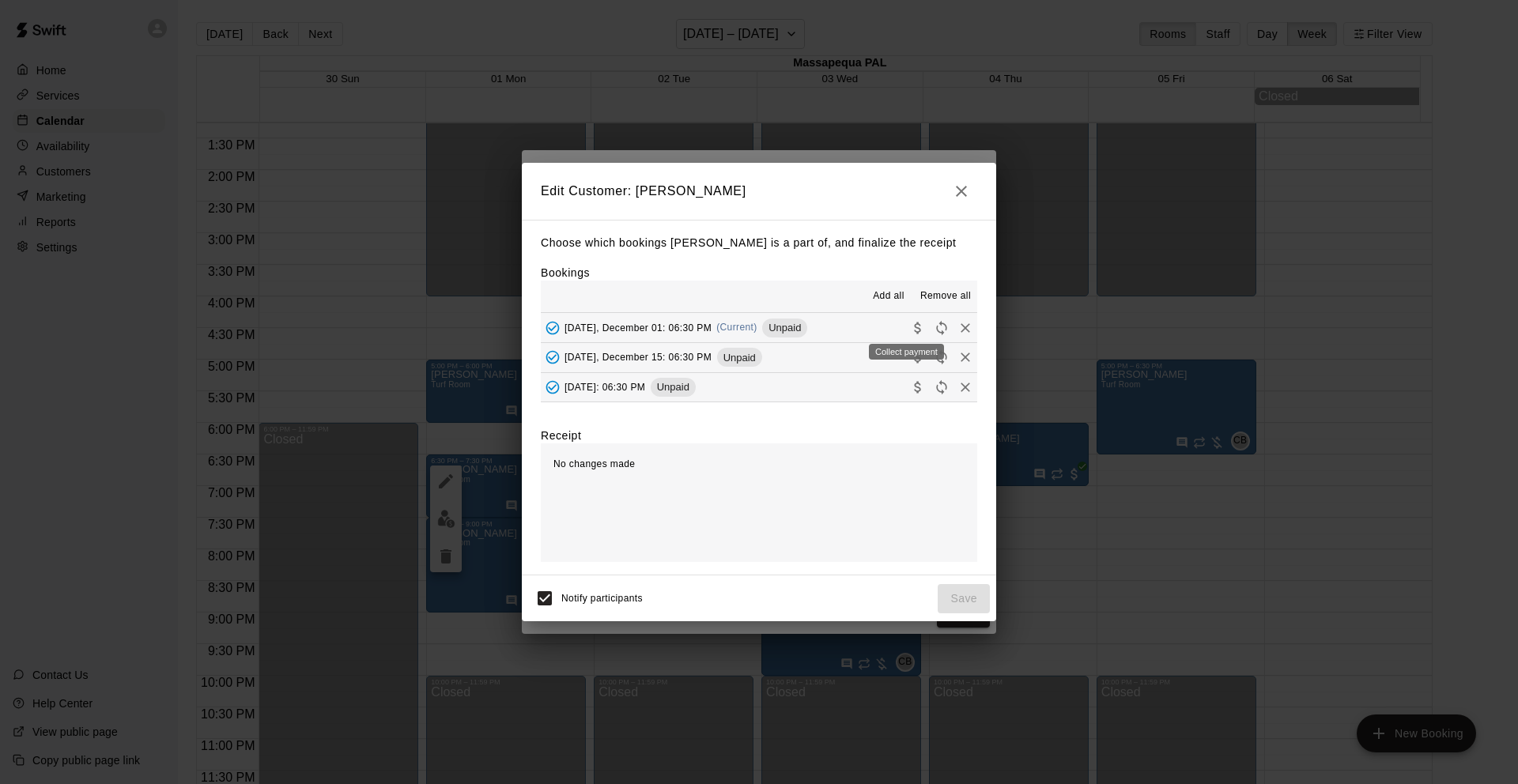
click at [910, 326] on icon "Collect payment" at bounding box center [918, 328] width 16 height 16
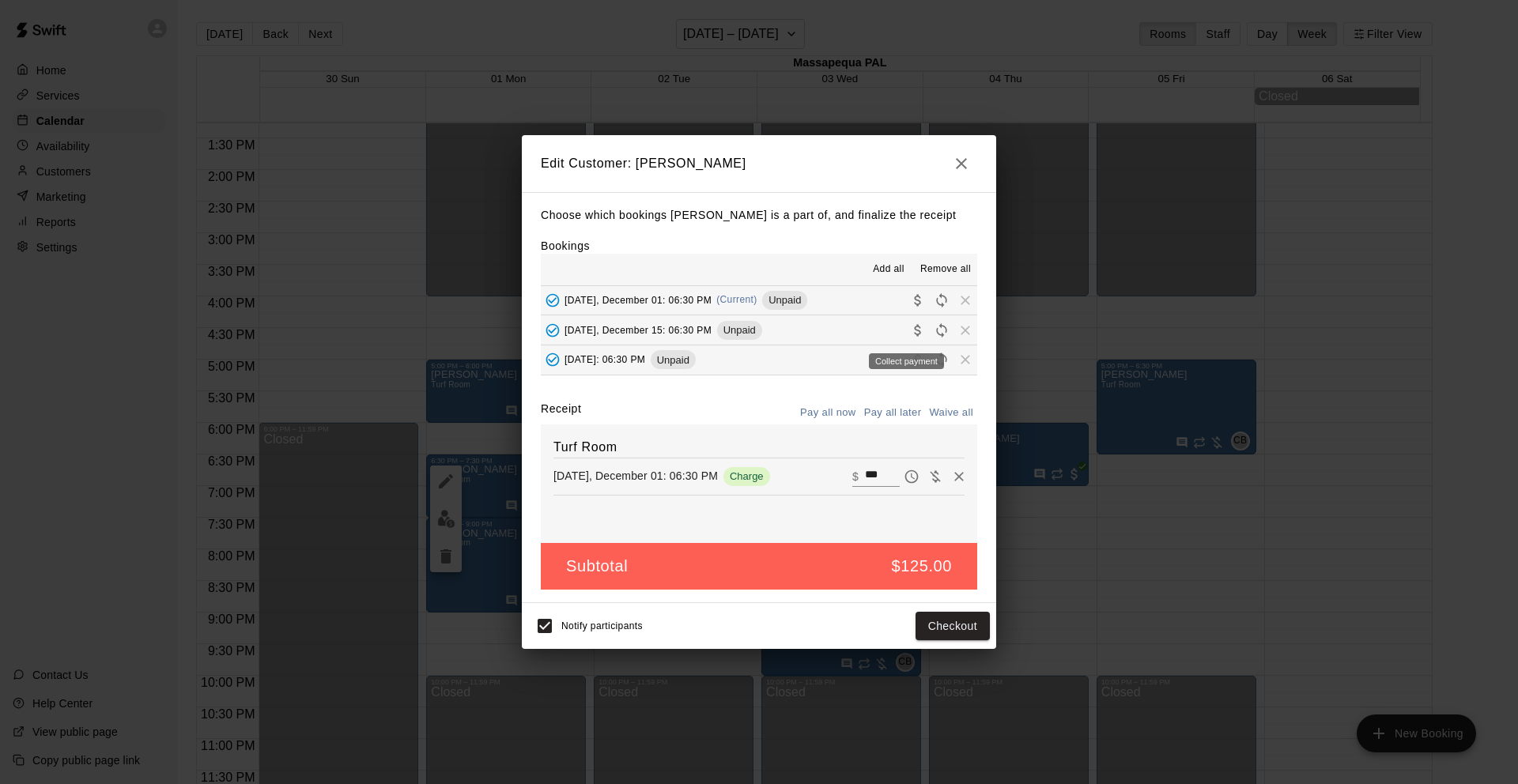
click at [910, 328] on icon "Collect payment" at bounding box center [918, 330] width 16 height 16
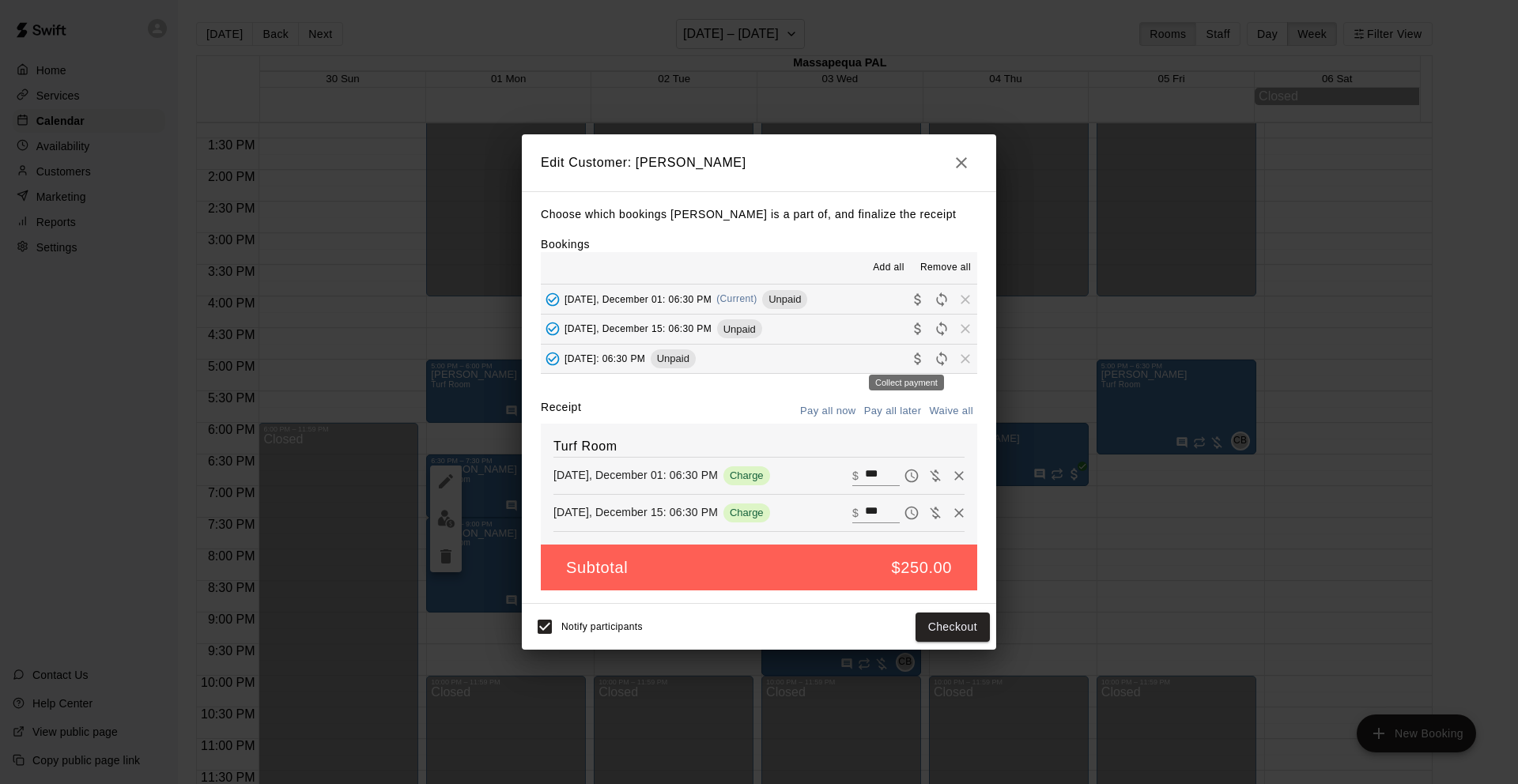
click at [914, 359] on icon "Collect payment" at bounding box center [917, 358] width 7 height 12
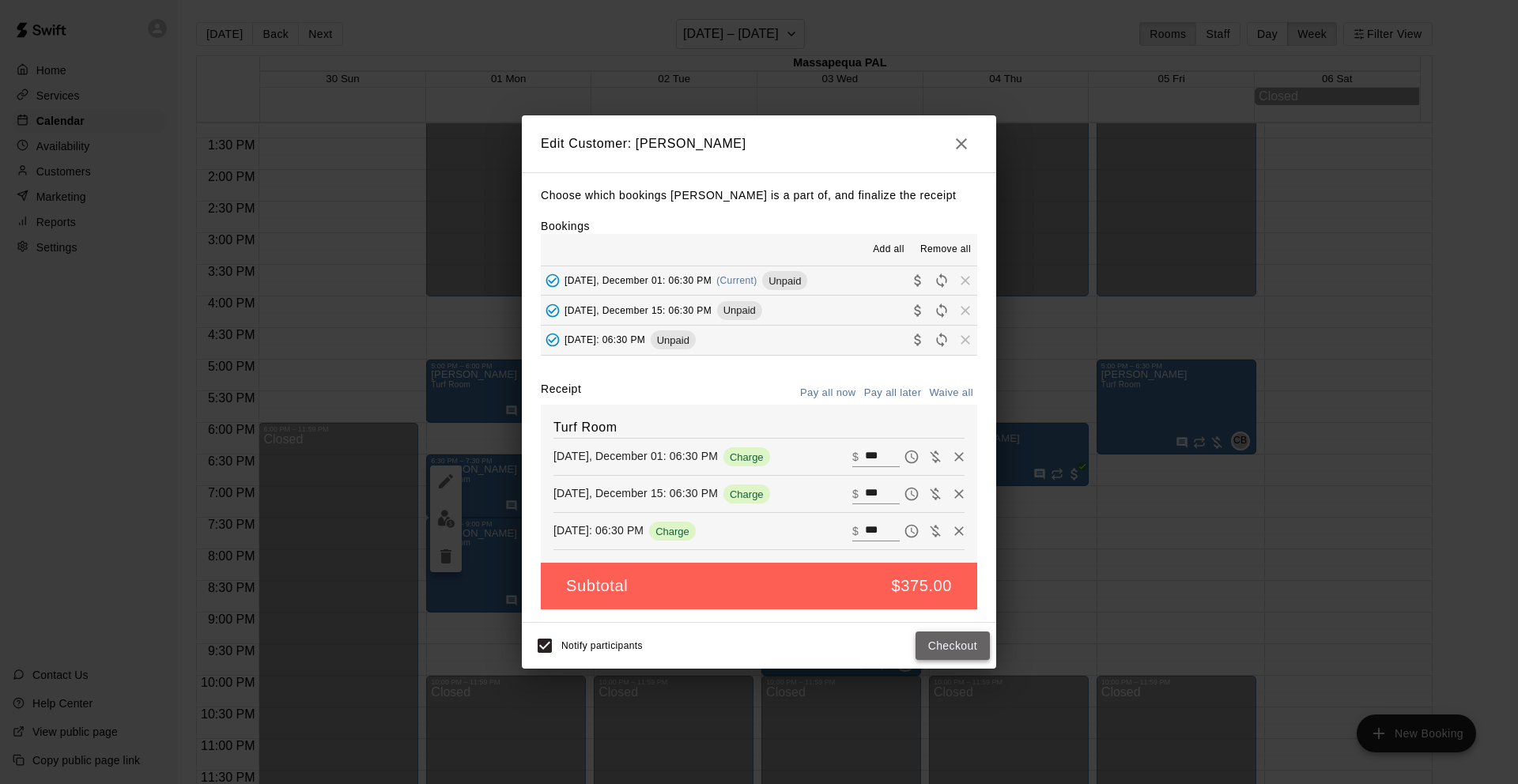
click at [954, 646] on button "Checkout" at bounding box center [952, 645] width 74 height 29
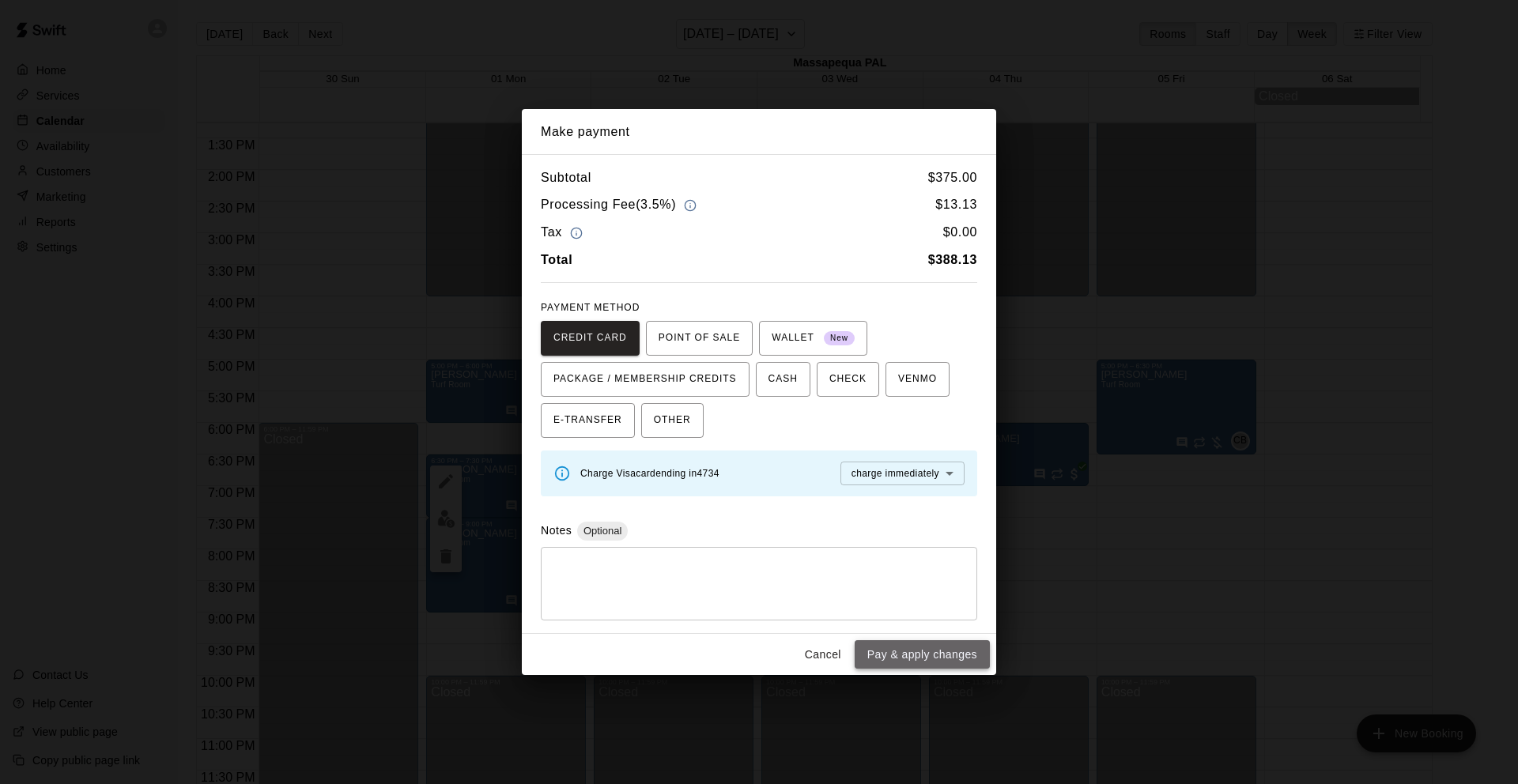
click at [930, 654] on button "Pay & apply changes" at bounding box center [922, 655] width 135 height 29
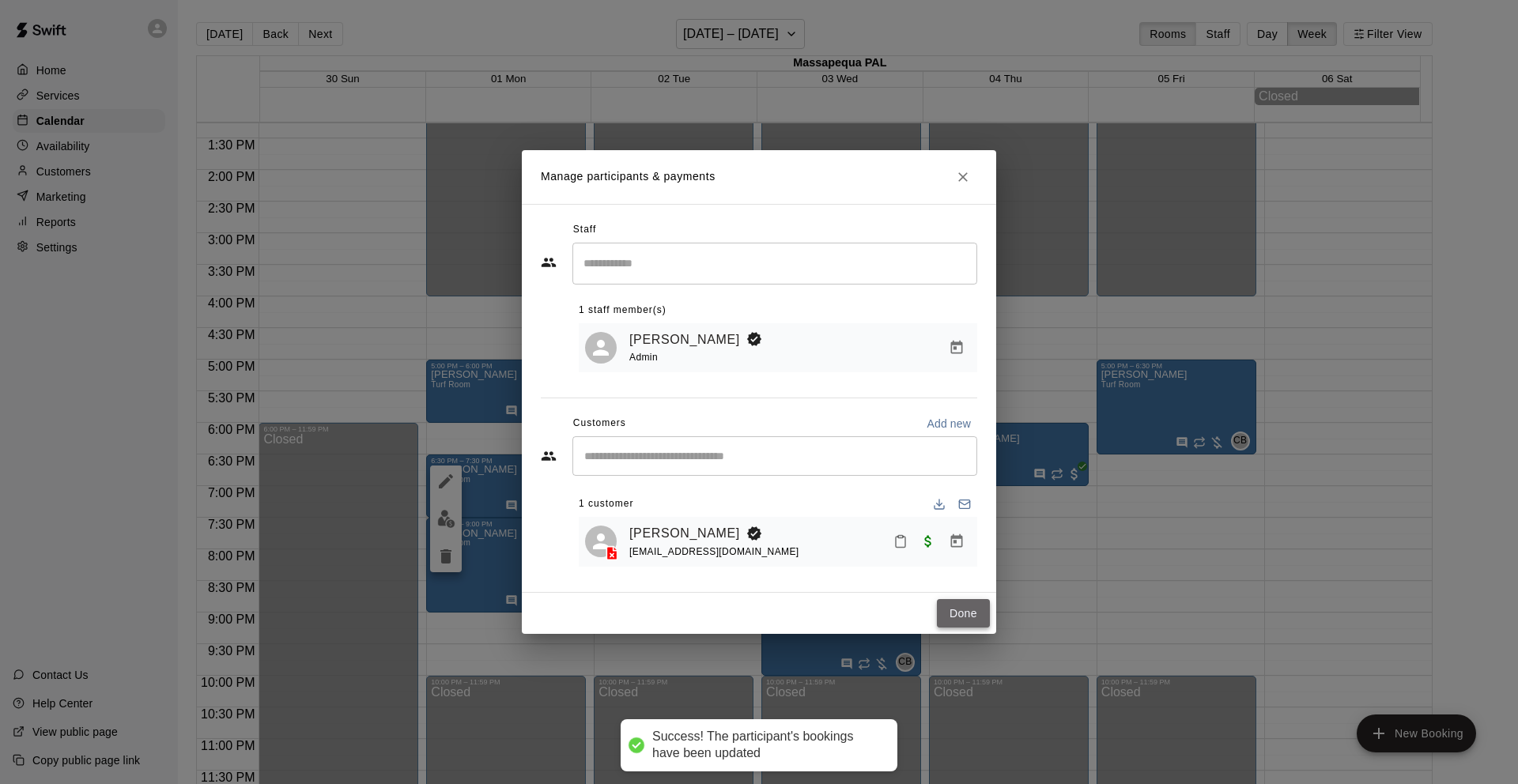
click at [972, 613] on button "Done" at bounding box center [962, 613] width 53 height 29
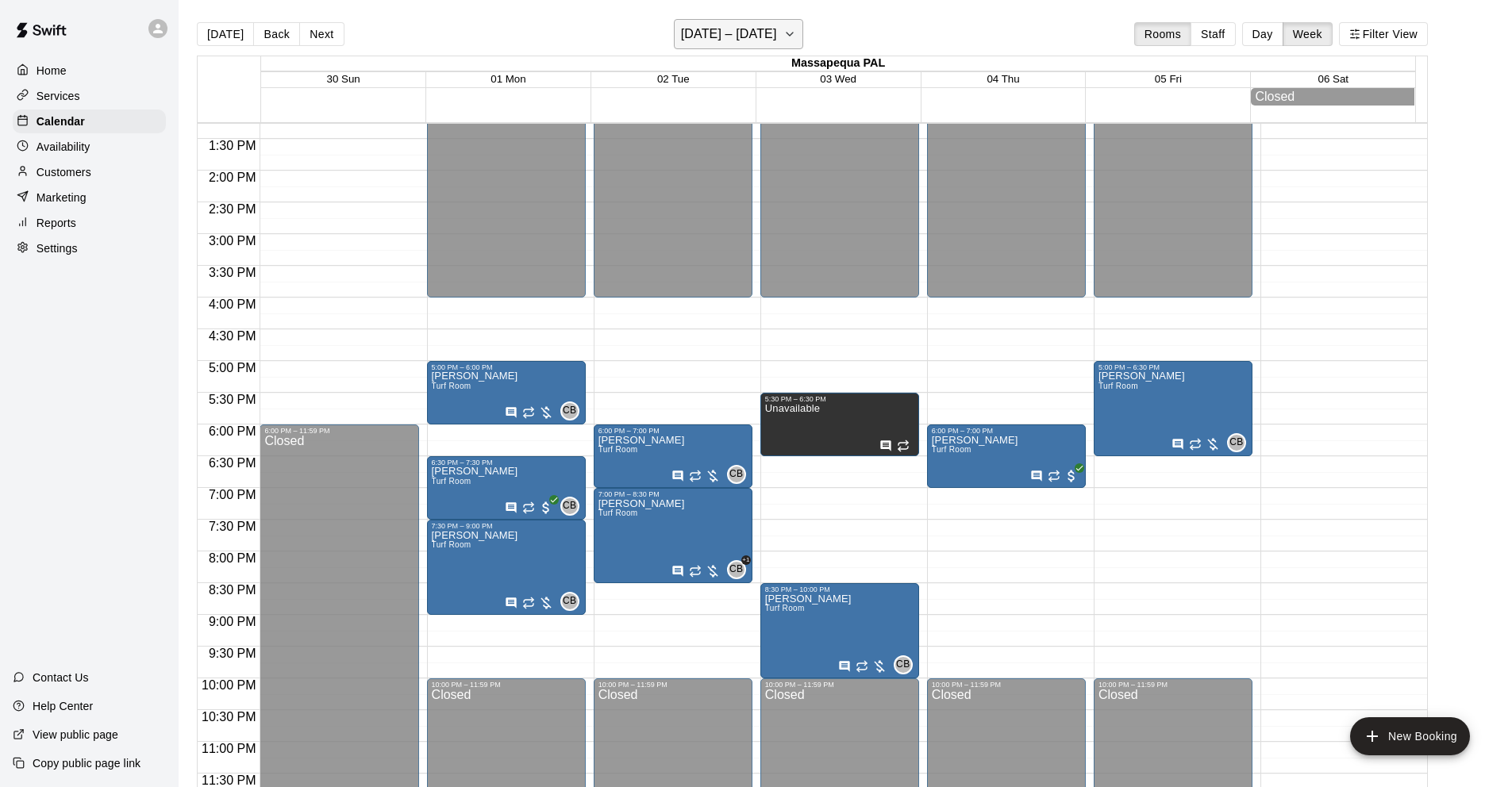
click at [727, 40] on h6 "[DATE] – [DATE]" at bounding box center [729, 34] width 96 height 22
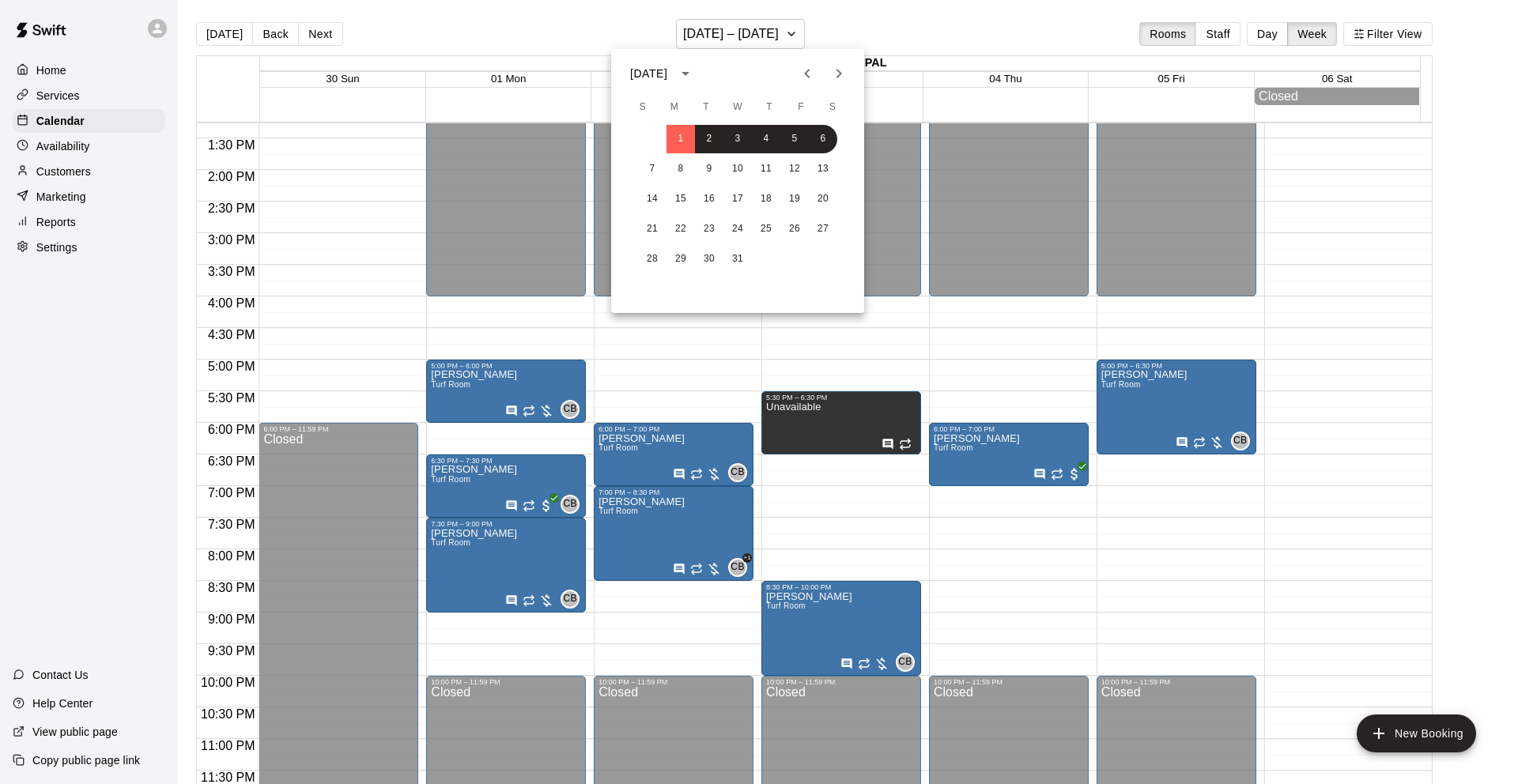
click at [809, 72] on icon "Previous month" at bounding box center [807, 73] width 19 height 19
click at [713, 228] on button "23" at bounding box center [709, 229] width 29 height 29
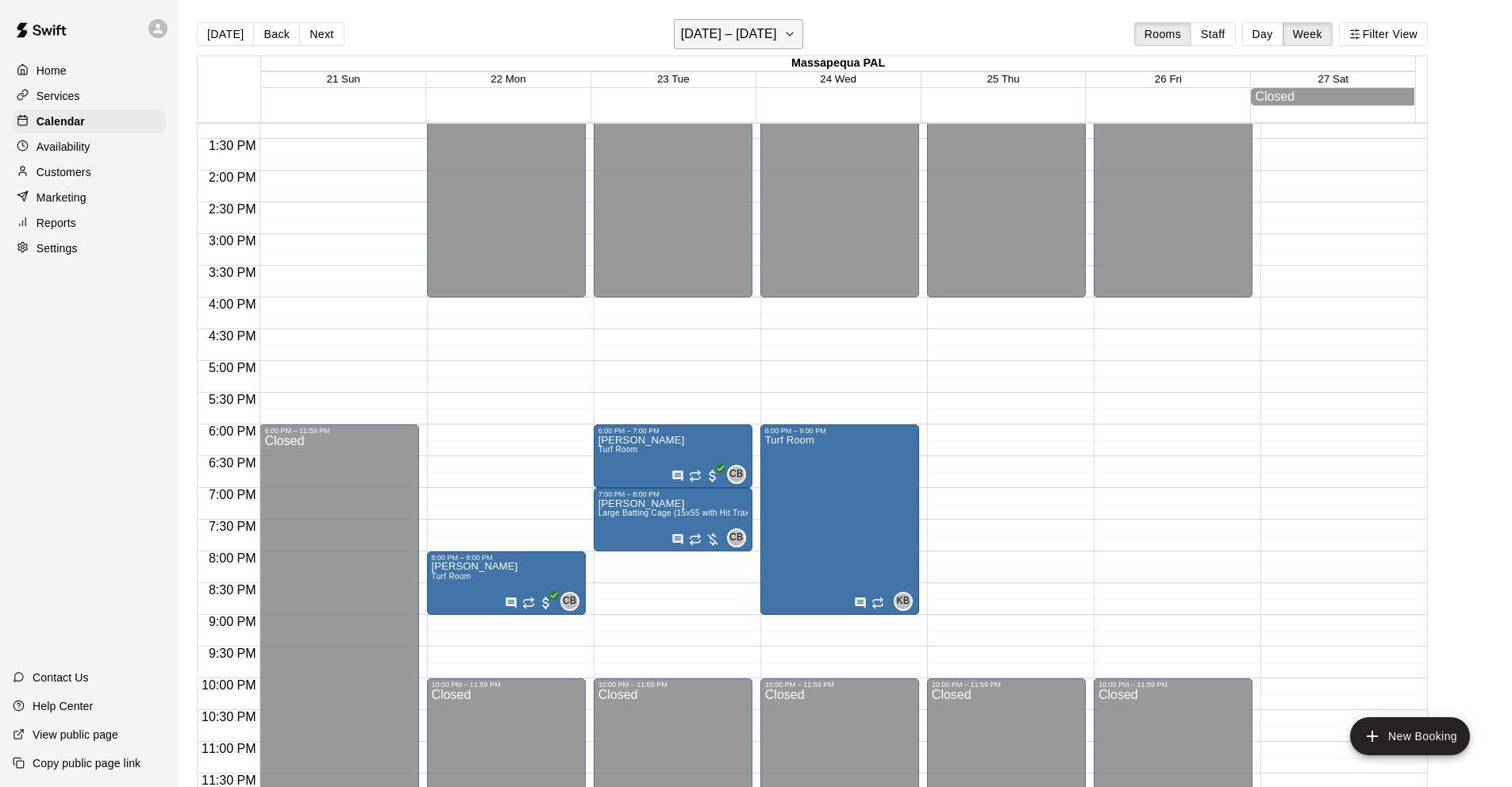
click at [746, 39] on h6 "[DATE] – [DATE]" at bounding box center [729, 34] width 96 height 22
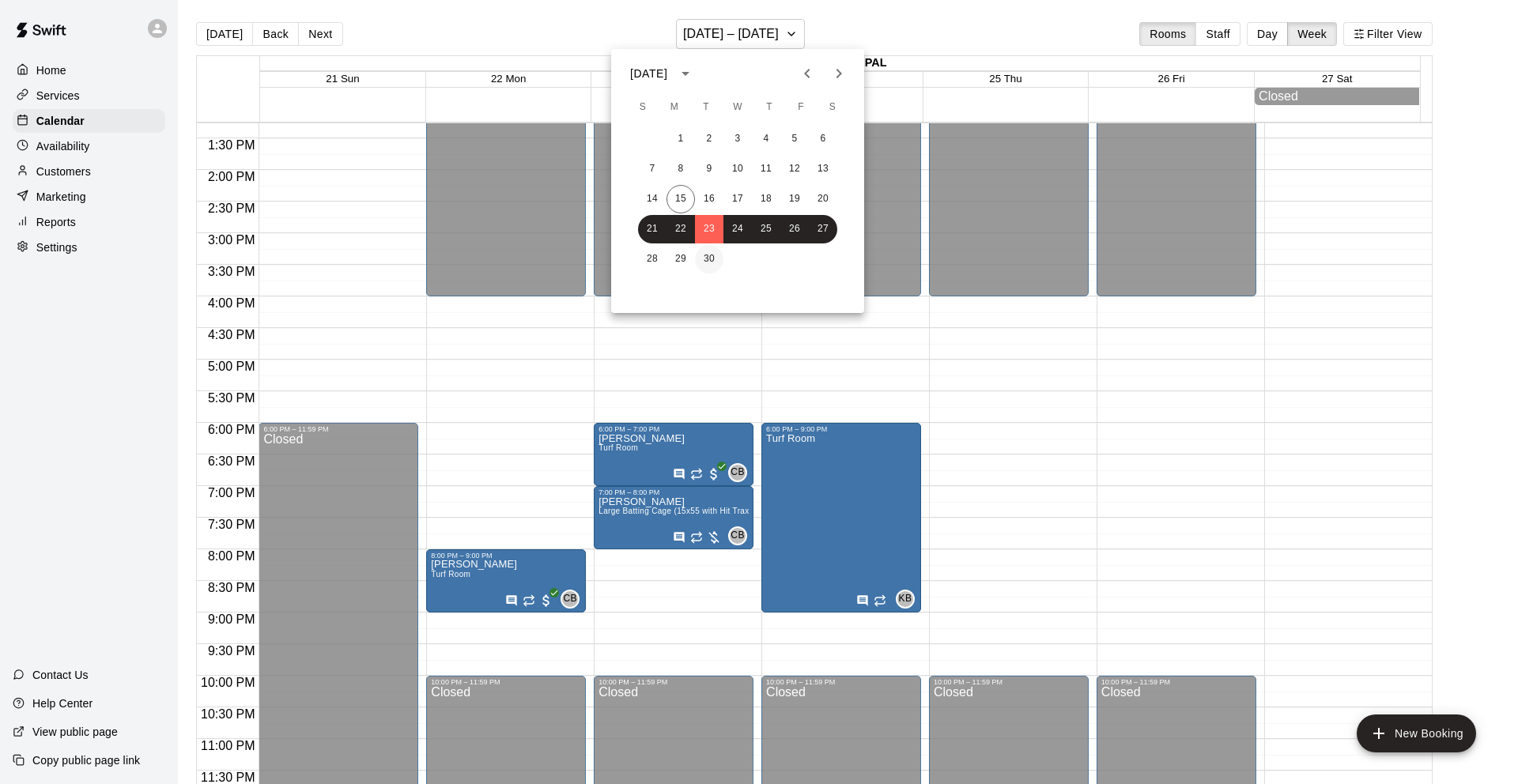
click at [710, 255] on button "30" at bounding box center [709, 260] width 29 height 29
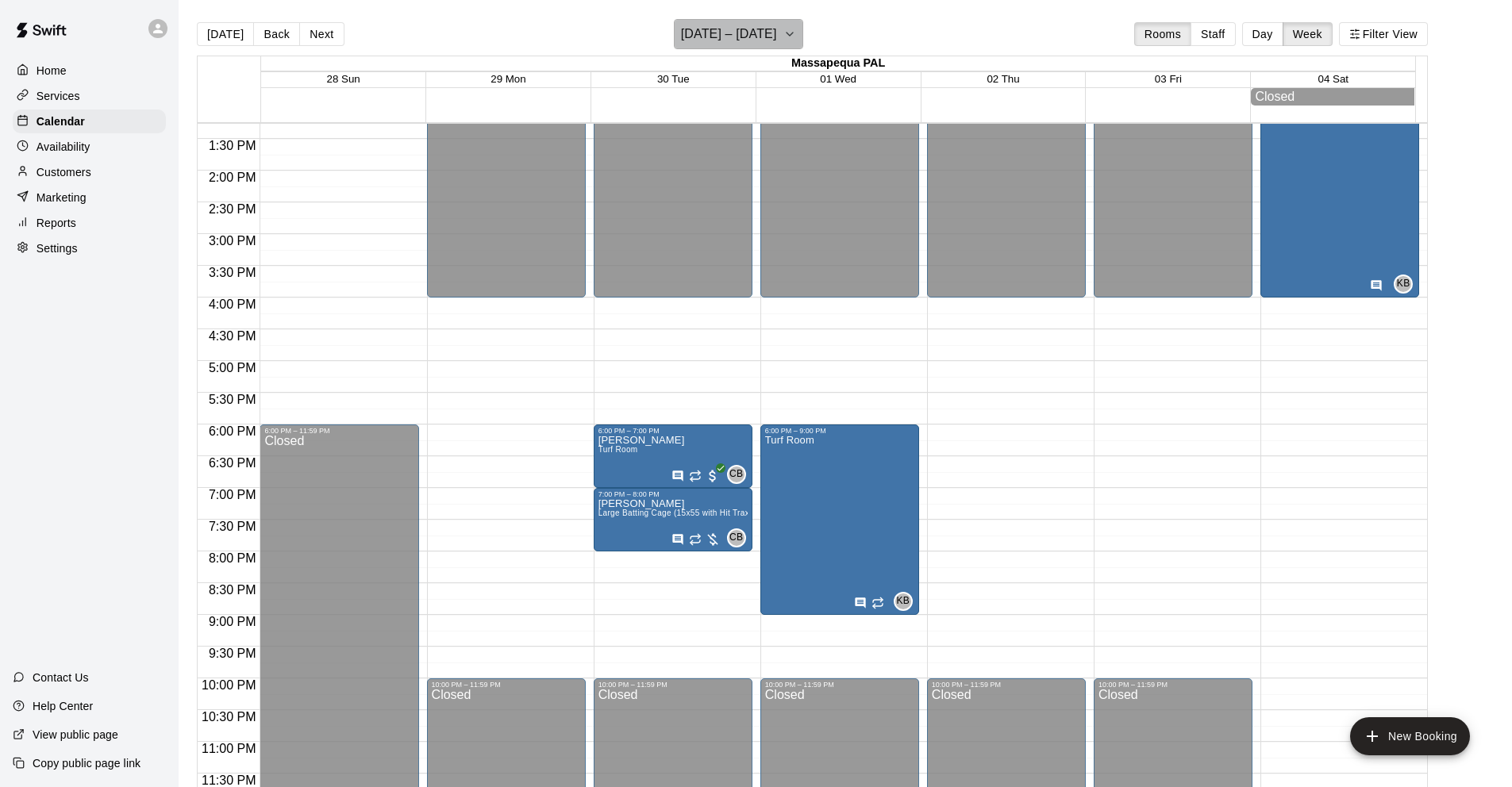
click at [796, 30] on icon "button" at bounding box center [789, 34] width 13 height 19
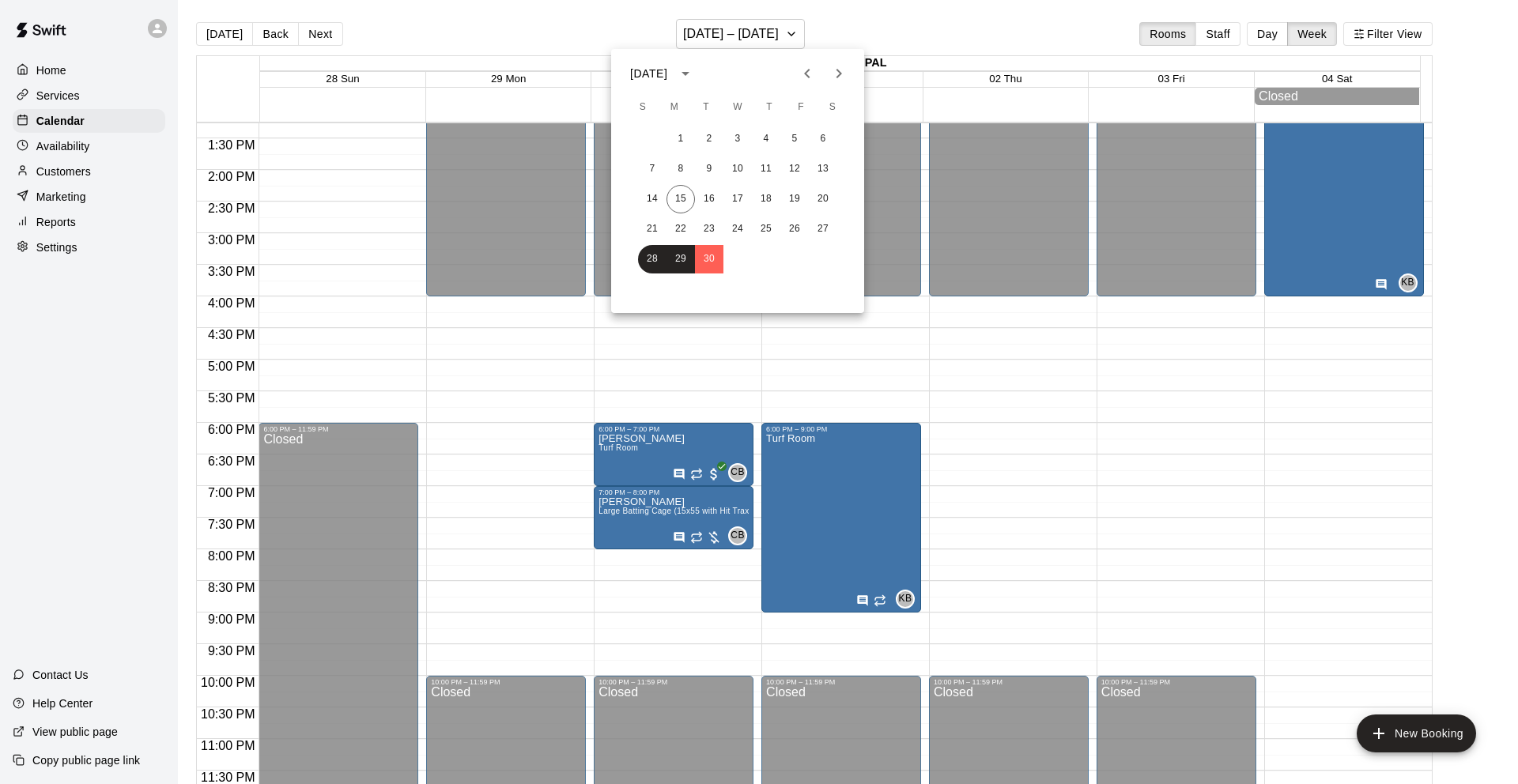
click at [844, 73] on icon "Next month" at bounding box center [839, 73] width 19 height 19
click at [708, 166] on button "7" at bounding box center [709, 169] width 29 height 29
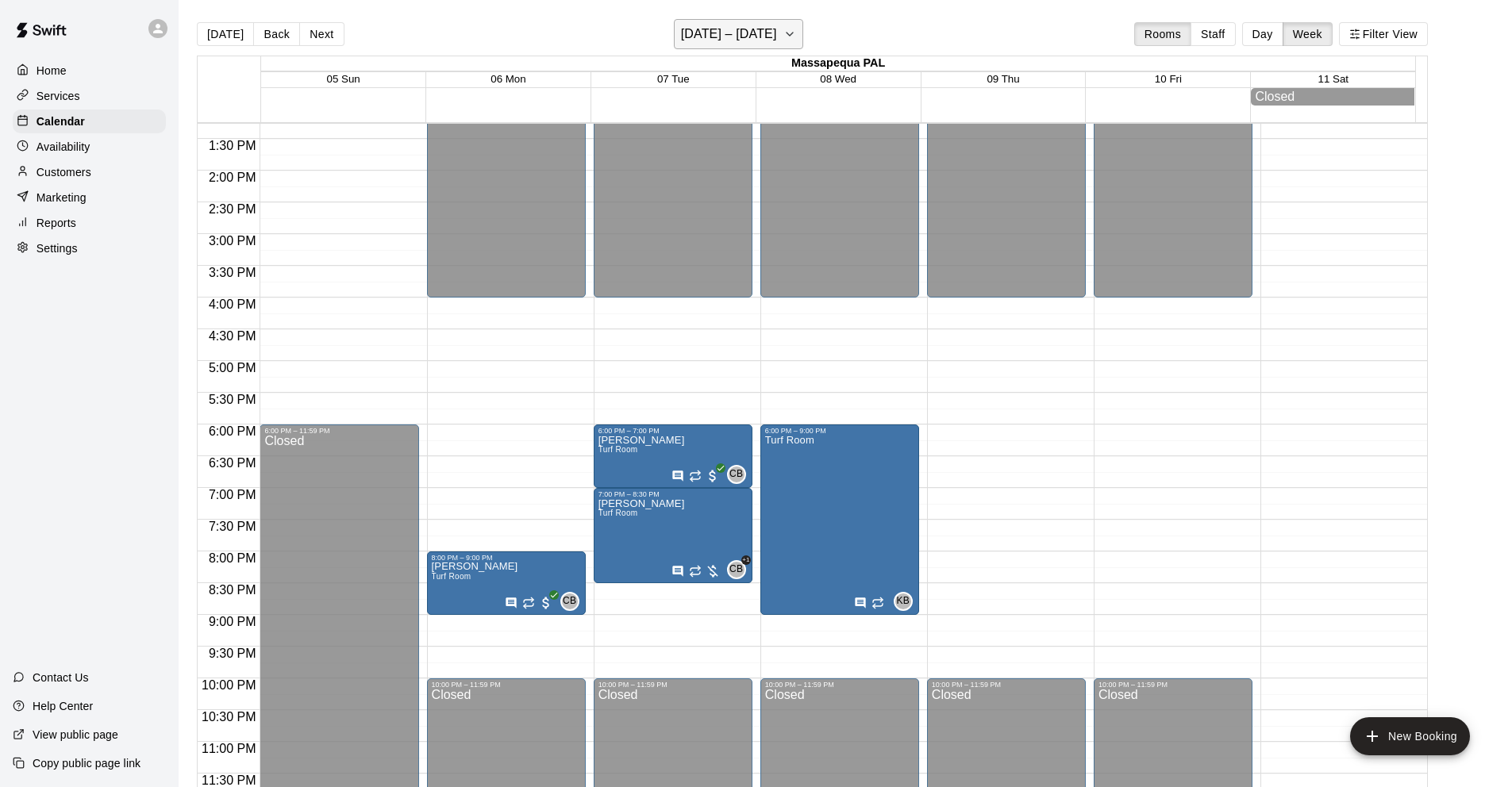
click at [780, 32] on button "[DATE] – [DATE]" at bounding box center [737, 35] width 129 height 30
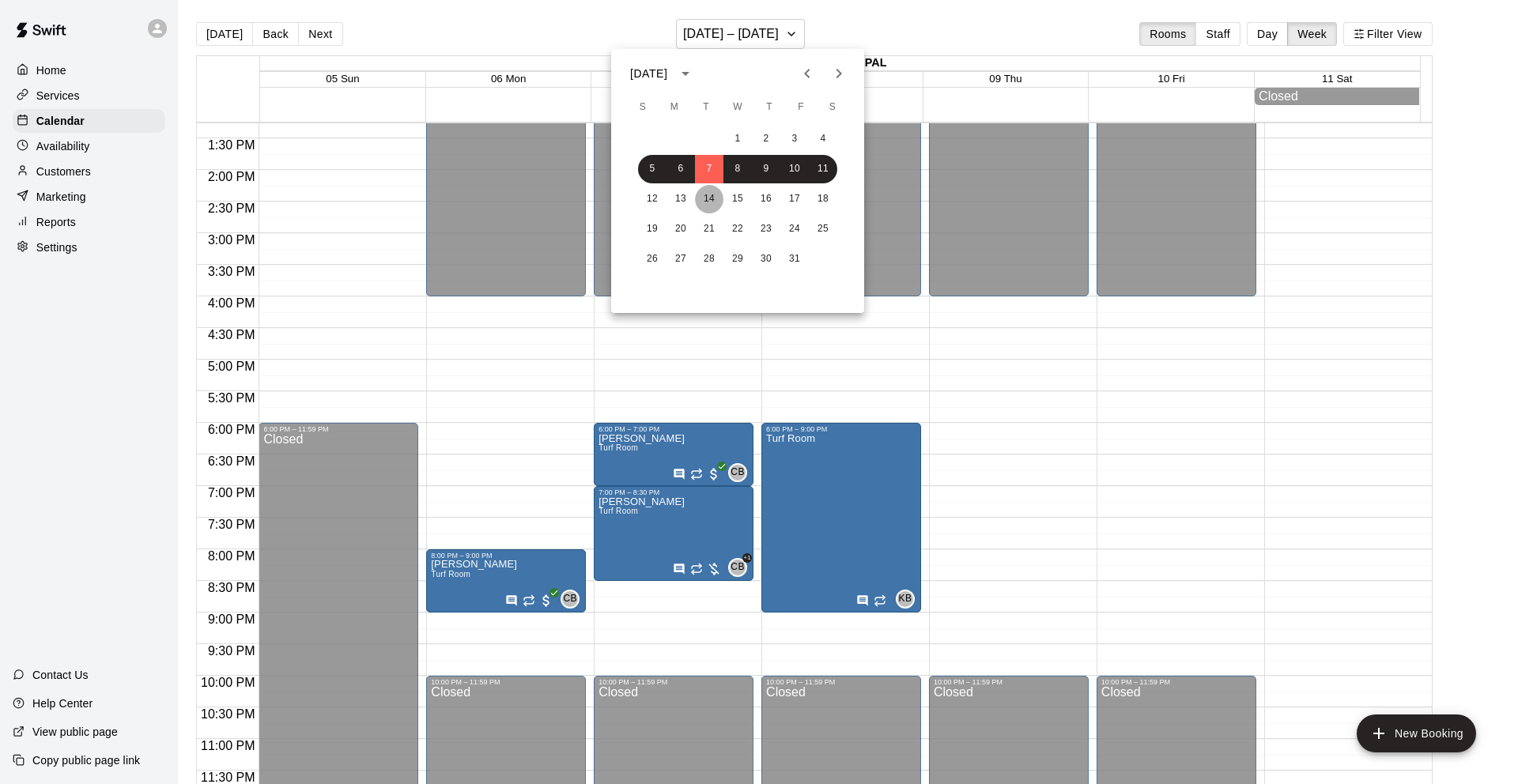
click at [708, 197] on button "14" at bounding box center [709, 199] width 29 height 29
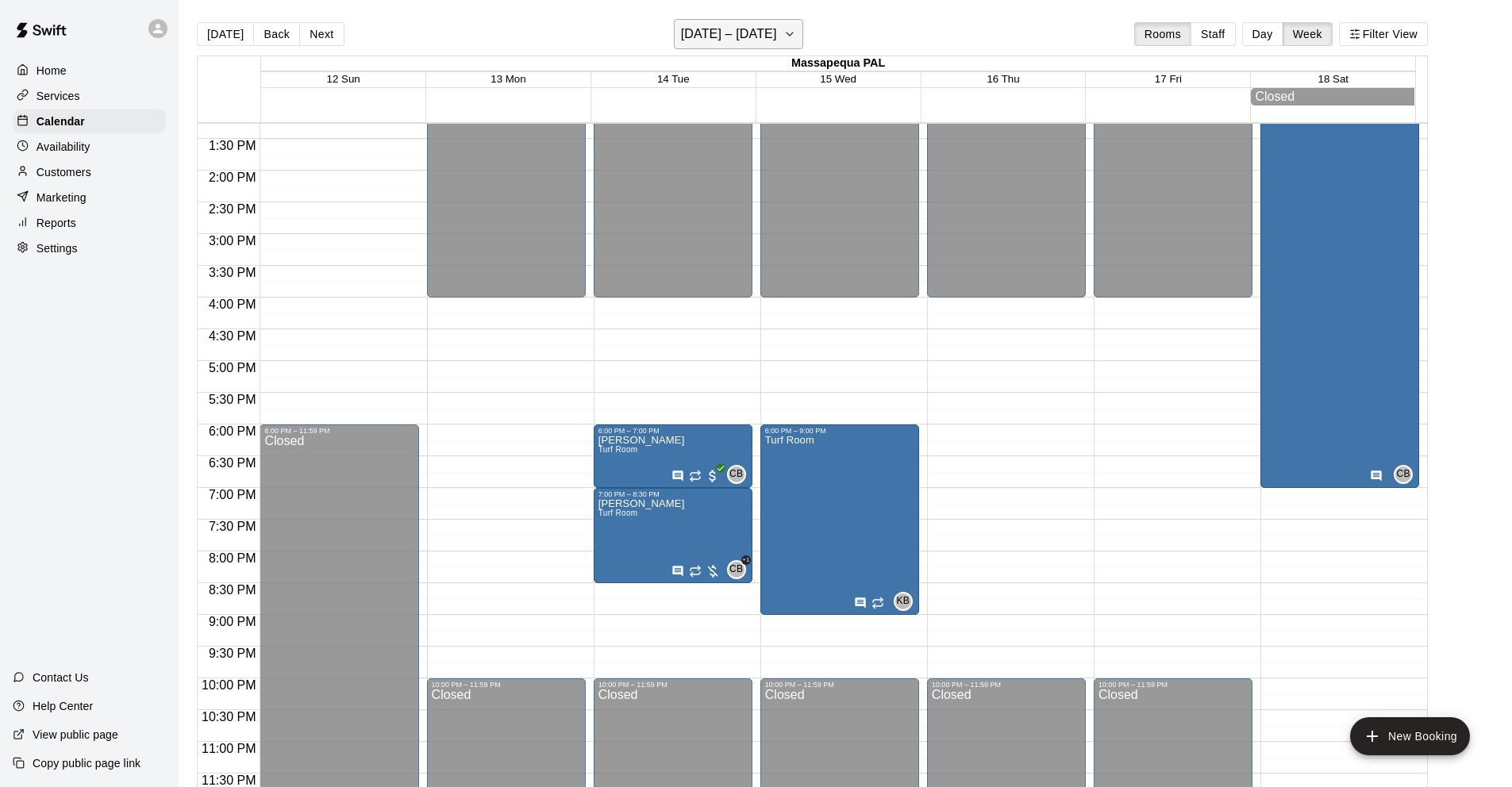
click at [707, 39] on h6 "[DATE] – [DATE]" at bounding box center [729, 34] width 96 height 22
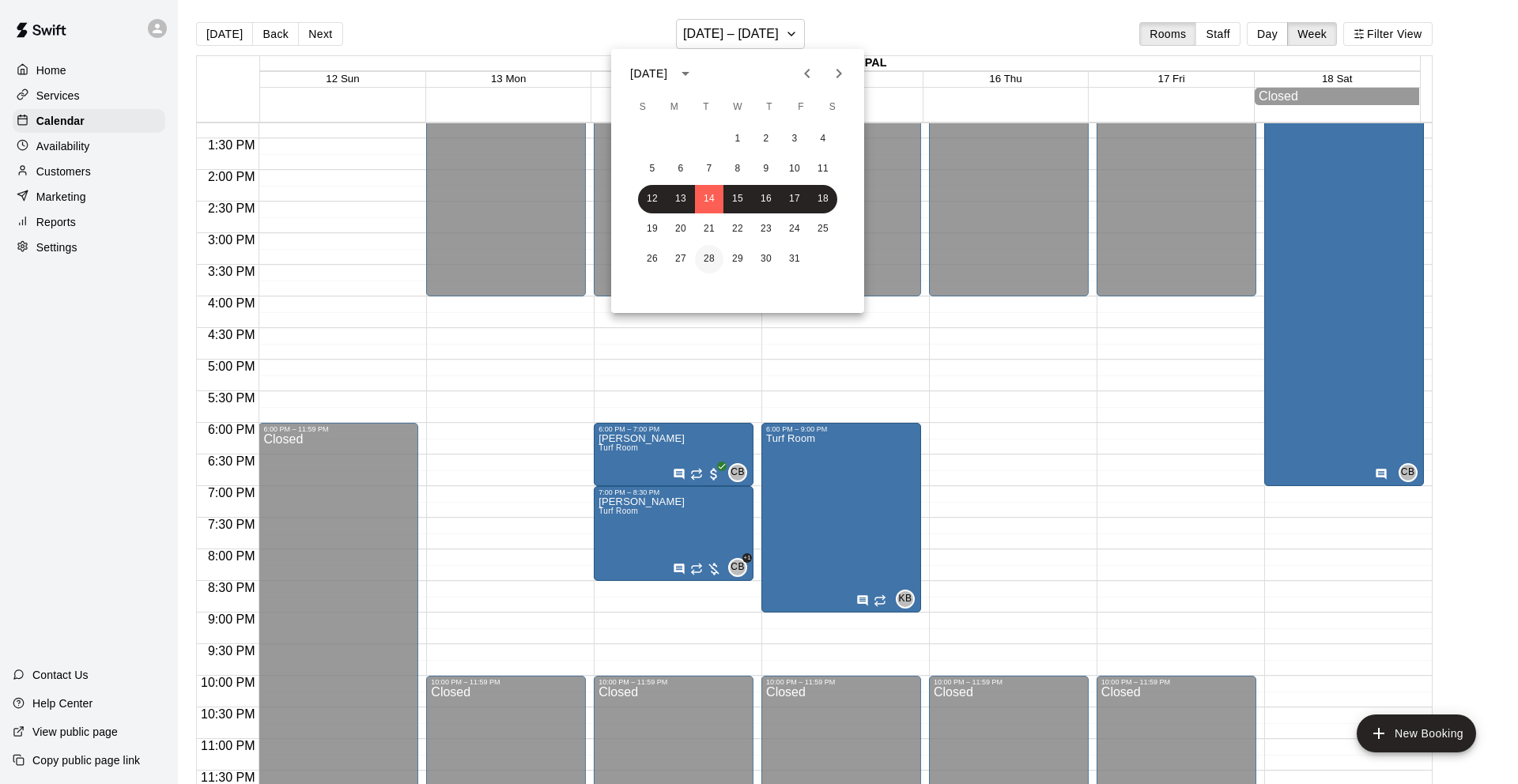
click at [713, 255] on button "28" at bounding box center [709, 260] width 29 height 29
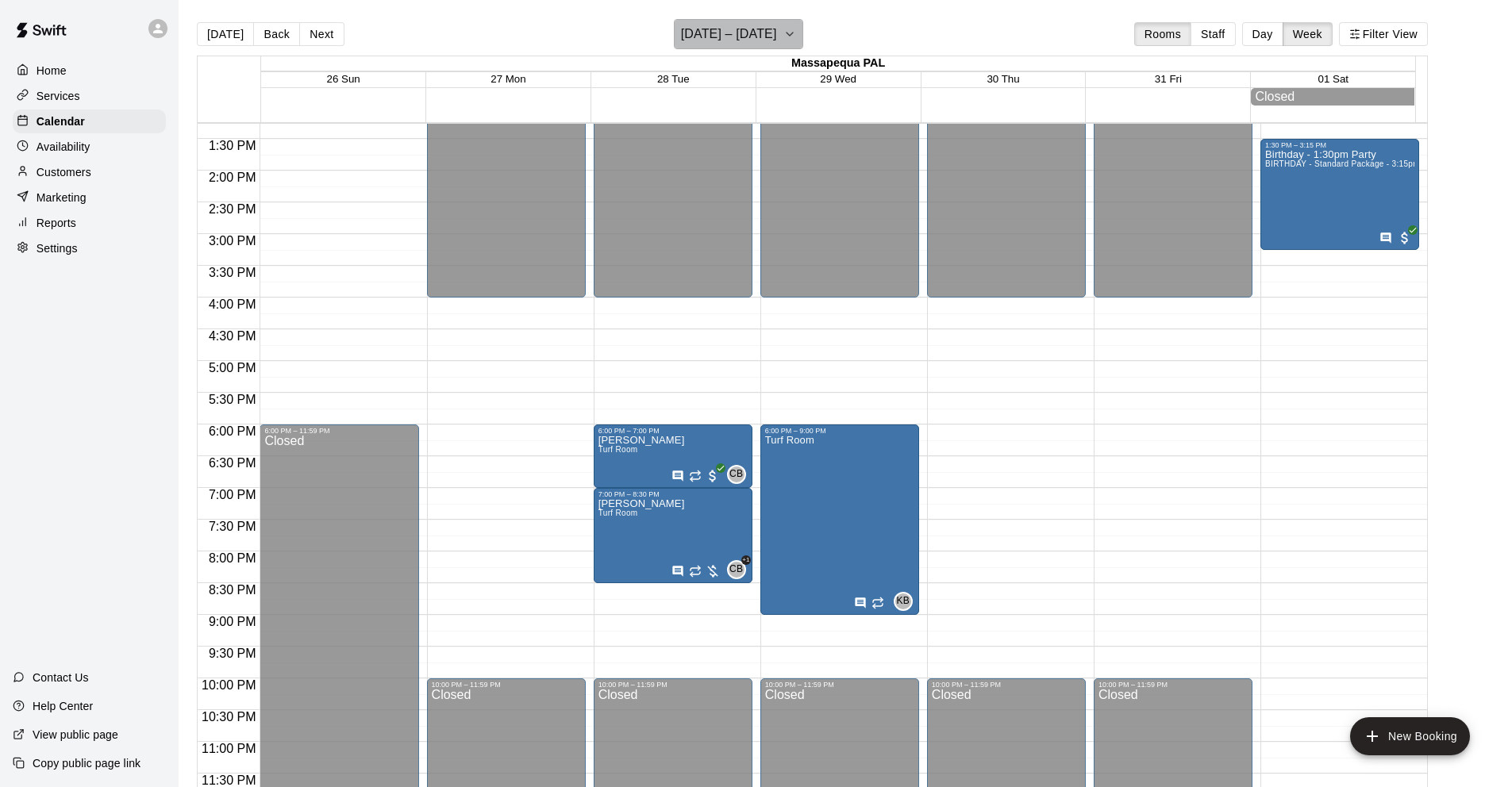
click at [764, 33] on h6 "[DATE] – [DATE]" at bounding box center [729, 34] width 96 height 22
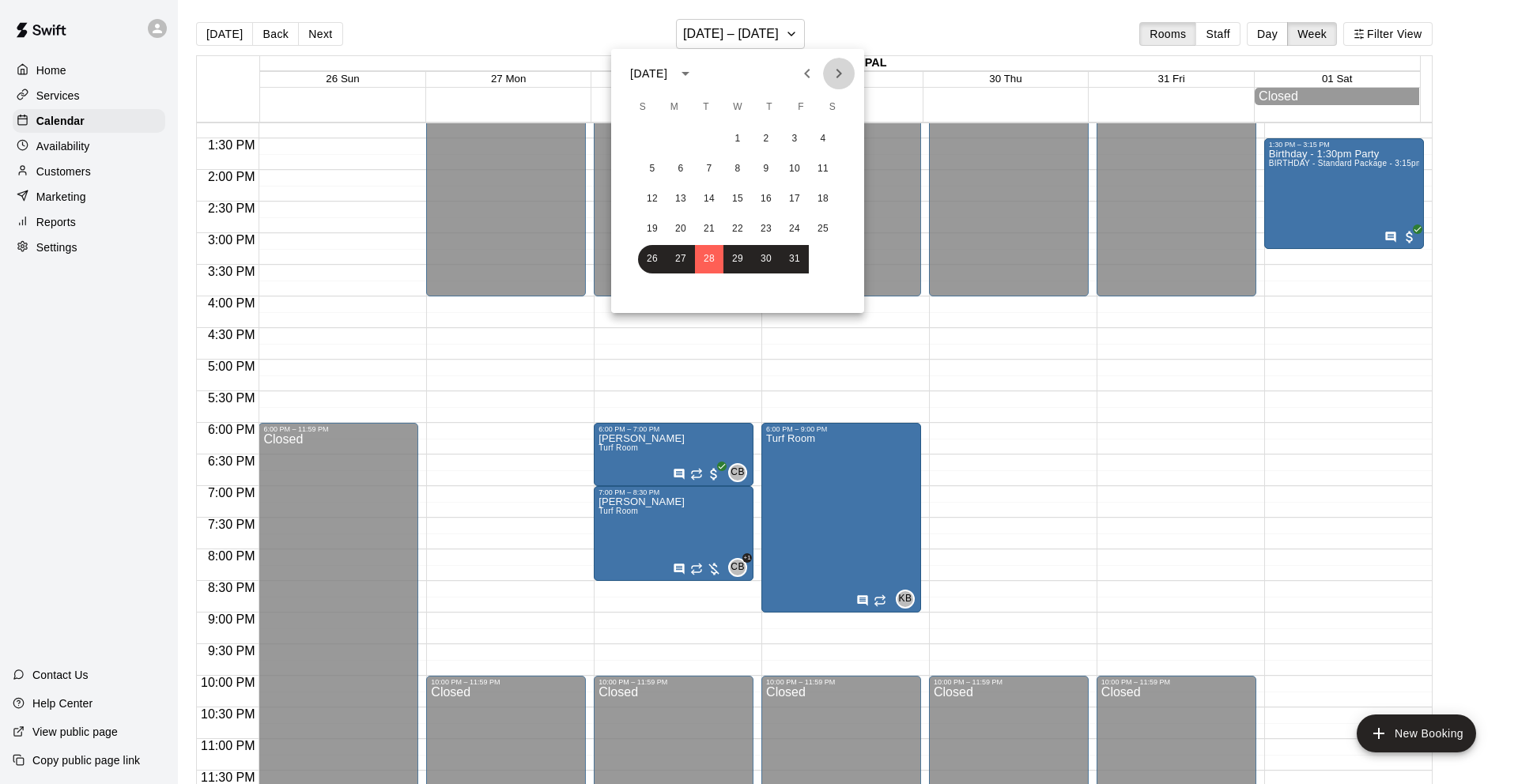
click at [844, 73] on icon "Next month" at bounding box center [839, 73] width 19 height 19
click at [708, 169] on button "4" at bounding box center [709, 169] width 29 height 29
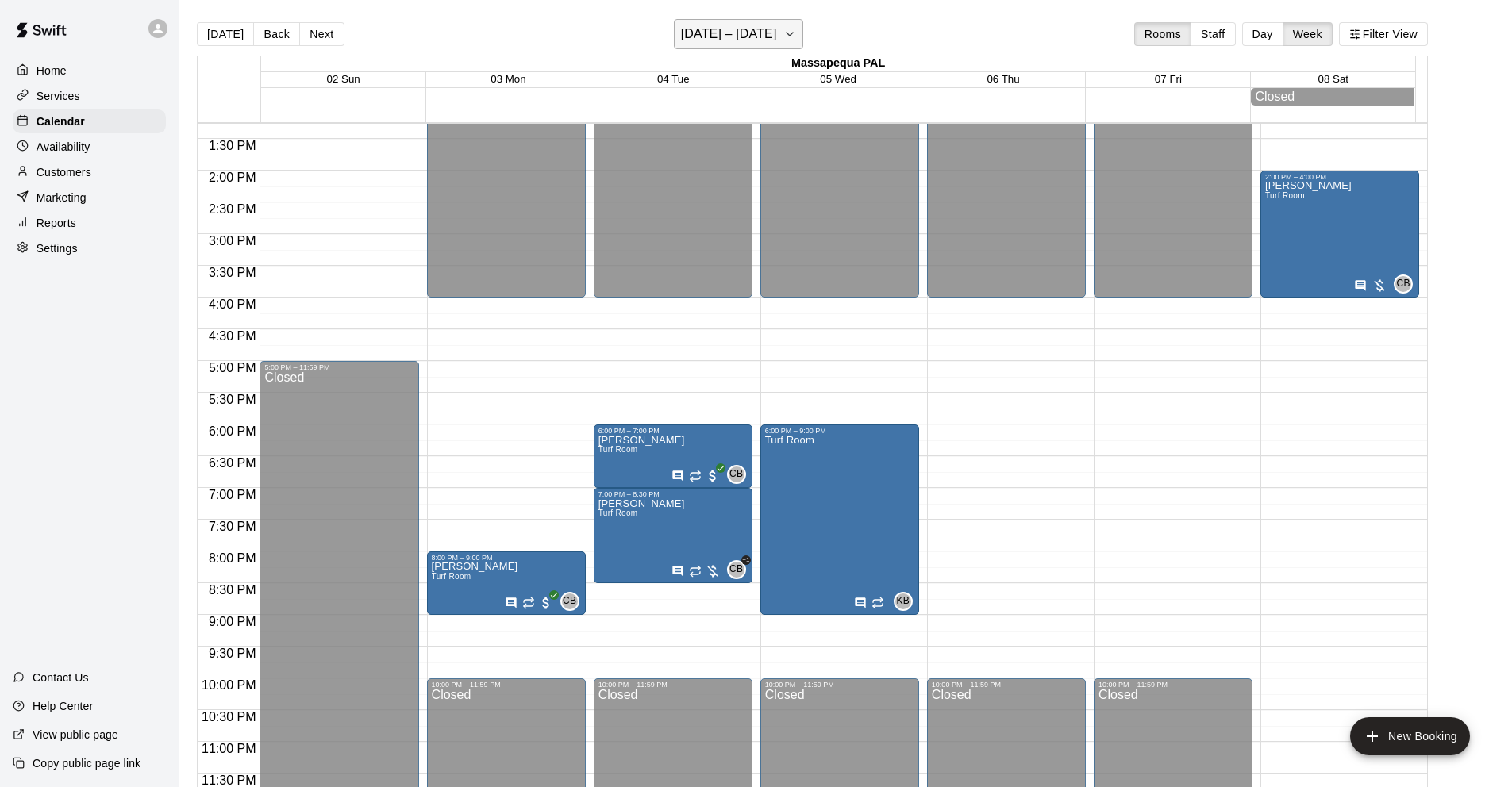
click at [751, 32] on h6 "[DATE] – [DATE]" at bounding box center [729, 34] width 96 height 22
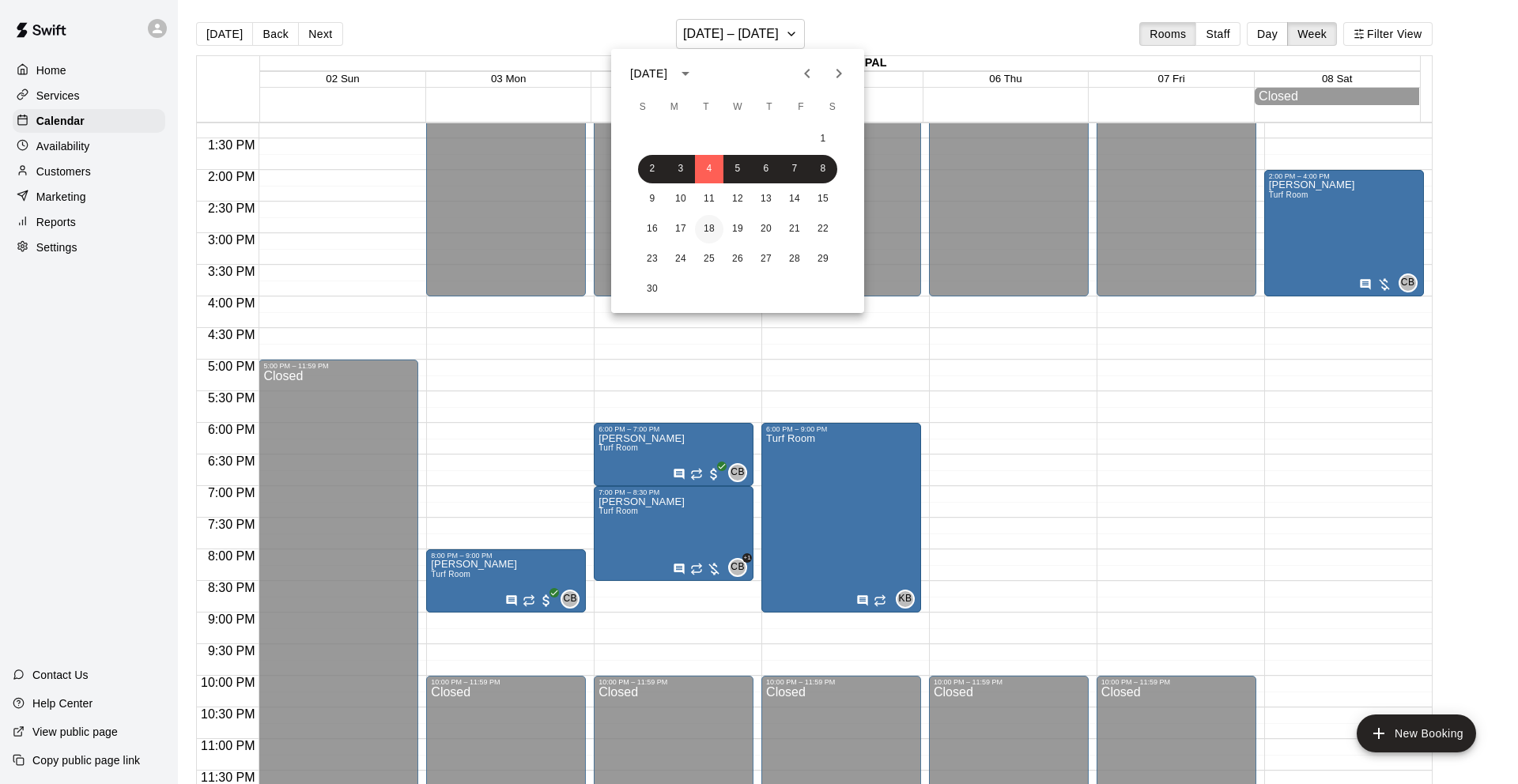
click at [712, 229] on button "18" at bounding box center [709, 229] width 29 height 29
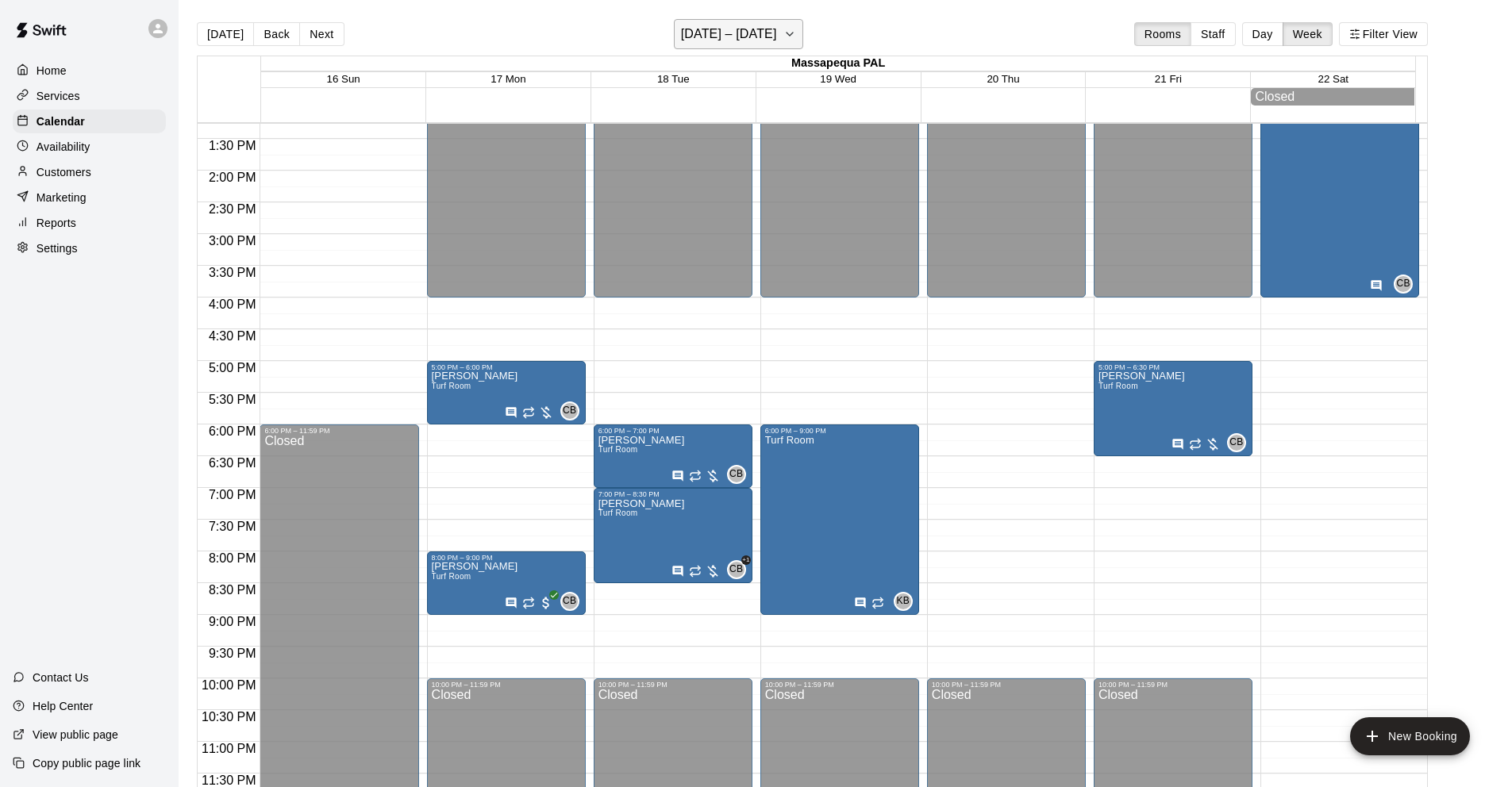
click at [753, 36] on h6 "[DATE] – [DATE]" at bounding box center [729, 34] width 96 height 22
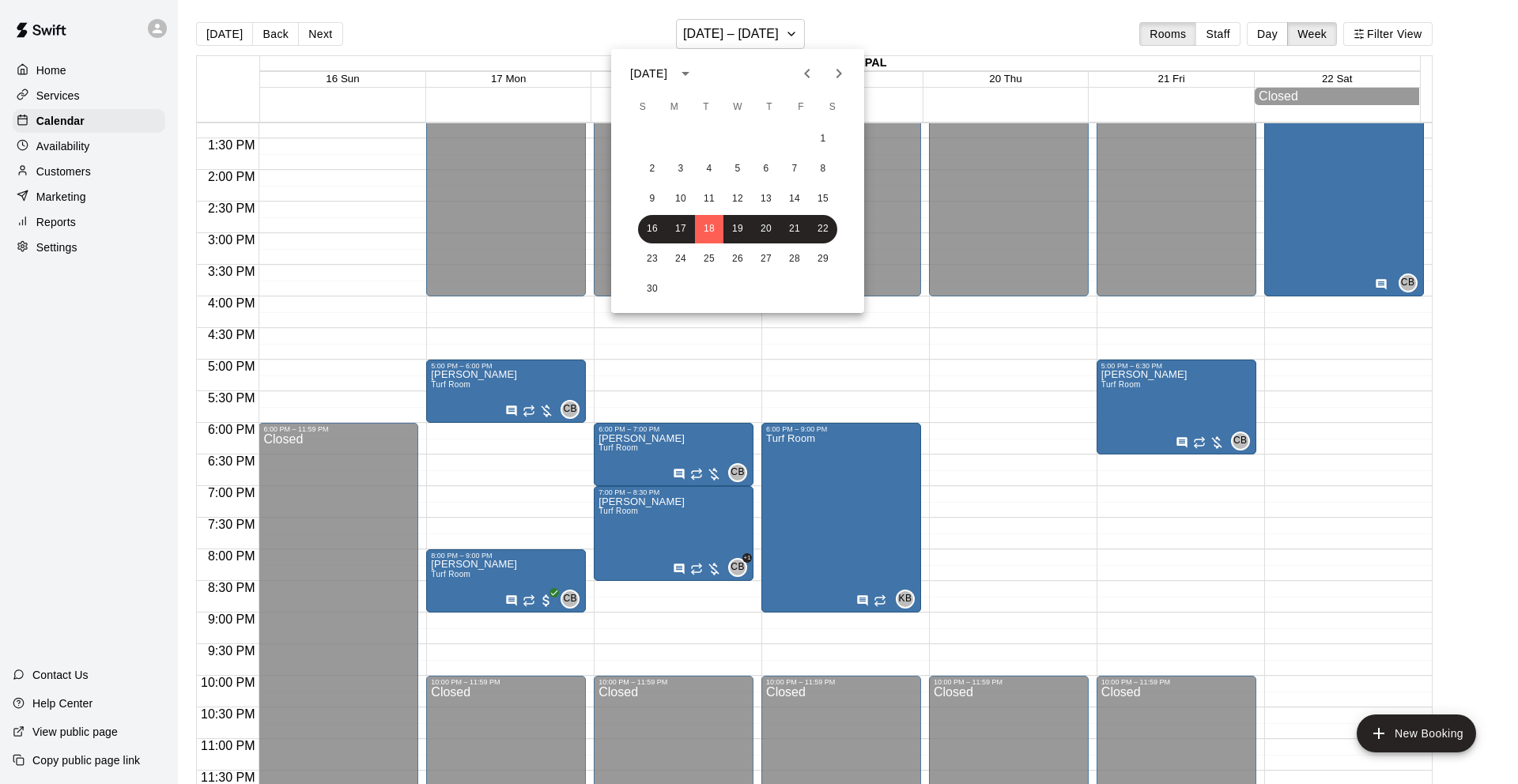
click at [804, 70] on icon "Previous month" at bounding box center [807, 73] width 19 height 19
click at [677, 196] on button "15" at bounding box center [681, 199] width 29 height 29
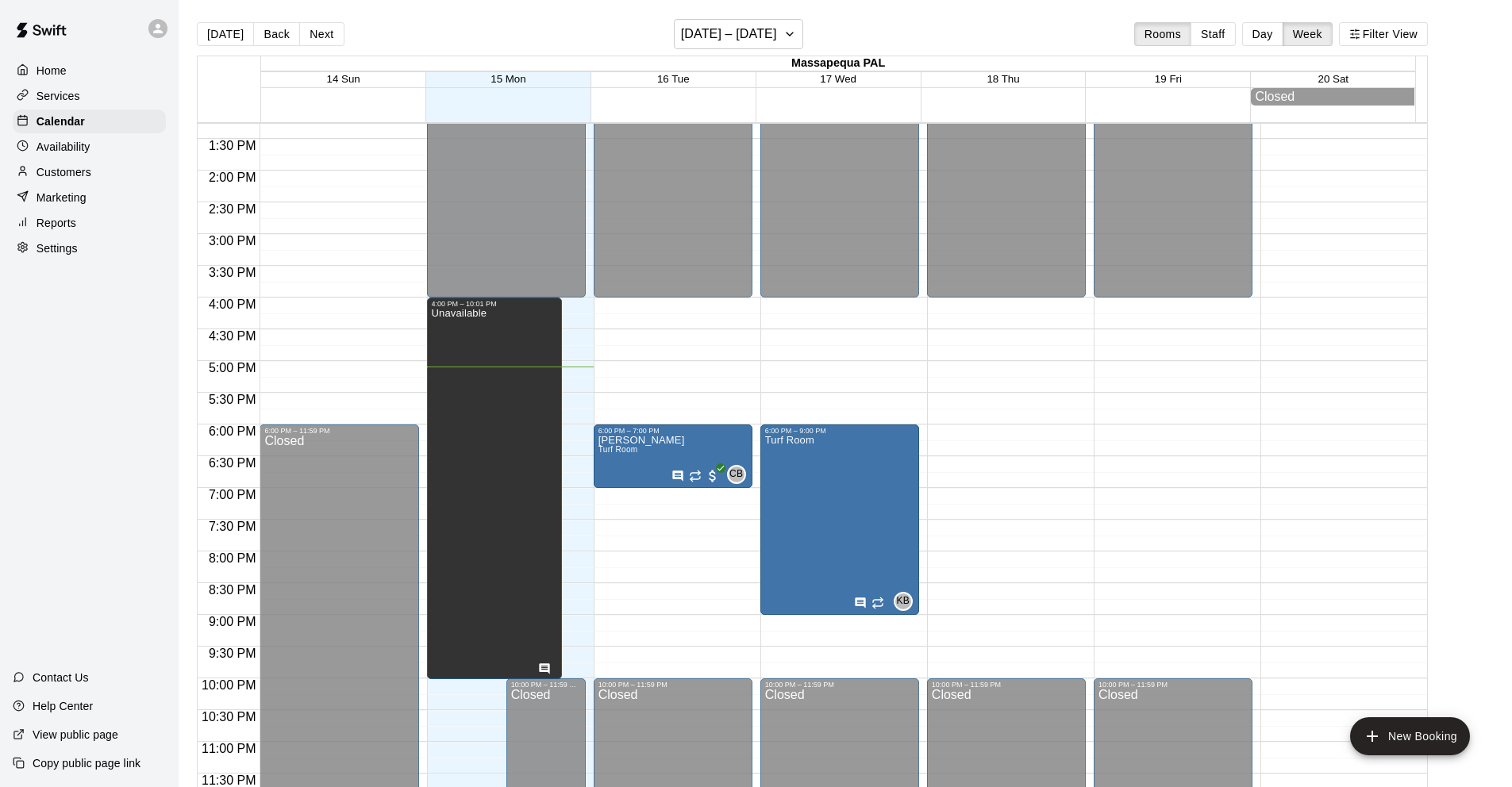
click at [1123, 419] on div "12:00 AM – 4:00 PM Closed 10:00 PM – 11:59 PM Closed" at bounding box center [1173, 44] width 159 height 1523
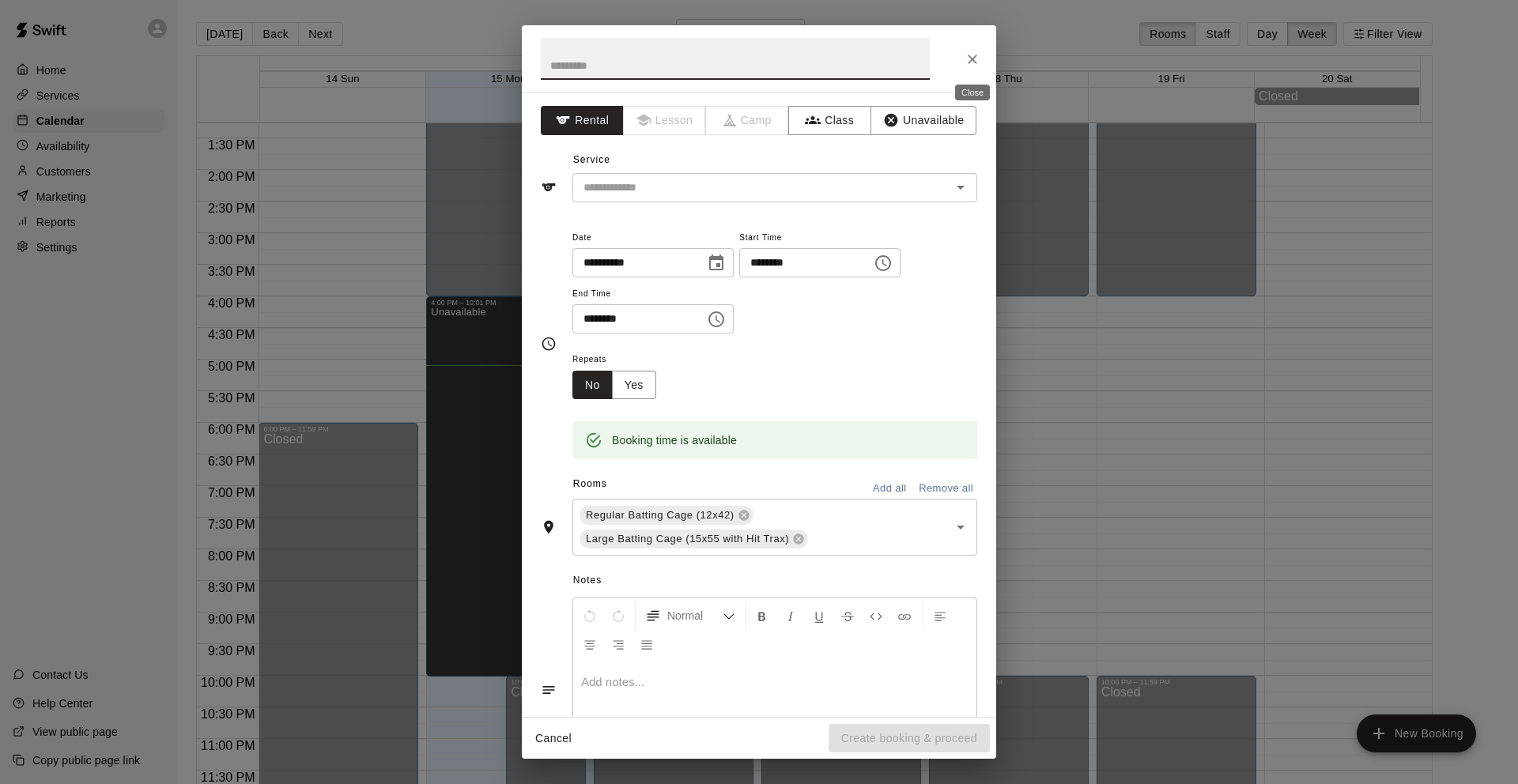
click at [972, 56] on icon "Close" at bounding box center [972, 59] width 16 height 16
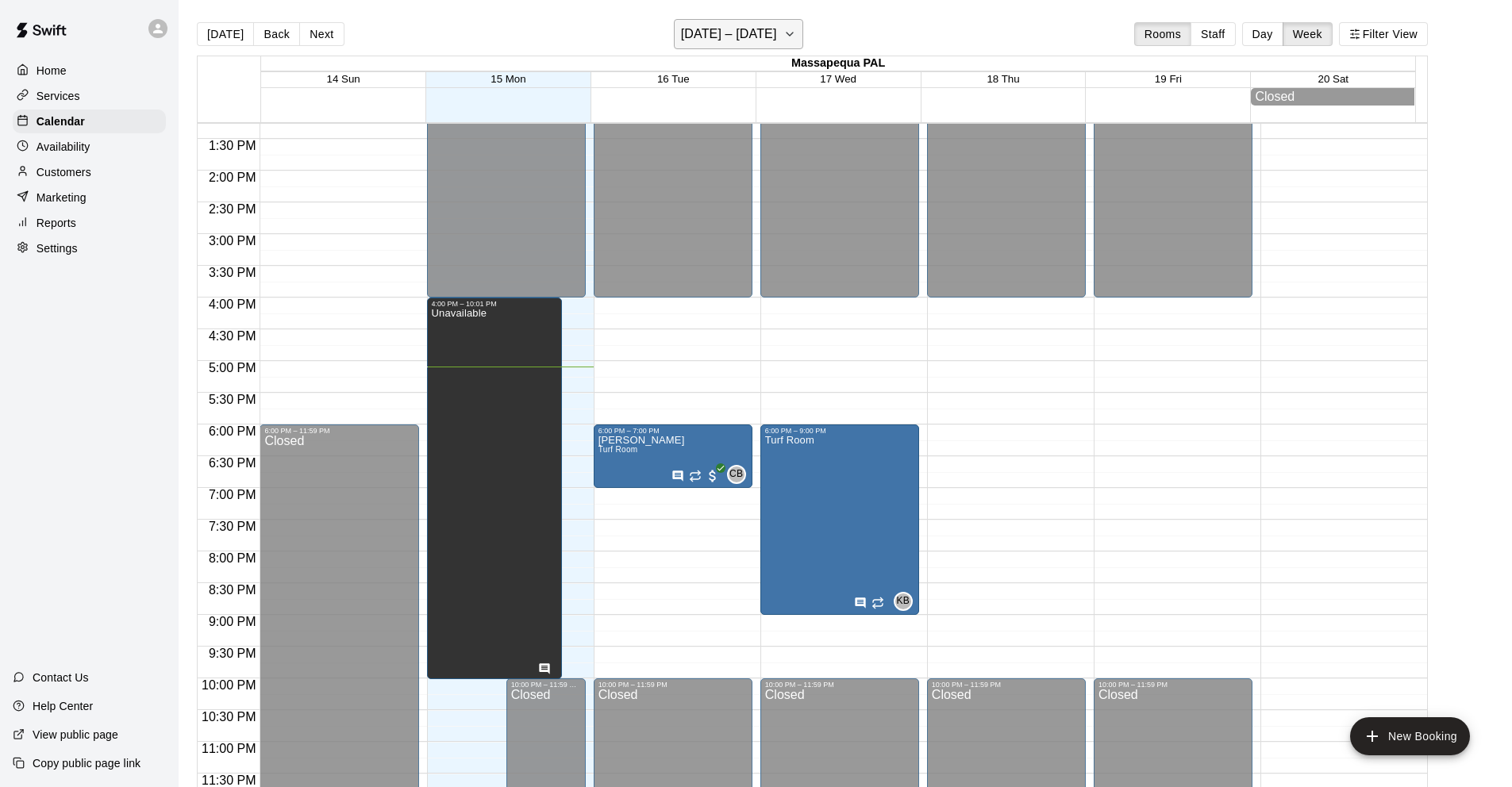
click at [709, 33] on h6 "[DATE] – [DATE]" at bounding box center [729, 34] width 96 height 22
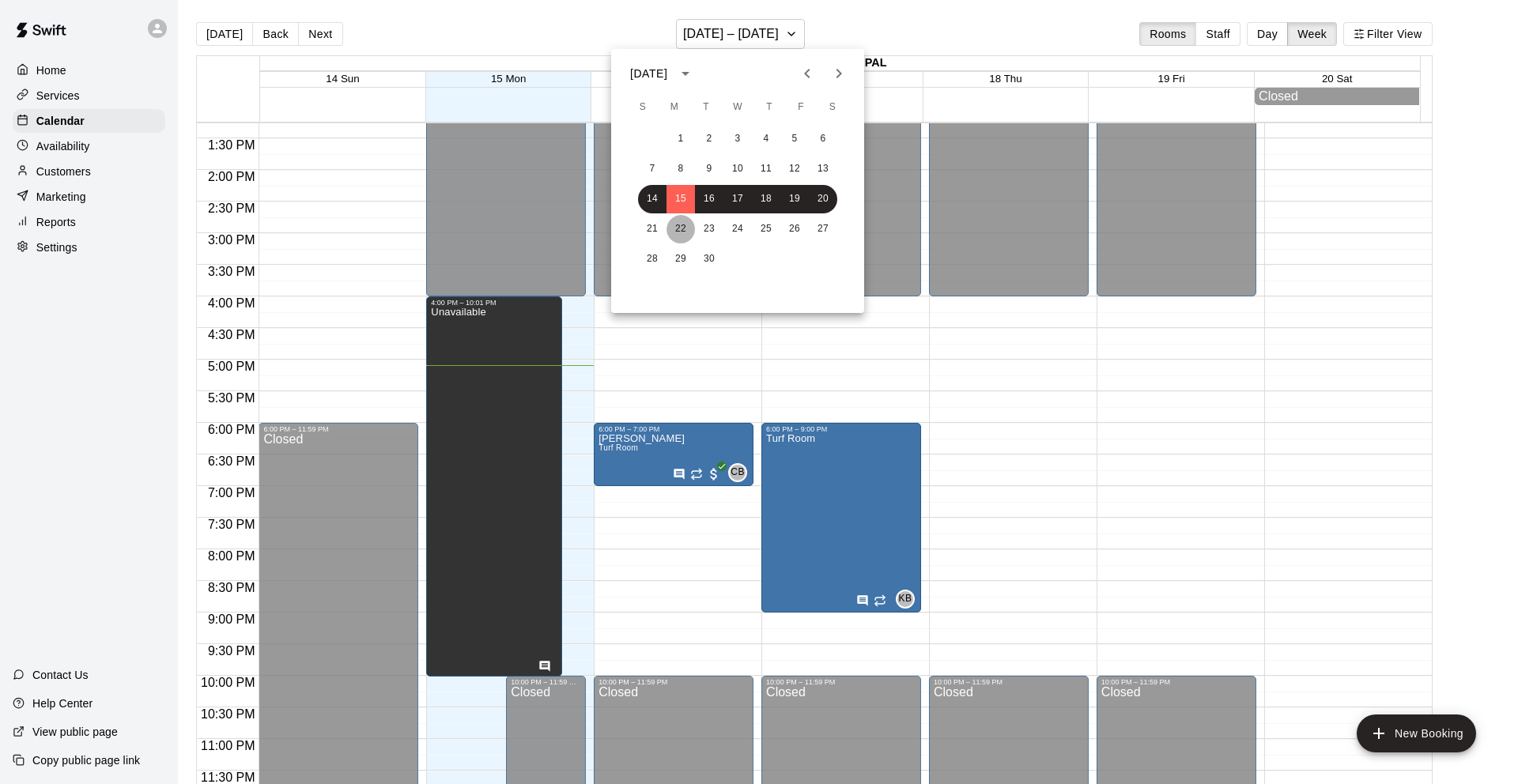
click at [680, 223] on button "22" at bounding box center [681, 229] width 29 height 29
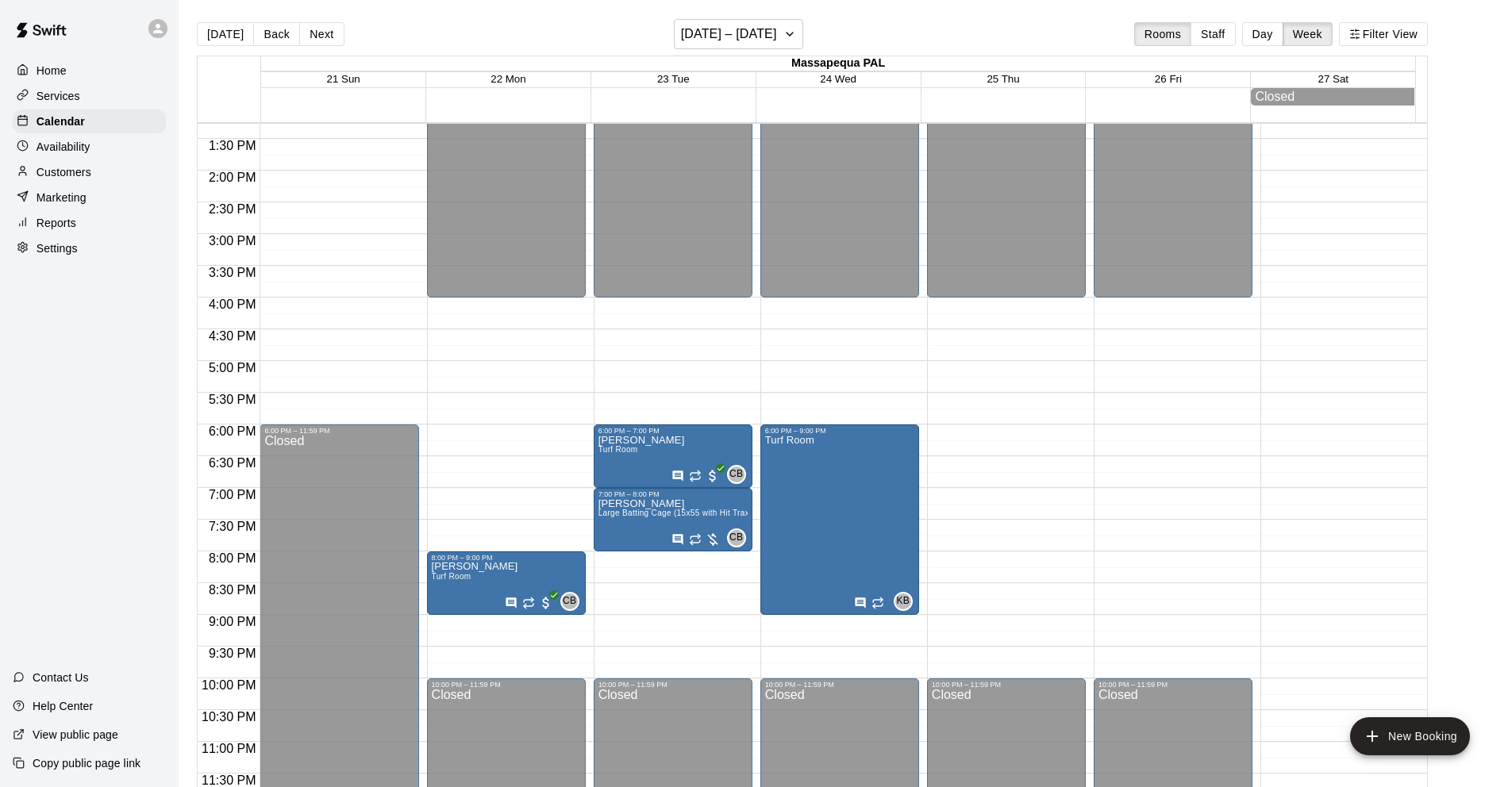
click at [708, 15] on main "[DATE] Back Next [DATE] – [DATE] Rooms Staff Day Week Filter View Massapequa PA…" at bounding box center [845, 406] width 1333 height 812
click at [705, 27] on h6 "[DATE] – [DATE]" at bounding box center [729, 34] width 96 height 22
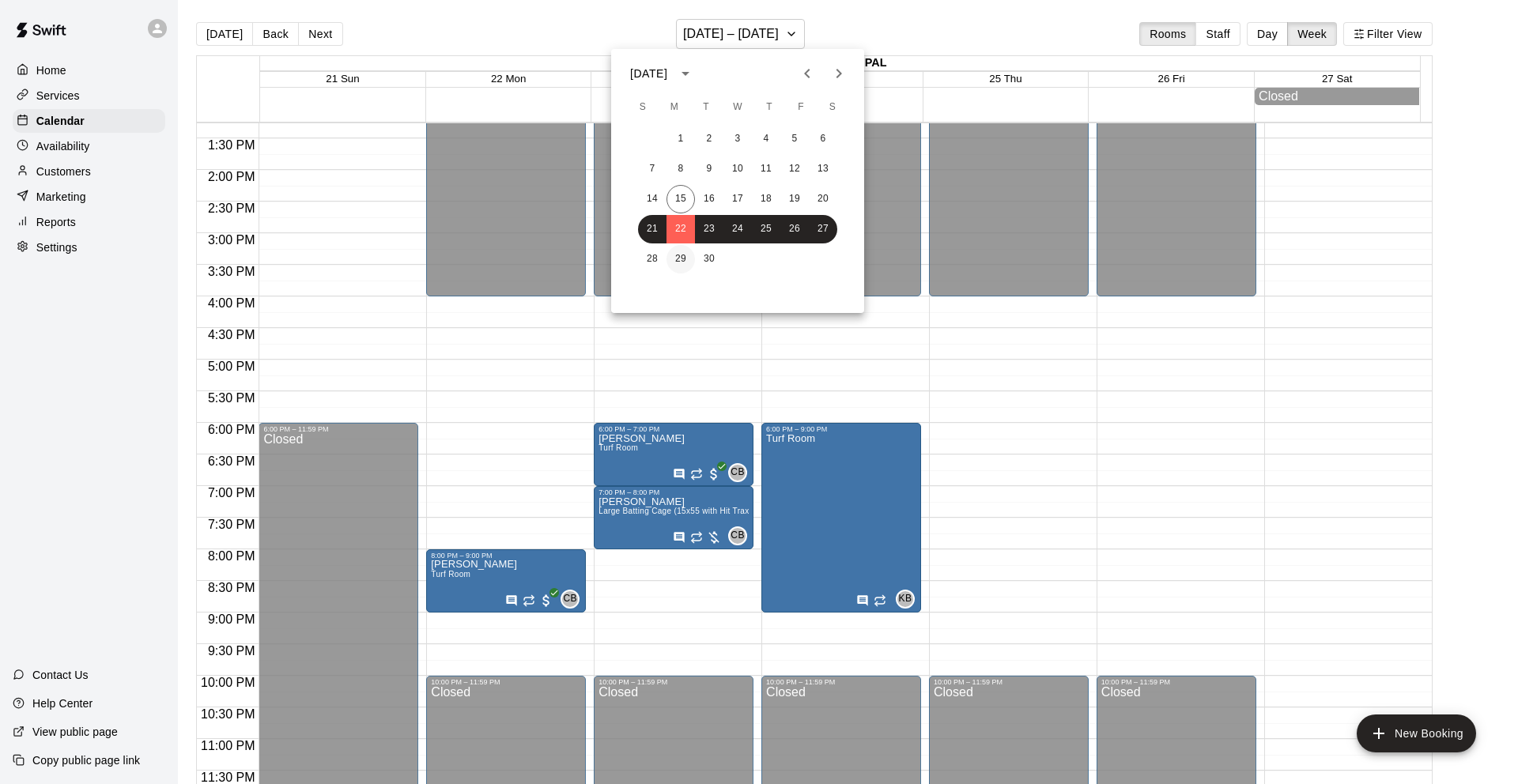
click at [684, 259] on button "29" at bounding box center [681, 260] width 29 height 29
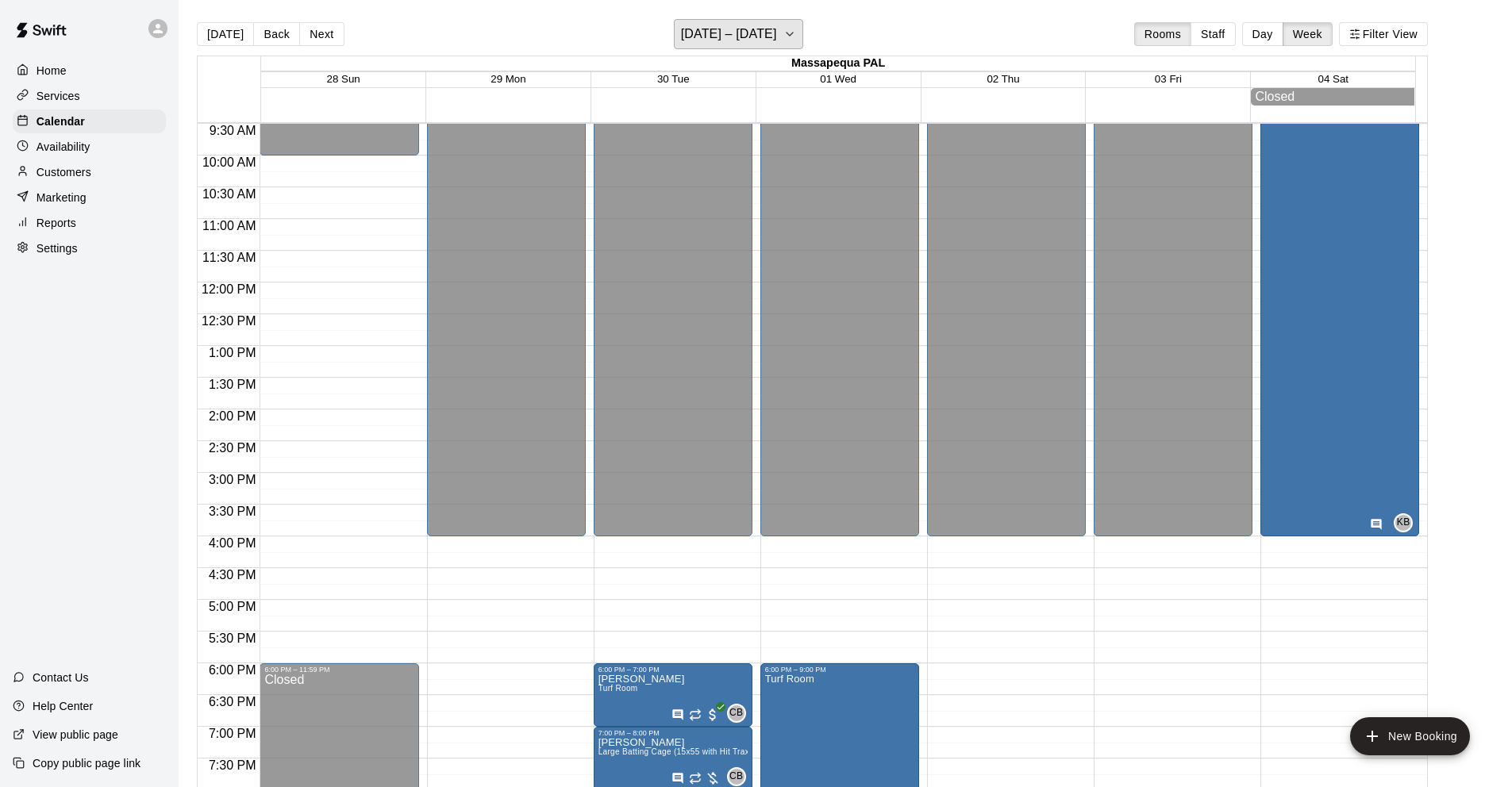
scroll to position [571, 0]
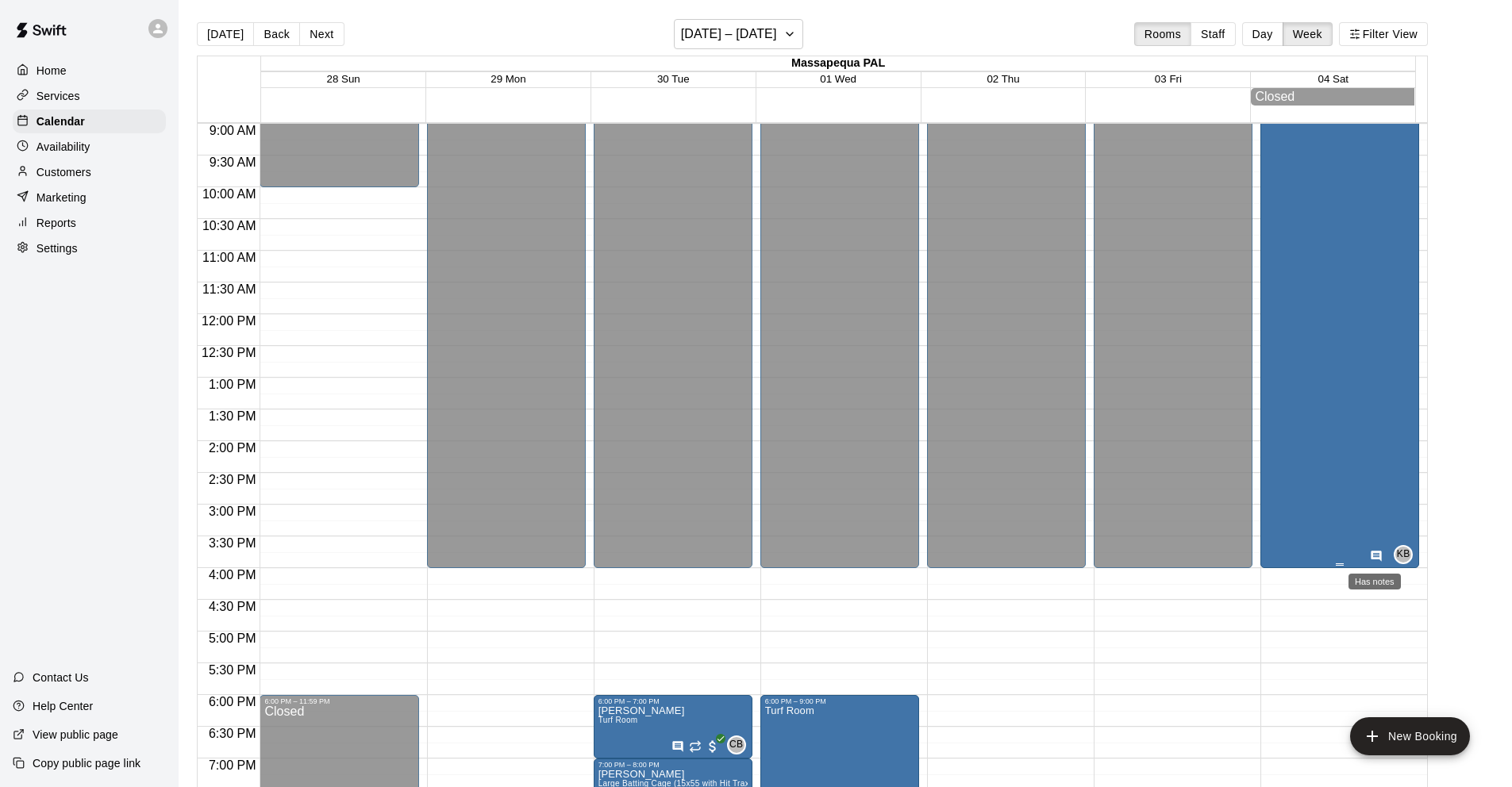
click at [1373, 554] on icon "Has notes" at bounding box center [1375, 556] width 13 height 13
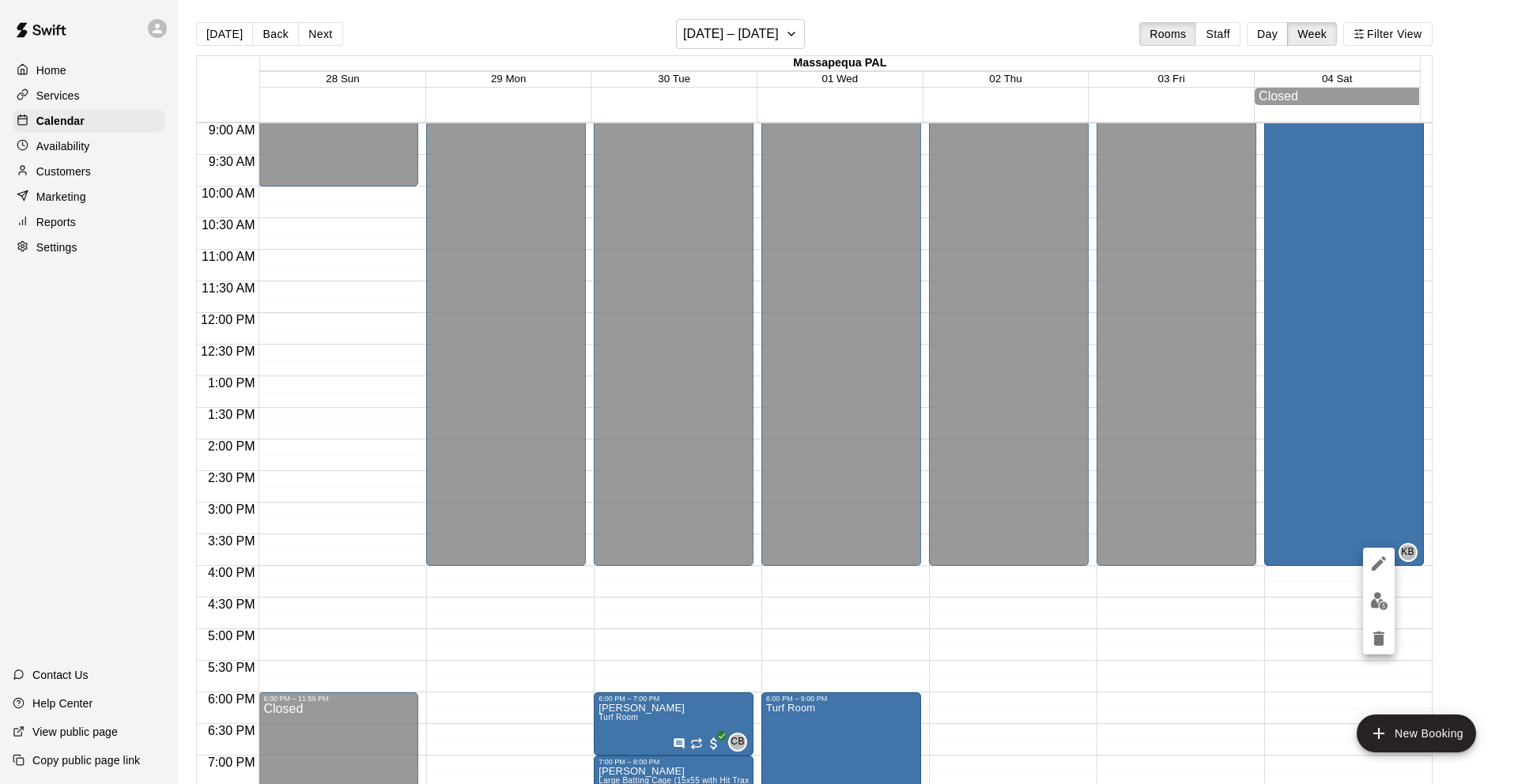
click at [1189, 630] on div at bounding box center [759, 392] width 1518 height 784
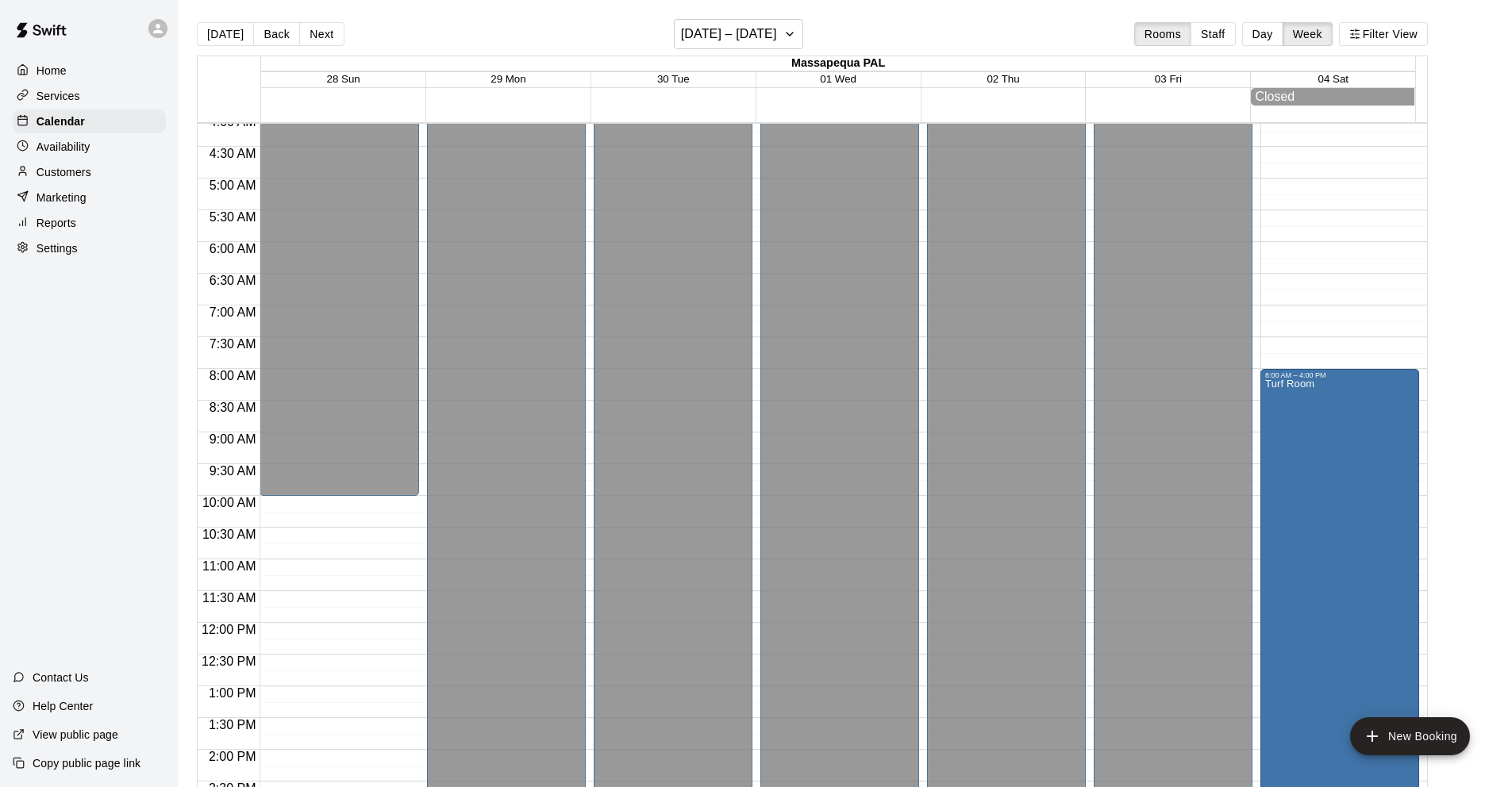
scroll to position [282, 0]
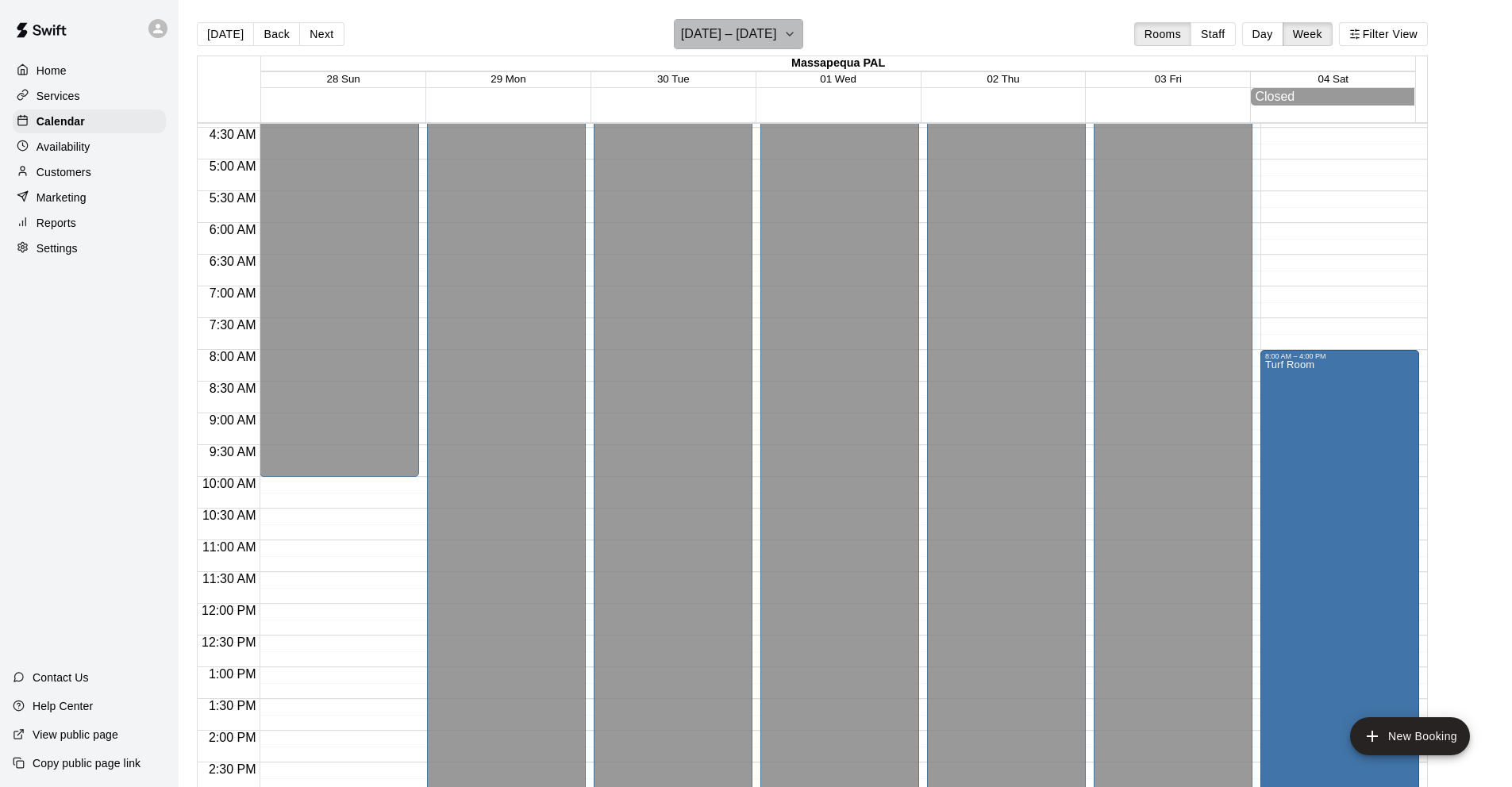
click at [723, 30] on h6 "[DATE] – [DATE]" at bounding box center [729, 34] width 96 height 22
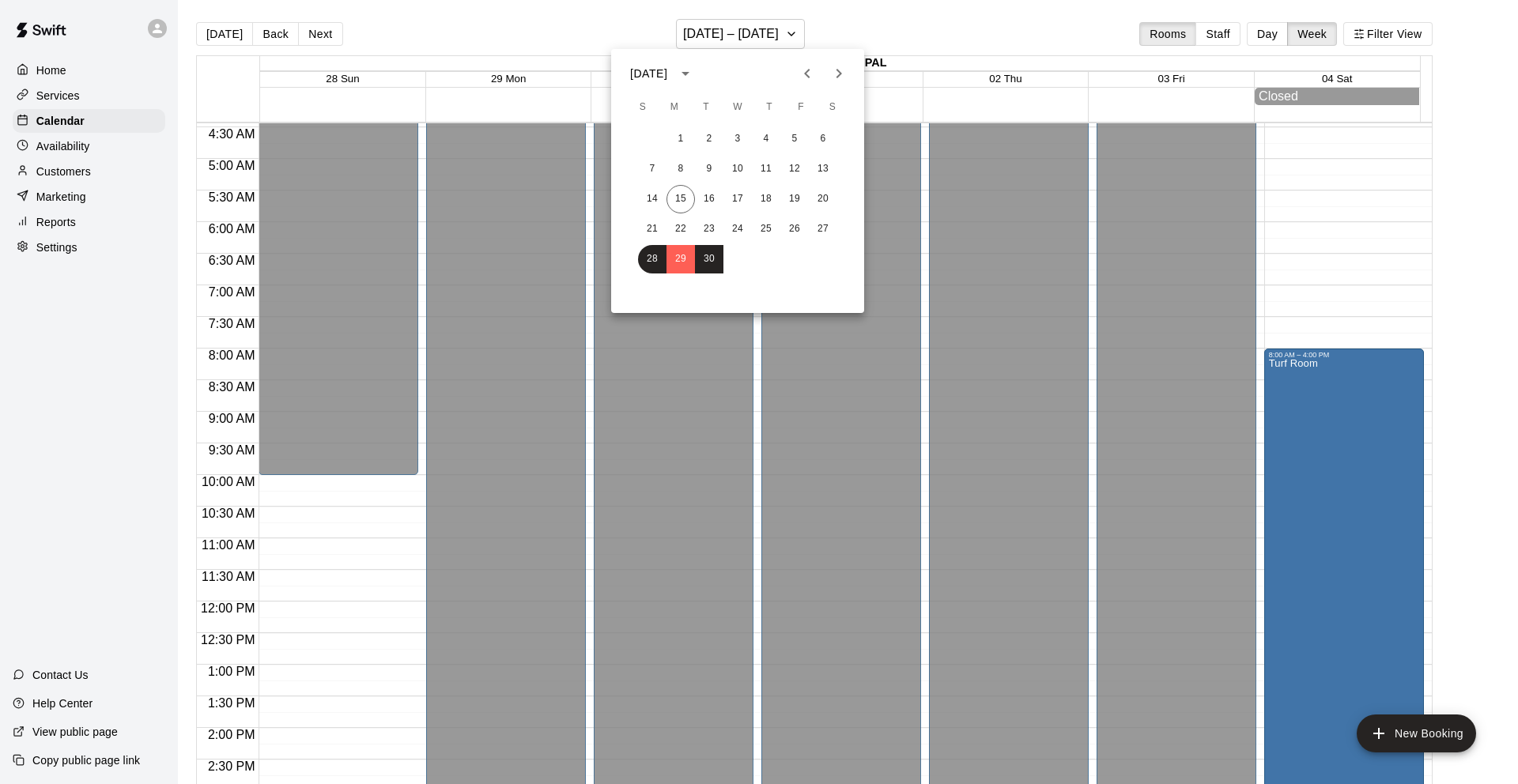
click at [841, 71] on icon "Next month" at bounding box center [839, 73] width 19 height 19
click at [710, 169] on button "7" at bounding box center [709, 169] width 29 height 29
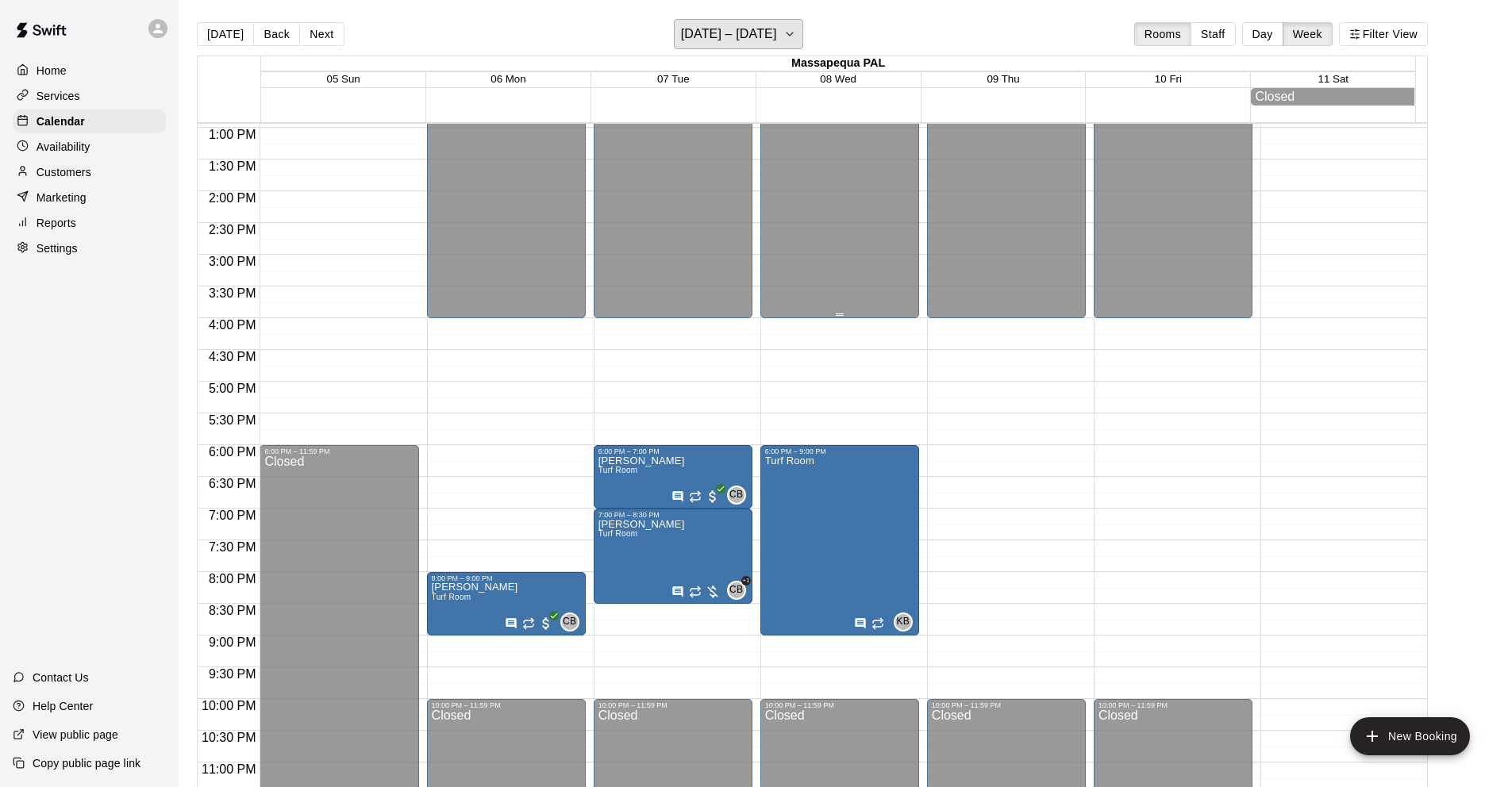
scroll to position [811, 0]
